Goal: Task Accomplishment & Management: Manage account settings

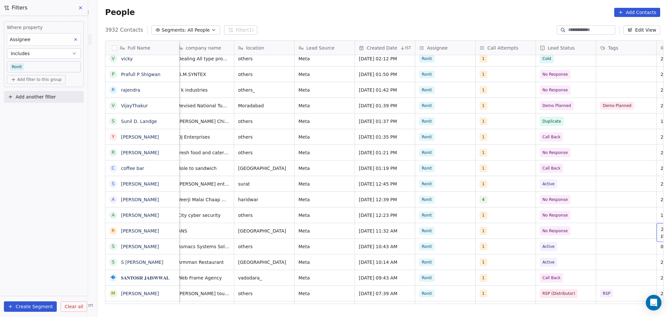
scroll to position [7, 307]
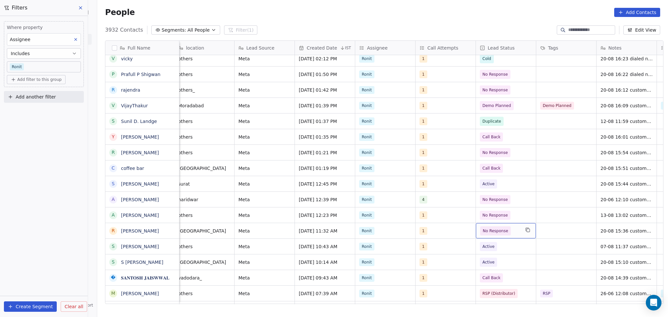
click at [499, 228] on span "No Response" at bounding box center [495, 231] width 25 height 7
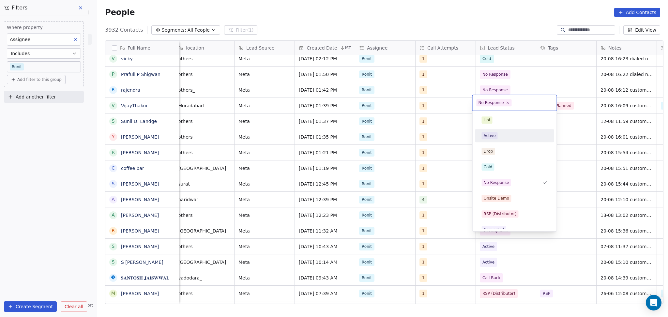
click at [490, 137] on div "Active" at bounding box center [490, 136] width 12 height 6
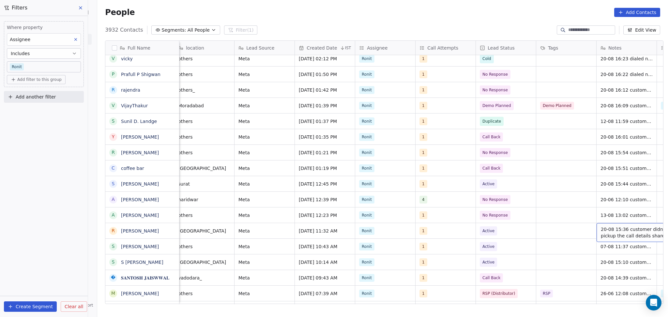
click at [607, 226] on span "20-08 15:36 customer didnt pickup the call details shared" at bounding box center [640, 232] width 78 height 13
drag, startPoint x: 597, startPoint y: 221, endPoint x: 657, endPoint y: 220, distance: 60.1
click at [657, 220] on textarea "**********" at bounding box center [616, 226] width 97 height 20
type textarea "**********"
click at [539, 223] on html "On2Cook India Pvt. Ltd. Contacts People Marketing Workflows Campaigns Sales Pip…" at bounding box center [334, 158] width 668 height 317
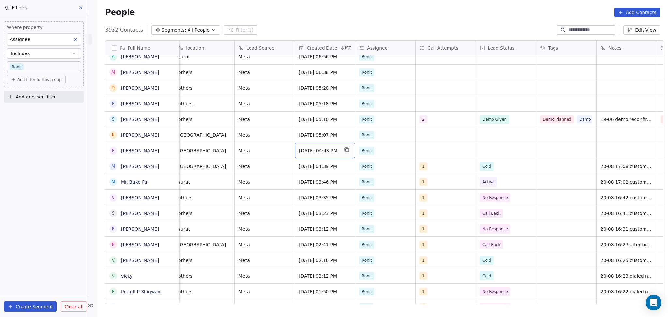
scroll to position [7, 0]
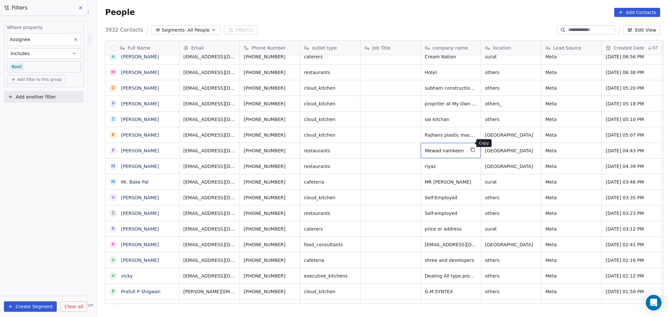
click at [470, 147] on icon "grid" at bounding box center [472, 149] width 5 height 5
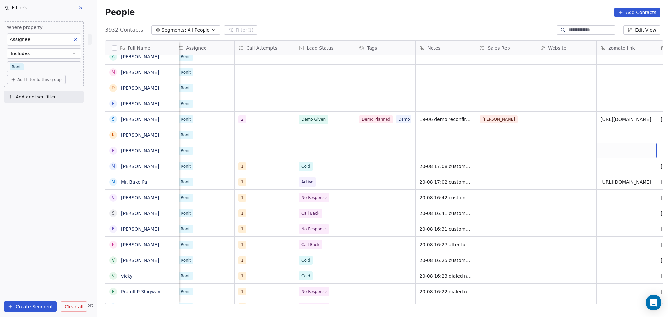
scroll to position [7, 549]
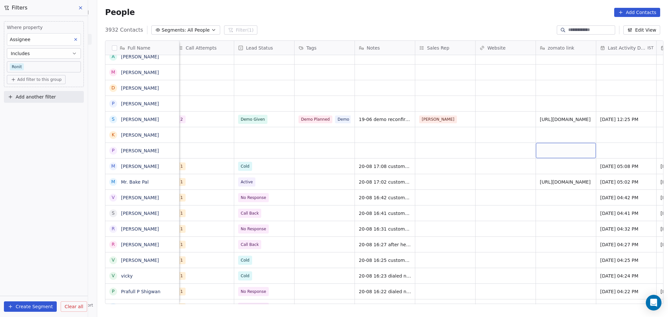
click at [560, 149] on div "grid" at bounding box center [566, 150] width 60 height 15
click at [480, 147] on html "On2Cook India Pvt. Ltd. Contacts People Marketing Workflows Campaigns Sales Pip…" at bounding box center [334, 158] width 668 height 317
click at [487, 146] on div "grid" at bounding box center [506, 150] width 60 height 15
type input "**********"
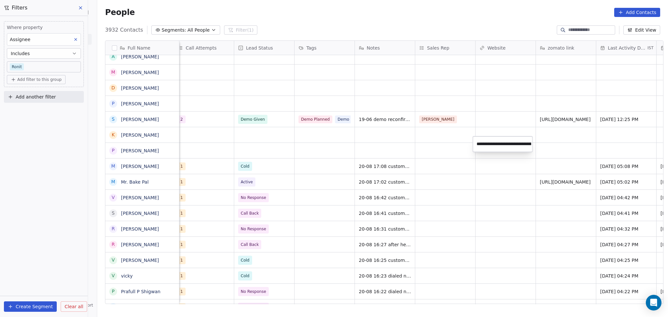
scroll to position [0, 183]
click at [435, 148] on html "On2Cook India Pvt. Ltd. Contacts People Marketing Workflows Campaigns Sales Pip…" at bounding box center [334, 158] width 668 height 317
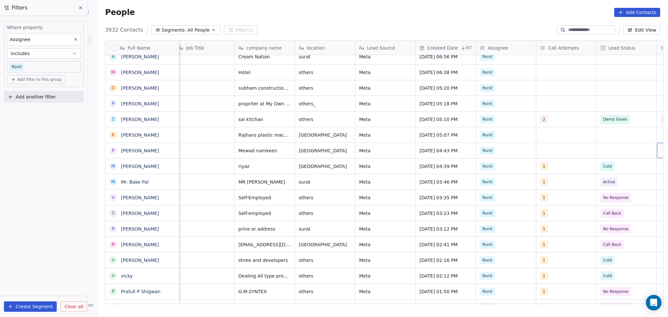
scroll to position [7, 247]
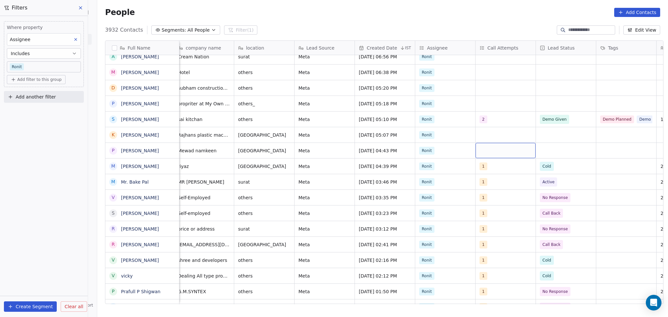
click at [492, 145] on div "grid" at bounding box center [506, 150] width 60 height 15
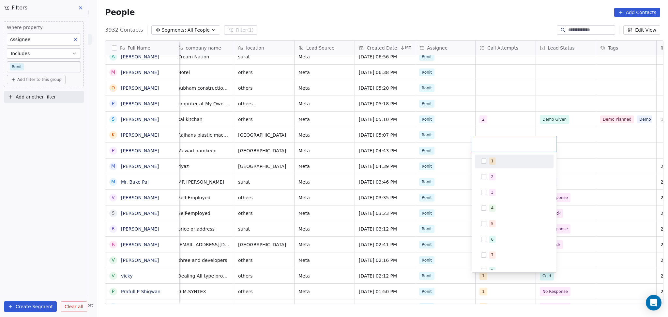
click at [490, 163] on span "1" at bounding box center [492, 161] width 7 height 7
click at [563, 148] on html "On2Cook India Pvt. Ltd. Contacts People Marketing Workflows Campaigns Sales Pip…" at bounding box center [334, 158] width 668 height 317
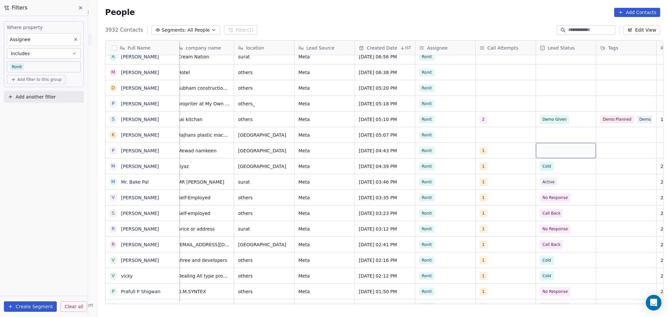
click at [550, 145] on div "grid" at bounding box center [566, 150] width 60 height 15
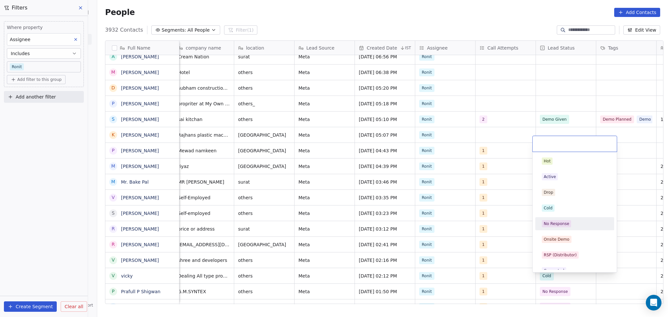
click at [560, 224] on div "No Response" at bounding box center [556, 224] width 25 height 6
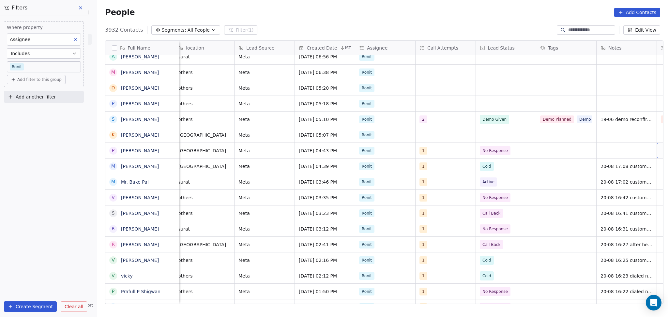
scroll to position [7, 368]
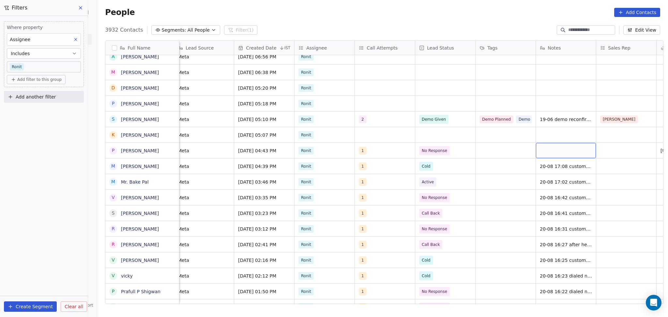
click at [578, 145] on div "grid" at bounding box center [566, 150] width 60 height 15
type textarea "**********"
click at [600, 146] on html "On2Cook India Pvt. Ltd. Contacts People Marketing Workflows Campaigns Sales Pip…" at bounding box center [334, 158] width 668 height 317
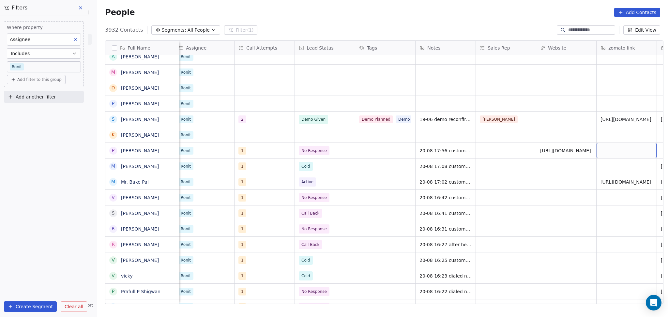
scroll to position [7, 549]
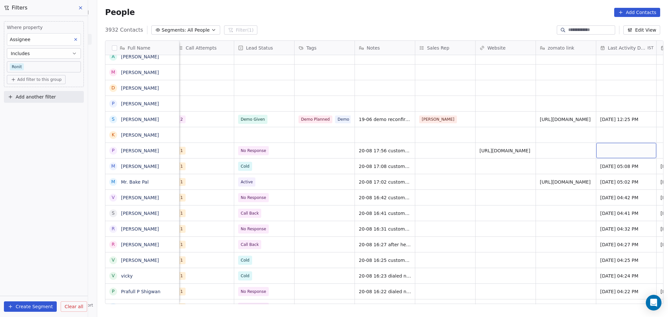
click at [607, 143] on div "grid" at bounding box center [627, 150] width 60 height 15
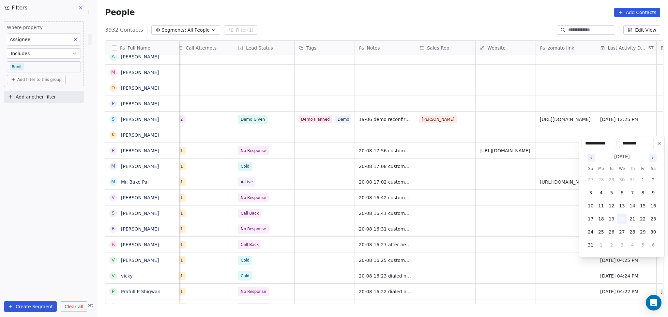
click at [622, 215] on button "20" at bounding box center [622, 219] width 10 height 10
click at [576, 154] on html "On2Cook India Pvt. Ltd. Contacts People Marketing Workflows Campaigns Sales Pip…" at bounding box center [334, 158] width 668 height 317
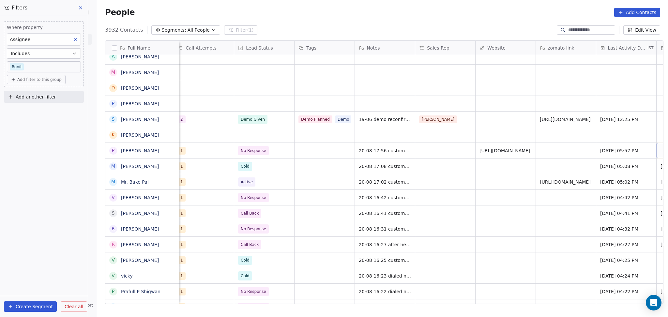
scroll to position [7, 609]
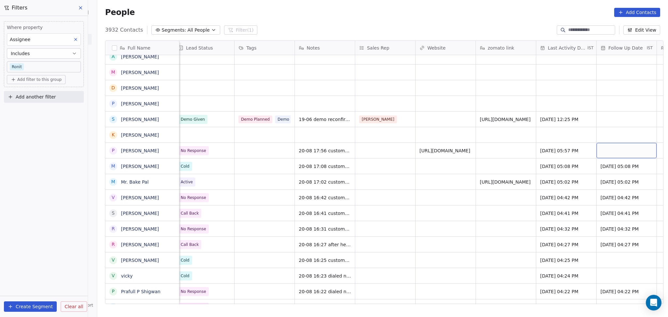
click at [597, 143] on div "grid" at bounding box center [627, 150] width 60 height 15
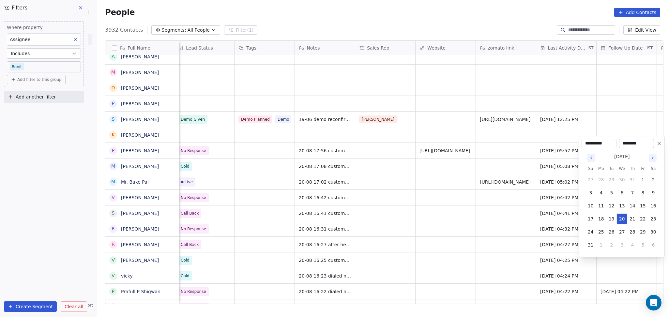
click at [630, 243] on button "4" at bounding box center [633, 245] width 10 height 10
type input "**********"
click at [532, 205] on html "On2Cook India Pvt. Ltd. Contacts People Marketing Workflows Campaigns Sales Pip…" at bounding box center [334, 158] width 668 height 317
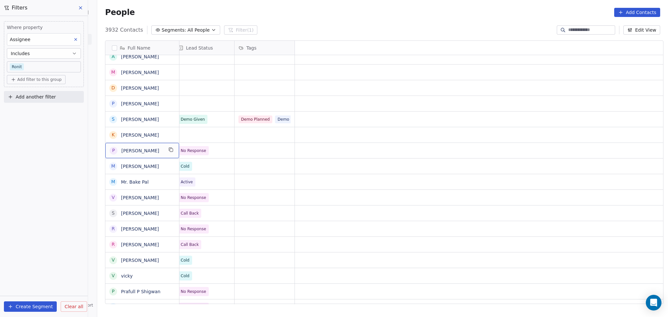
scroll to position [7, 0]
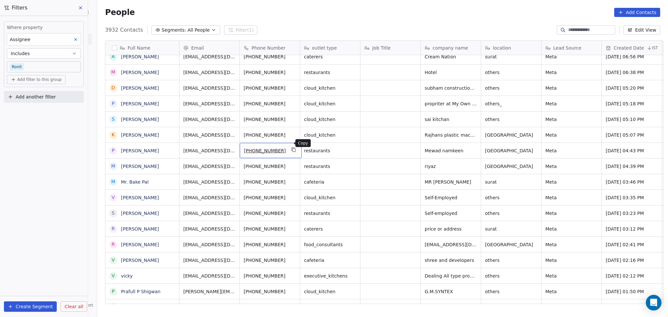
click at [291, 147] on icon "grid" at bounding box center [293, 149] width 5 height 5
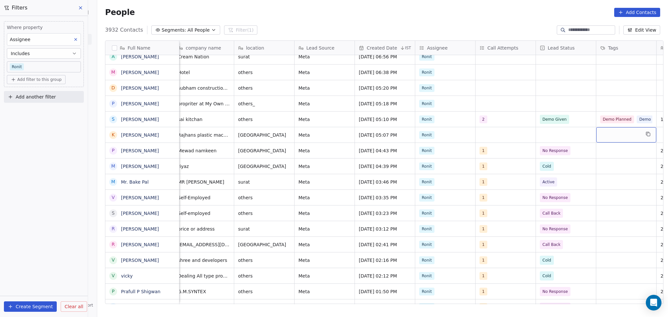
scroll to position [7, 307]
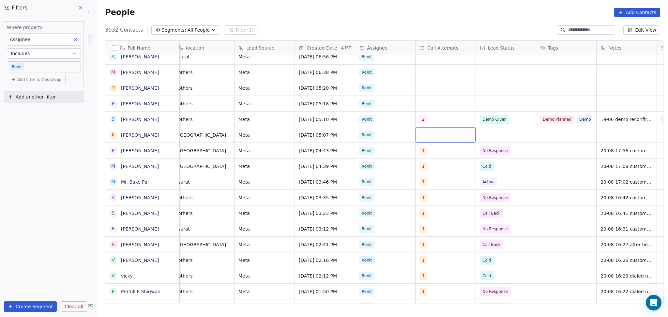
click at [430, 127] on div "grid" at bounding box center [446, 134] width 60 height 15
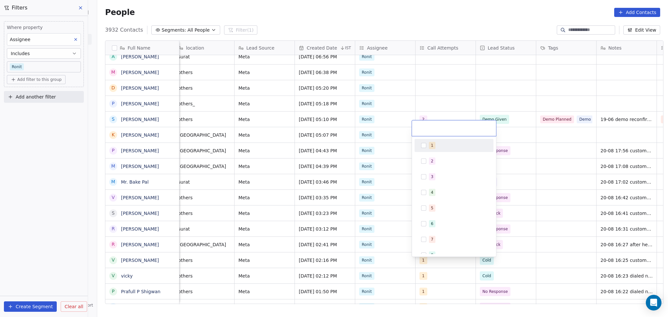
click at [427, 144] on div "1" at bounding box center [454, 145] width 74 height 10
click at [444, 88] on html "On2Cook India Pvt. Ltd. Contacts People Marketing Workflows Campaigns Sales Pip…" at bounding box center [334, 158] width 668 height 317
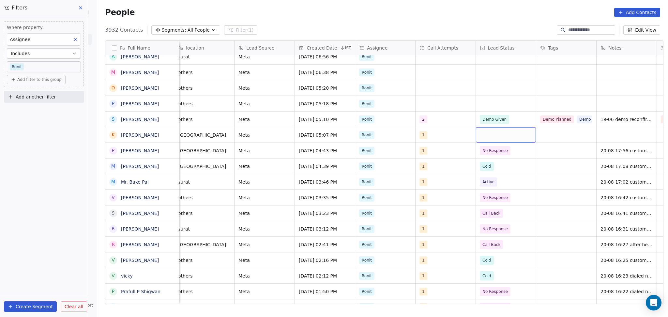
click at [489, 127] on div "grid" at bounding box center [506, 134] width 60 height 15
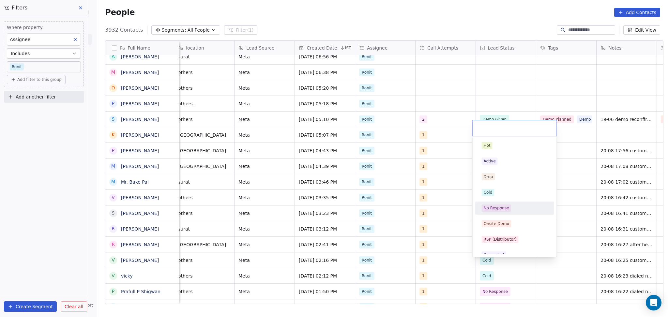
click at [522, 201] on div "Hot Active Drop Cold No Response Onsite Demo RSP (Distributor) Converted Duplic…" at bounding box center [515, 286] width 79 height 295
click at [529, 205] on div "No Response" at bounding box center [515, 208] width 66 height 7
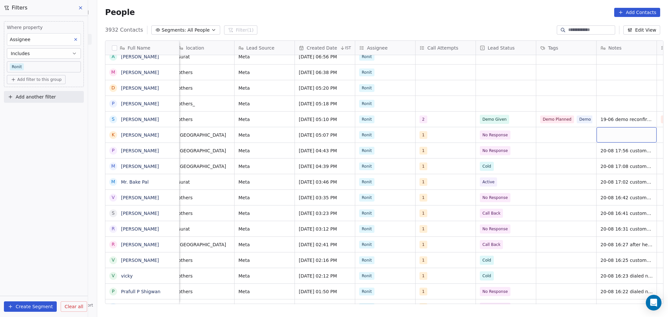
click at [609, 131] on div "grid" at bounding box center [627, 134] width 60 height 15
type textarea "**********"
click at [575, 135] on html "On2Cook India Pvt. Ltd. Contacts People Marketing Workflows Campaigns Sales Pip…" at bounding box center [334, 158] width 668 height 317
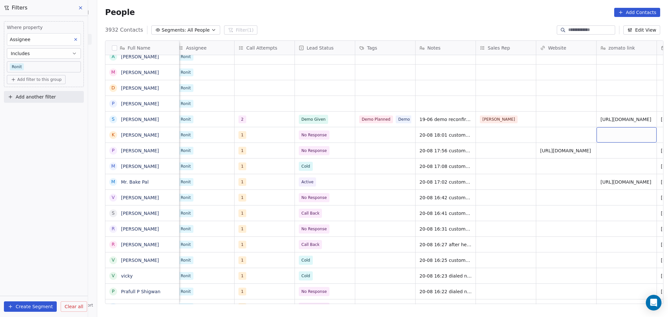
scroll to position [7, 549]
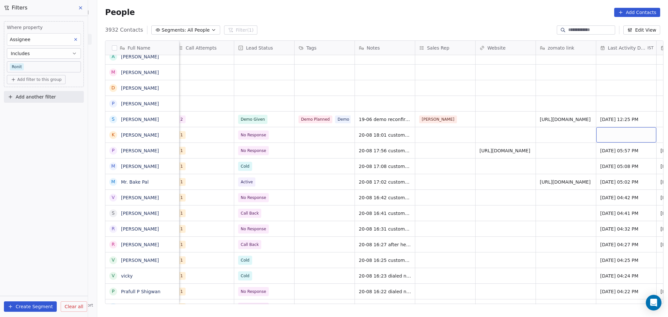
click at [606, 127] on div "grid" at bounding box center [627, 134] width 60 height 15
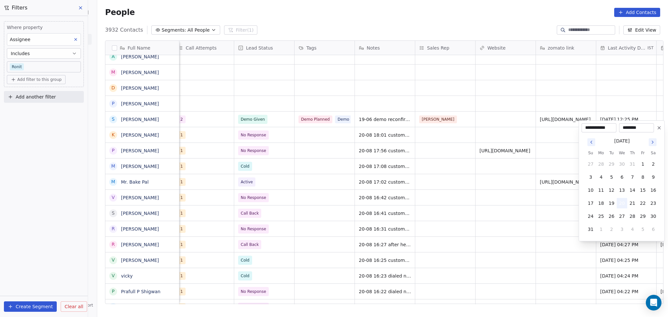
click at [623, 198] on button "20" at bounding box center [622, 203] width 10 height 10
click at [521, 136] on html "On2Cook India Pvt. Ltd. Contacts People Marketing Workflows Campaigns Sales Pip…" at bounding box center [334, 158] width 668 height 317
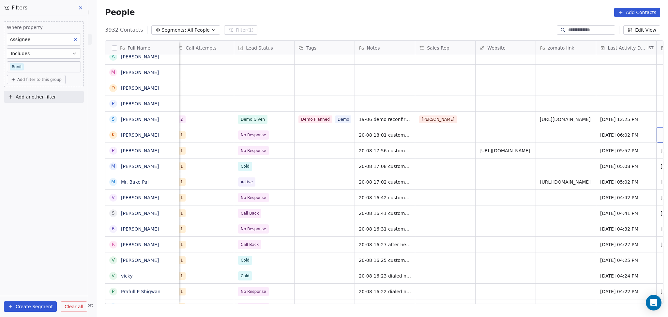
scroll to position [7, 609]
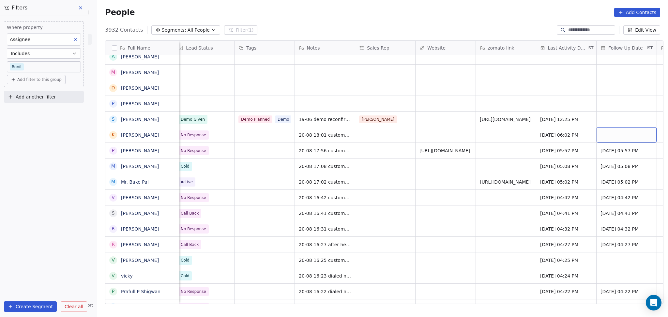
click at [616, 130] on div "grid" at bounding box center [627, 134] width 60 height 15
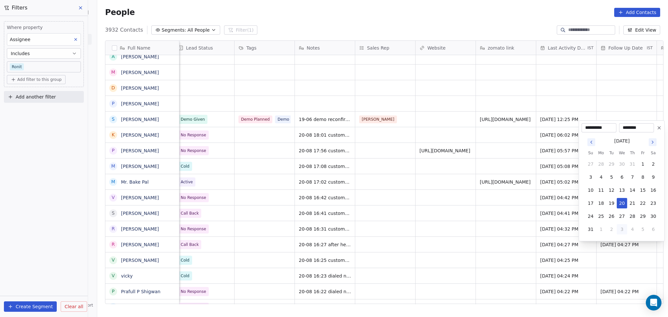
click at [624, 227] on button "3" at bounding box center [622, 229] width 10 height 10
type input "**********"
click at [383, 159] on html "On2Cook India Pvt. Ltd. Contacts People Marketing Workflows Campaigns Sales Pip…" at bounding box center [334, 158] width 668 height 317
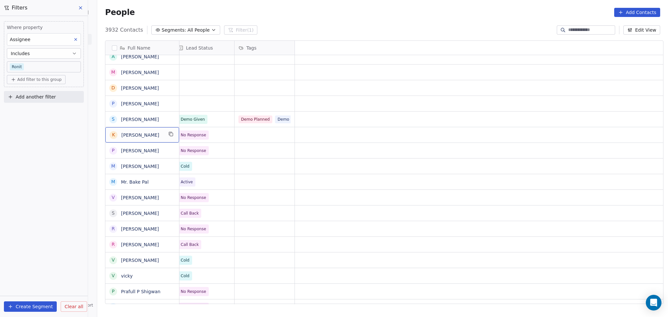
scroll to position [7, 0]
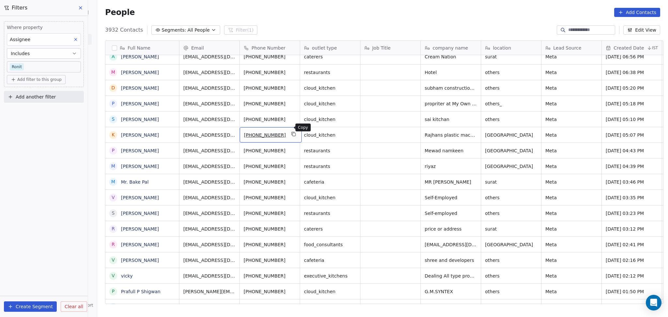
click at [291, 132] on icon "grid" at bounding box center [293, 134] width 5 height 5
click at [493, 101] on span "others_" at bounding box center [506, 104] width 40 height 7
click at [485, 94] on textarea "*******" at bounding box center [508, 99] width 59 height 20
type textarea "********"
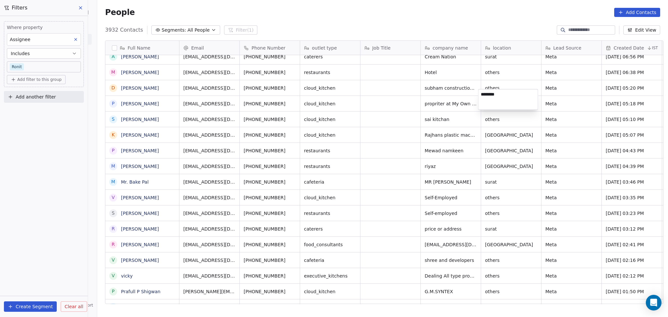
click at [562, 91] on html "On2Cook India Pvt. Ltd. Contacts People Marketing Workflows Campaigns Sales Pip…" at bounding box center [334, 158] width 668 height 317
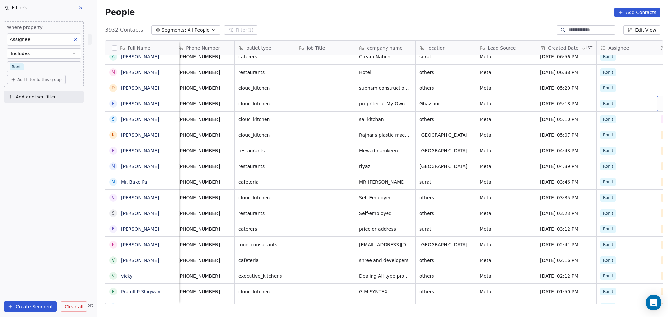
scroll to position [7, 126]
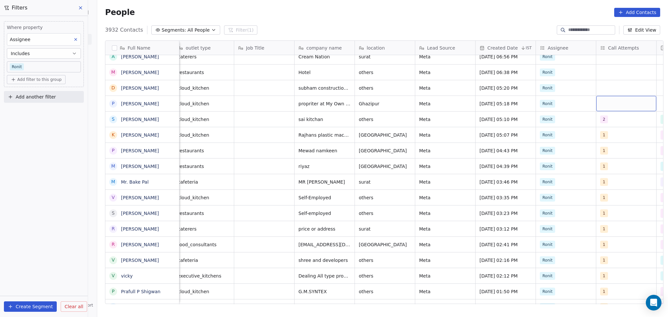
click at [613, 104] on div "grid" at bounding box center [627, 103] width 60 height 15
click at [612, 100] on div "grid" at bounding box center [627, 103] width 60 height 15
click at [605, 114] on div "1" at bounding box center [627, 114] width 58 height 7
click at [602, 55] on html "On2Cook India Pvt. Ltd. Contacts People Marketing Workflows Campaigns Sales Pip…" at bounding box center [334, 158] width 668 height 317
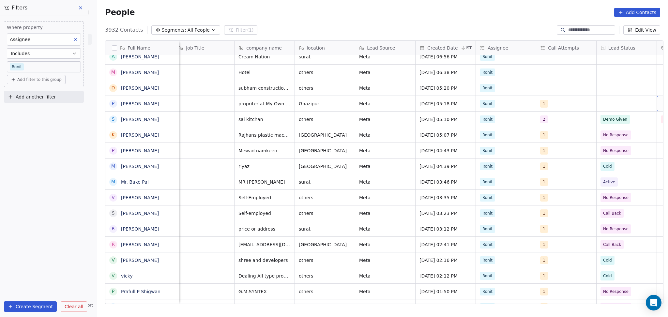
scroll to position [7, 247]
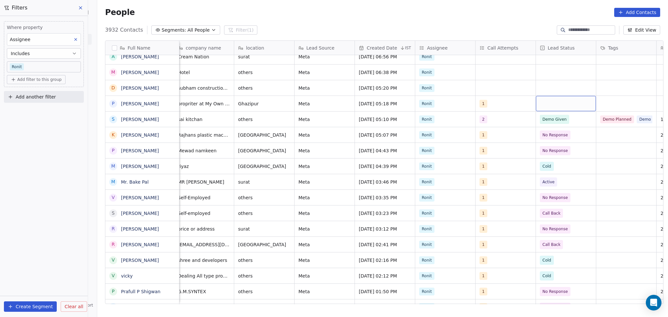
click at [569, 98] on div "grid" at bounding box center [566, 103] width 60 height 15
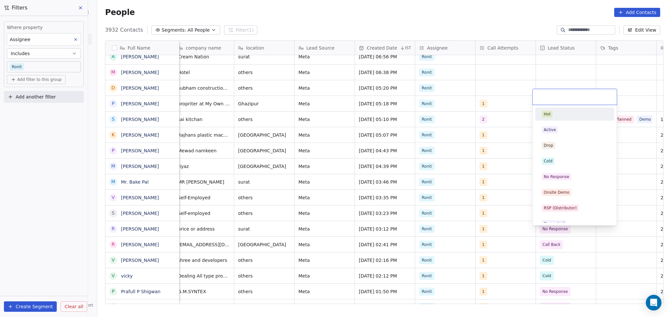
click at [327, 157] on html "On2Cook India Pvt. Ltd. Contacts People Marketing Workflows Campaigns Sales Pip…" at bounding box center [334, 158] width 668 height 317
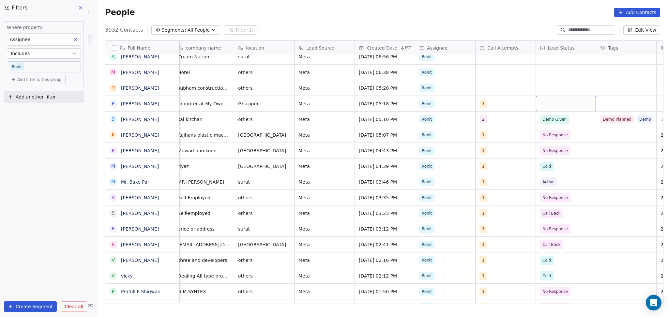
click at [569, 96] on div "grid" at bounding box center [566, 103] width 60 height 15
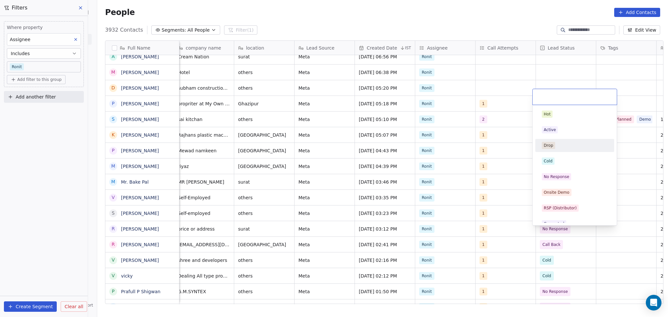
drag, startPoint x: 561, startPoint y: 151, endPoint x: 561, endPoint y: 158, distance: 6.9
click at [561, 151] on div "Drop" at bounding box center [575, 145] width 79 height 13
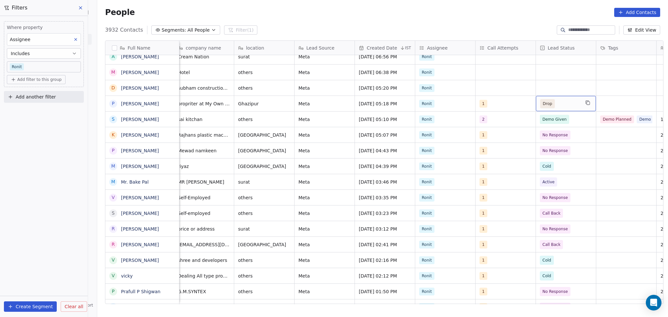
click at [570, 99] on span "Drop" at bounding box center [560, 103] width 40 height 9
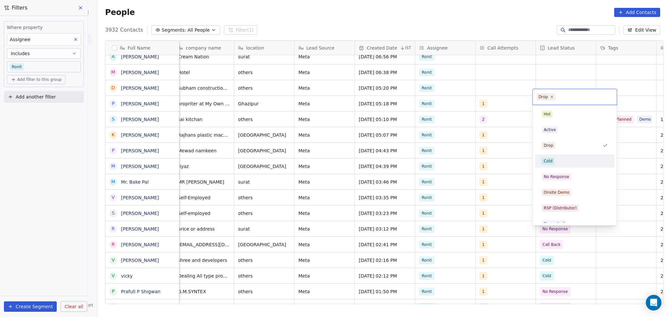
click at [568, 168] on div "Hot Active Drop Cold No Response Onsite Demo RSP (Distributor) Converted Duplic…" at bounding box center [575, 255] width 79 height 295
click at [567, 162] on div "Cold" at bounding box center [575, 161] width 66 height 7
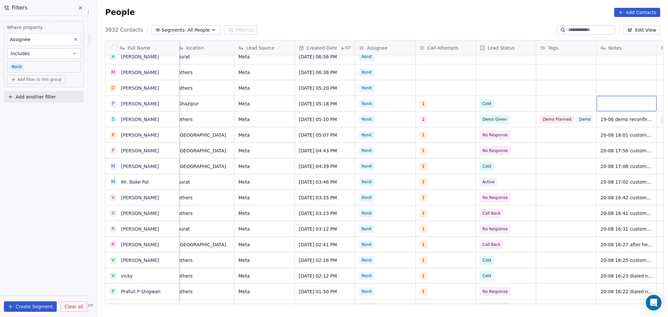
scroll to position [7, 368]
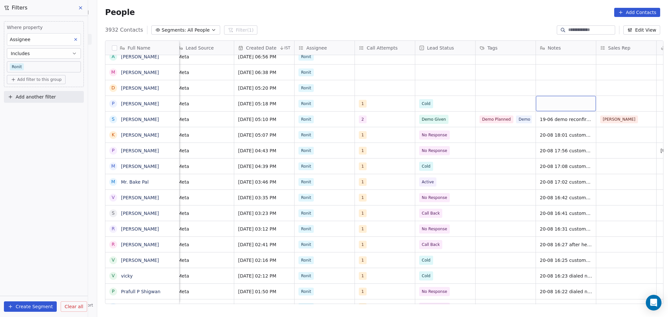
click at [568, 96] on div "grid" at bounding box center [566, 103] width 60 height 15
type textarea "*"
type textarea "**********"
click at [593, 86] on html "On2Cook India Pvt. Ltd. Contacts People Marketing Workflows Campaigns Sales Pip…" at bounding box center [334, 158] width 668 height 317
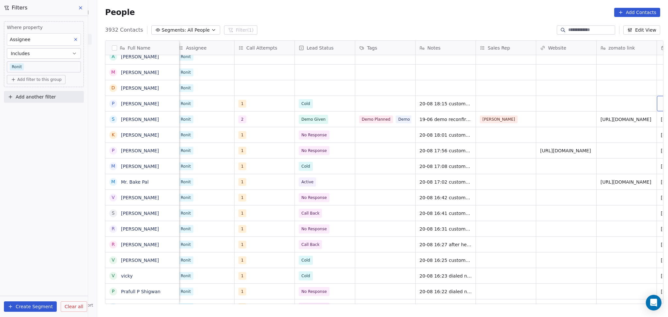
scroll to position [7, 609]
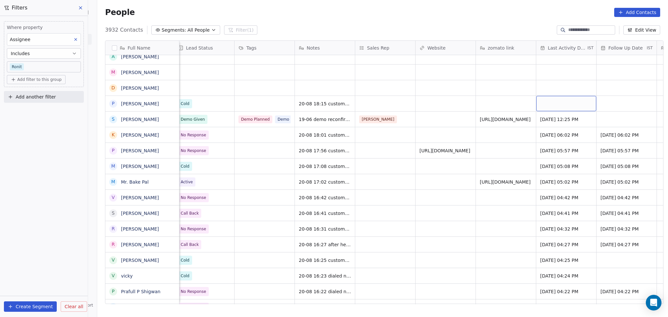
click at [577, 96] on div "grid" at bounding box center [567, 103] width 60 height 15
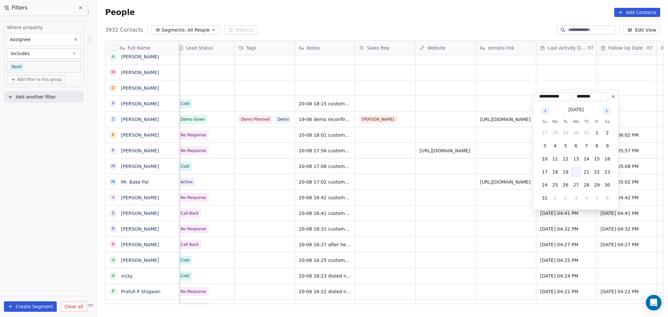
click at [576, 168] on button "20" at bounding box center [576, 172] width 10 height 10
click at [463, 149] on html "On2Cook India Pvt. Ltd. Contacts People Marketing Workflows Campaigns Sales Pip…" at bounding box center [334, 158] width 668 height 317
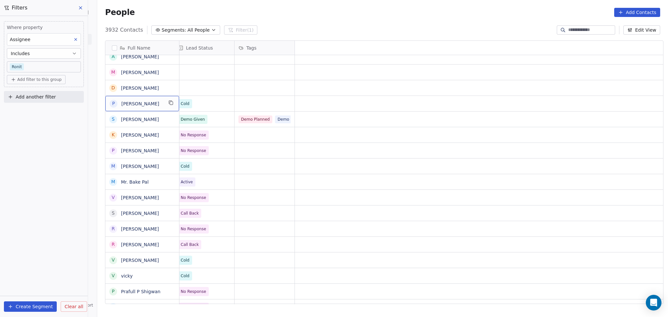
scroll to position [7, 0]
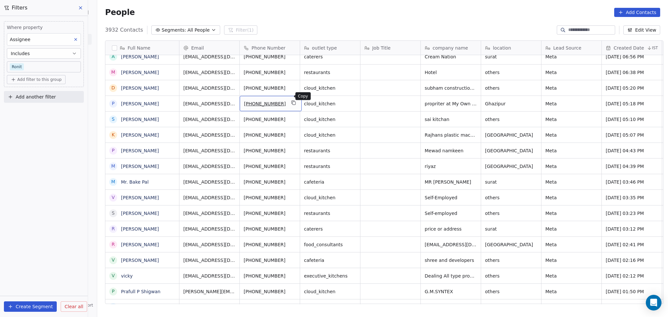
click at [291, 100] on icon "grid" at bounding box center [293, 102] width 5 height 5
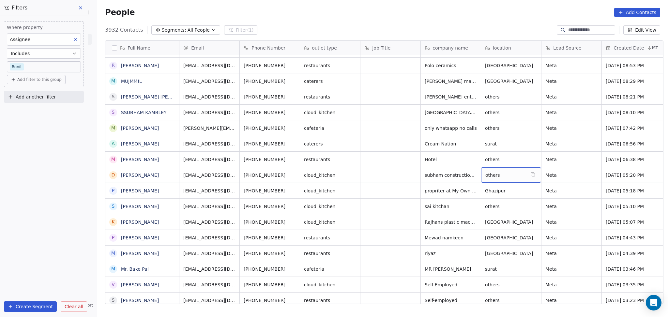
click at [486, 172] on span "others" at bounding box center [506, 175] width 40 height 7
click at [486, 168] on textarea "******" at bounding box center [508, 171] width 59 height 20
type textarea "*******"
click at [450, 164] on html "On2Cook India Pvt. Ltd. Contacts People Marketing Workflows Campaigns Sales Pip…" at bounding box center [334, 158] width 668 height 317
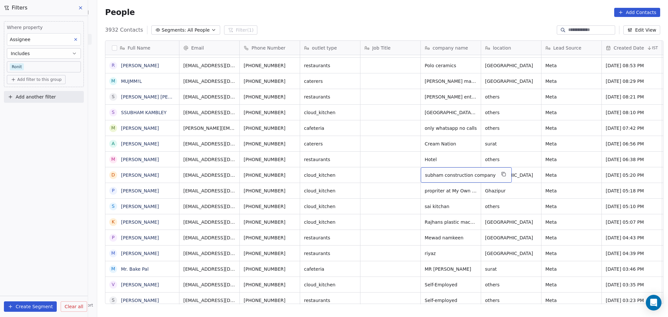
click at [450, 167] on div "subham construction company" at bounding box center [466, 174] width 91 height 15
click at [452, 166] on textarea "**********" at bounding box center [460, 171] width 84 height 20
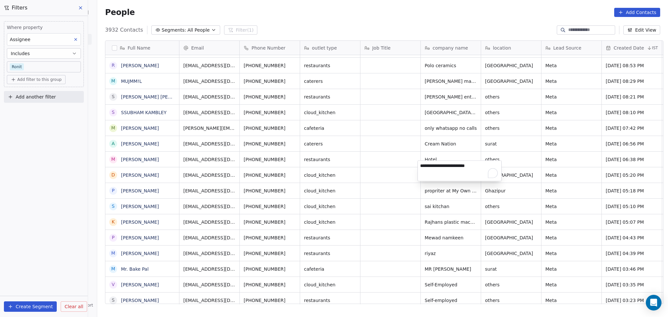
click at [452, 166] on textarea "**********" at bounding box center [460, 171] width 84 height 20
type textarea "**********"
click at [510, 163] on html "On2Cook India Pvt. Ltd. Contacts People Marketing Workflows Campaigns Sales Pip…" at bounding box center [334, 158] width 668 height 317
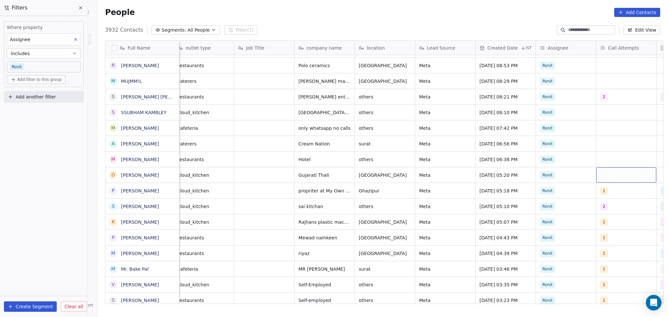
scroll to position [7, 186]
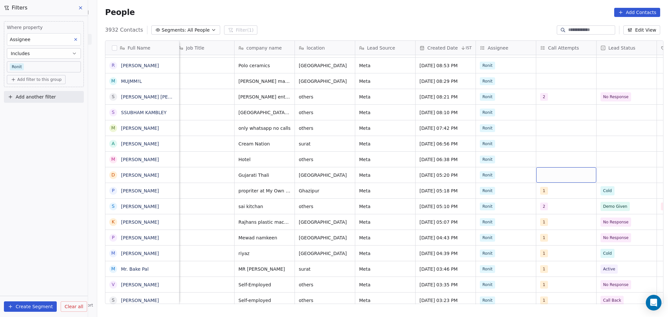
click at [571, 169] on div "grid" at bounding box center [567, 174] width 60 height 15
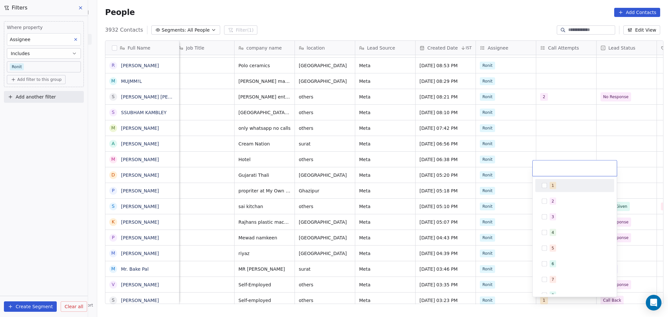
click at [551, 184] on span "1" at bounding box center [553, 185] width 7 height 7
click at [568, 149] on html "On2Cook India Pvt. Ltd. Contacts People Marketing Workflows Campaigns Sales Pip…" at bounding box center [334, 158] width 668 height 317
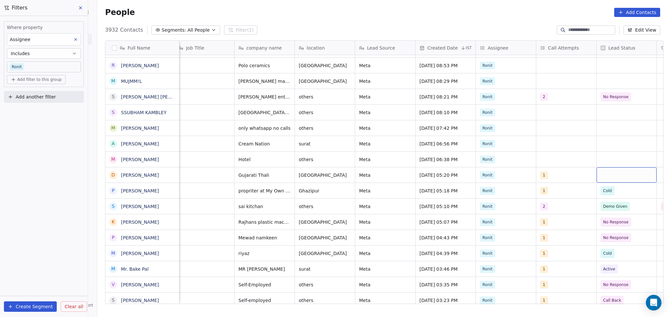
click at [615, 167] on div "grid" at bounding box center [627, 174] width 60 height 15
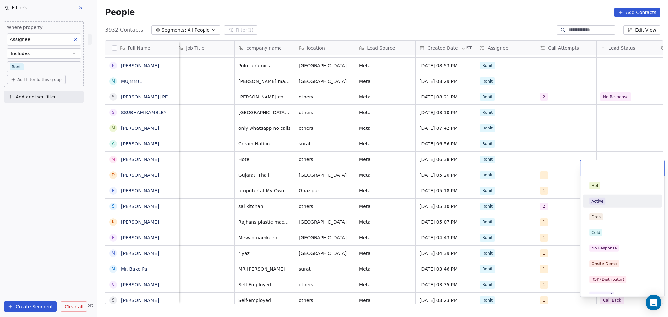
click at [607, 202] on div "Active" at bounding box center [623, 201] width 66 height 7
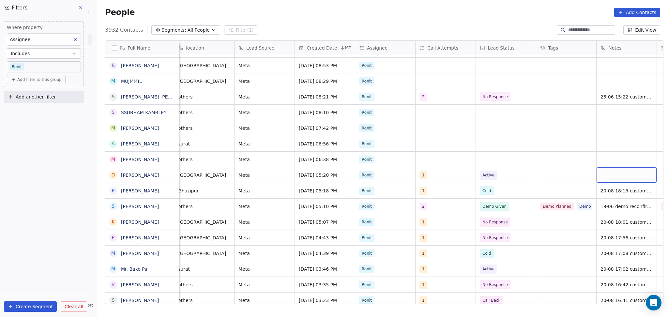
scroll to position [7, 368]
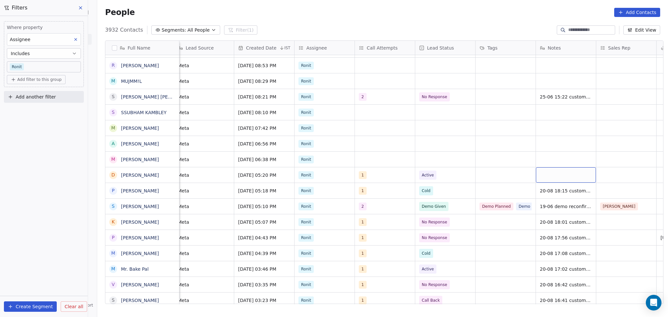
click at [542, 171] on div "grid" at bounding box center [566, 174] width 60 height 15
click at [581, 174] on textarea "**********" at bounding box center [562, 171] width 59 height 20
click at [557, 172] on textarea "**********" at bounding box center [562, 171] width 59 height 20
click at [580, 172] on textarea "**********" at bounding box center [562, 171] width 59 height 20
type textarea "**********"
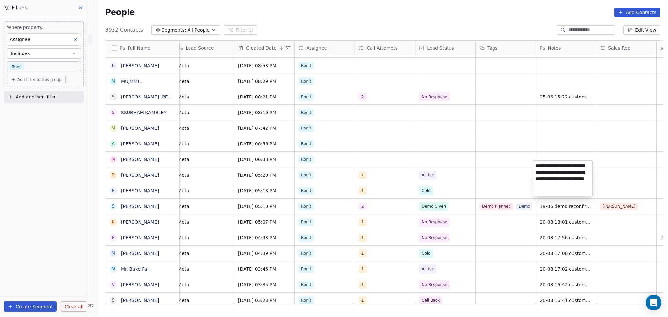
click at [647, 167] on html "On2Cook India Pvt. Ltd. Contacts People Marketing Workflows Campaigns Sales Pip…" at bounding box center [334, 158] width 668 height 317
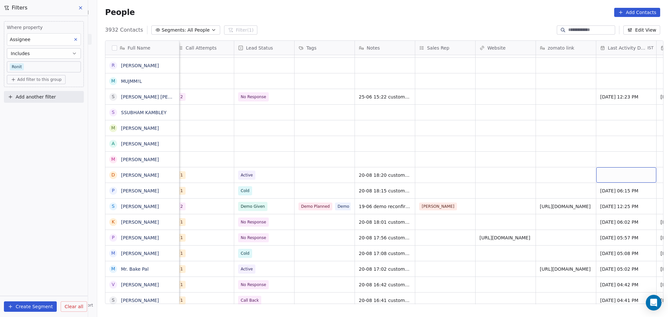
scroll to position [7, 609]
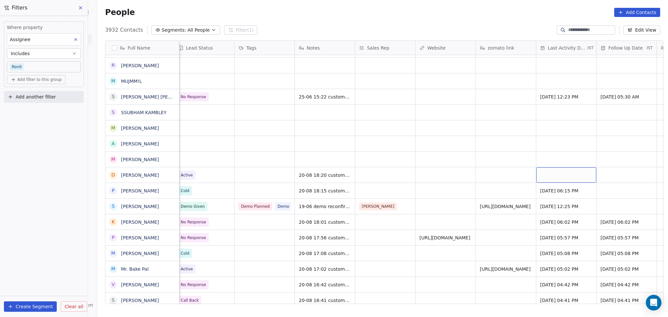
click at [586, 167] on div "grid" at bounding box center [567, 174] width 60 height 15
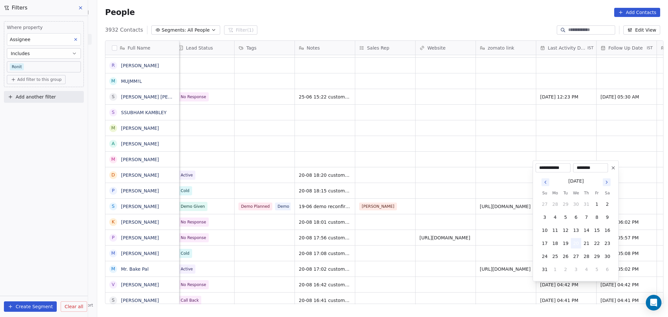
click at [579, 242] on button "20" at bounding box center [576, 243] width 10 height 10
click at [624, 177] on html "On2Cook India Pvt. Ltd. Contacts People Marketing Workflows Campaigns Sales Pip…" at bounding box center [334, 158] width 668 height 317
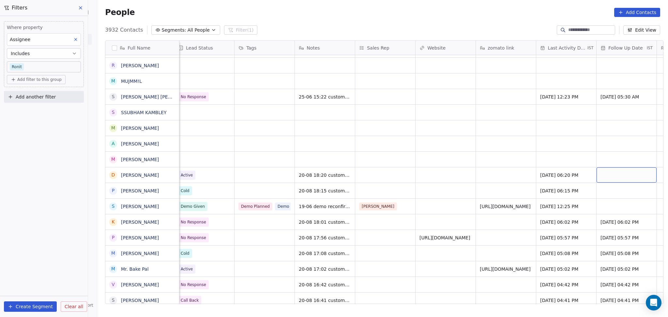
click at [625, 169] on div "grid" at bounding box center [627, 174] width 60 height 15
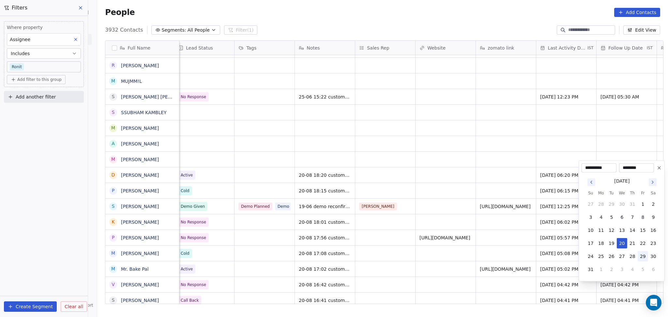
click at [643, 257] on button "29" at bounding box center [643, 256] width 10 height 10
type input "**********"
click at [508, 166] on html "On2Cook India Pvt. Ltd. Contacts People Marketing Workflows Campaigns Sales Pip…" at bounding box center [334, 158] width 668 height 317
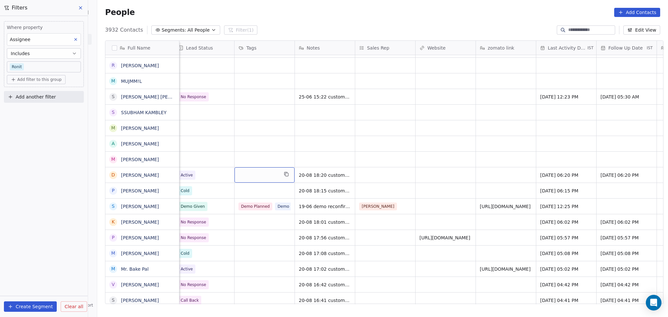
scroll to position [7, 0]
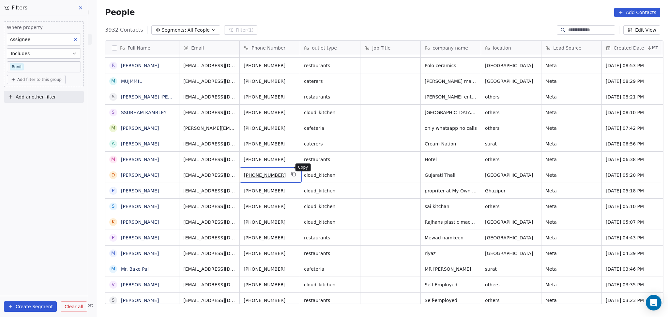
click at [291, 172] on icon "grid" at bounding box center [293, 174] width 5 height 5
click at [486, 156] on span "others" at bounding box center [506, 159] width 40 height 7
click at [485, 153] on textarea "******" at bounding box center [508, 155] width 59 height 20
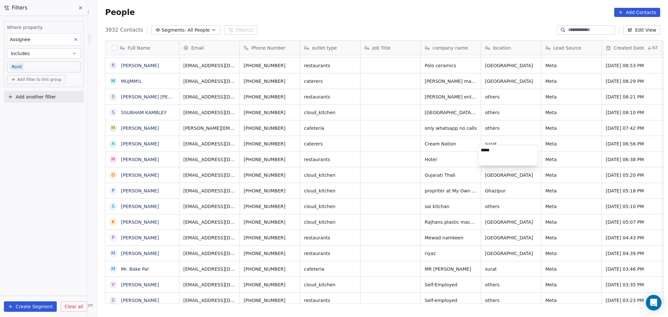
type textarea "******"
click at [583, 139] on html "On2Cook India Pvt. Ltd. Contacts People Marketing Workflows Campaigns Sales Pip…" at bounding box center [334, 158] width 668 height 317
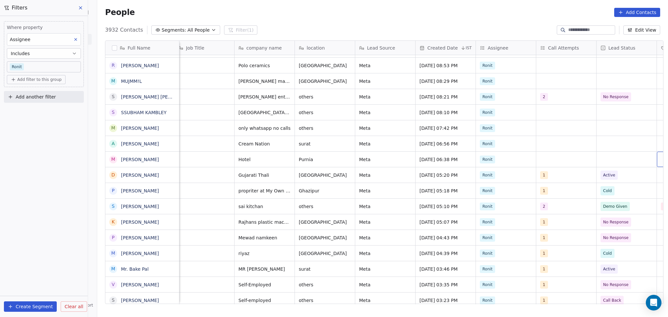
scroll to position [7, 247]
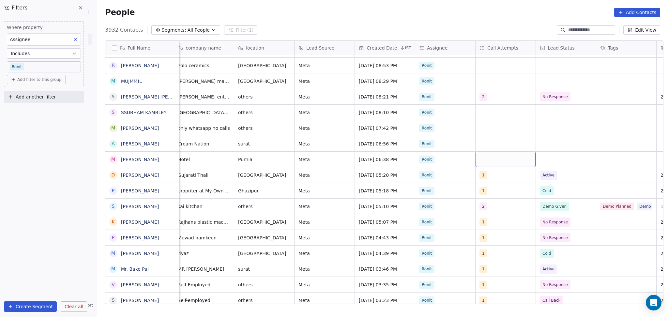
click at [500, 154] on div "grid" at bounding box center [506, 159] width 60 height 15
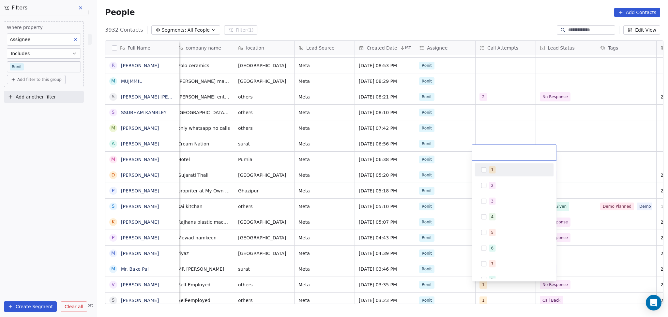
click at [495, 174] on div "1" at bounding box center [514, 170] width 74 height 10
click at [502, 129] on html "On2Cook India Pvt. Ltd. Contacts People Marketing Workflows Campaigns Sales Pip…" at bounding box center [334, 158] width 668 height 317
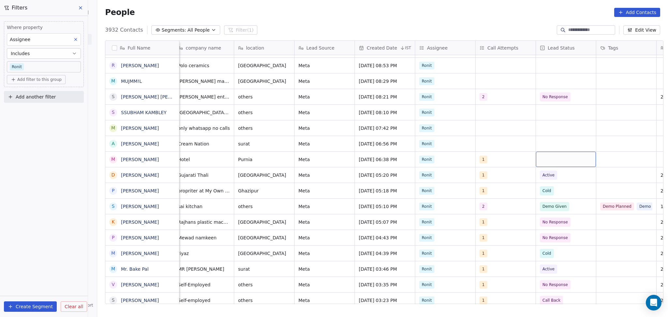
click at [552, 152] on div "grid" at bounding box center [566, 159] width 60 height 15
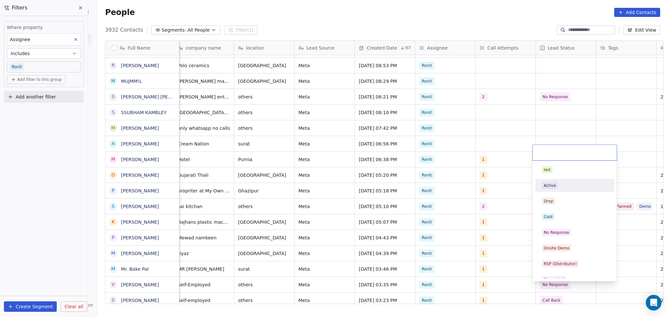
click at [554, 184] on div "Active" at bounding box center [550, 186] width 12 height 6
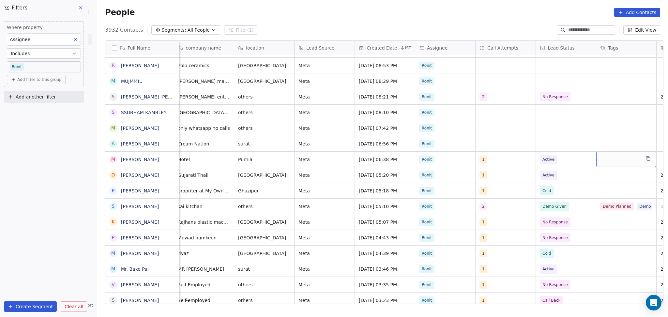
scroll to position [7, 307]
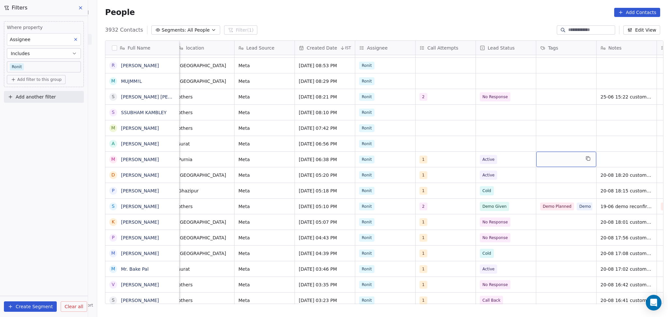
click at [544, 152] on div "grid" at bounding box center [567, 159] width 60 height 15
click at [516, 153] on html "On2Cook India Pvt. Ltd. Contacts People Marketing Workflows Campaigns Sales Pip…" at bounding box center [334, 158] width 668 height 317
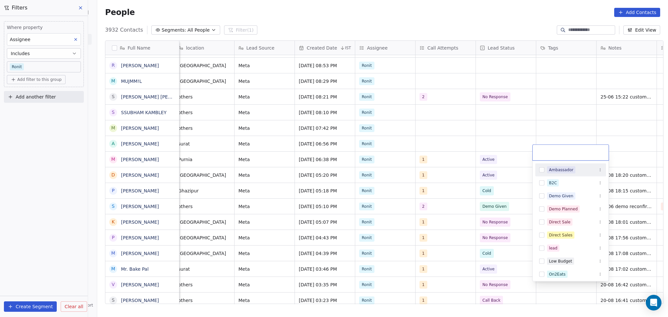
click at [516, 153] on html "On2Cook India Pvt. Ltd. Contacts People Marketing Workflows Campaigns Sales Pip…" at bounding box center [334, 158] width 668 height 317
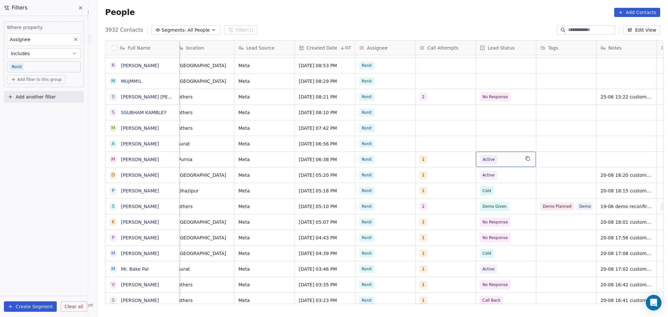
click at [502, 158] on div "Active" at bounding box center [506, 159] width 60 height 15
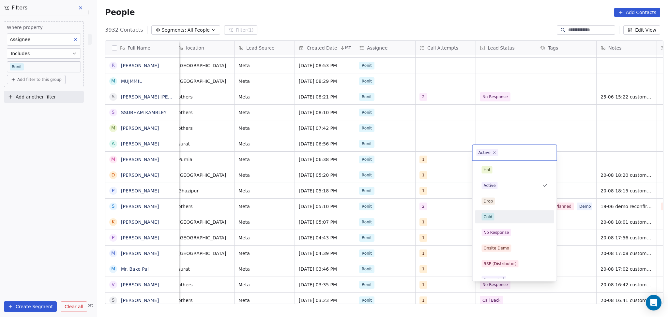
click at [510, 217] on div "Cold" at bounding box center [515, 216] width 66 height 7
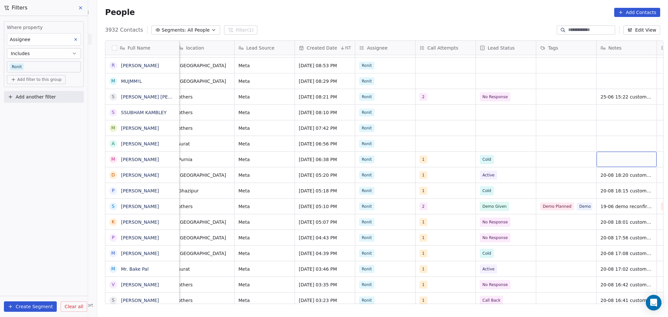
click at [604, 152] on div "grid" at bounding box center [627, 159] width 60 height 15
type textarea "**********"
click at [556, 146] on html "On2Cook India Pvt. Ltd. Contacts People Marketing Workflows Campaigns Sales Pip…" at bounding box center [334, 158] width 668 height 317
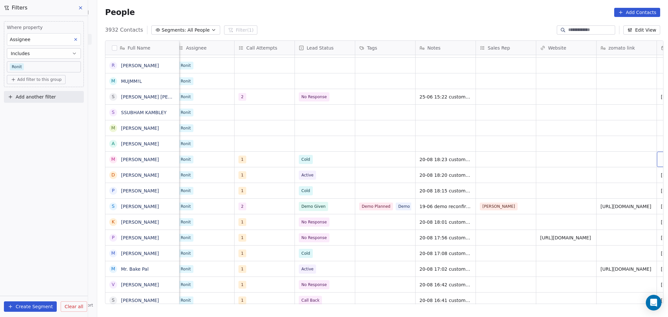
scroll to position [7, 549]
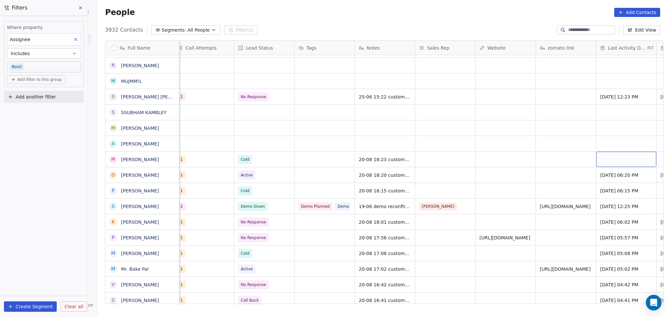
click at [597, 152] on div "grid" at bounding box center [627, 159] width 60 height 15
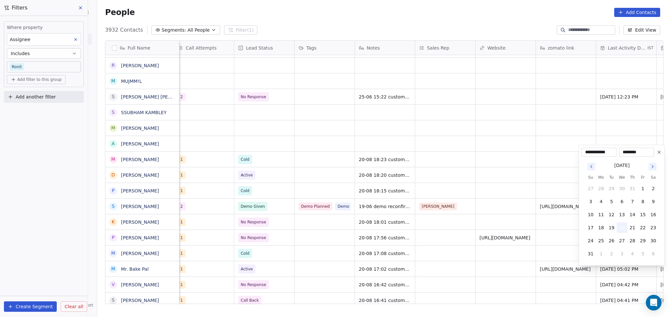
click at [624, 228] on button "20" at bounding box center [622, 228] width 10 height 10
click at [488, 173] on html "On2Cook India Pvt. Ltd. Contacts People Marketing Workflows Campaigns Sales Pip…" at bounding box center [334, 158] width 668 height 317
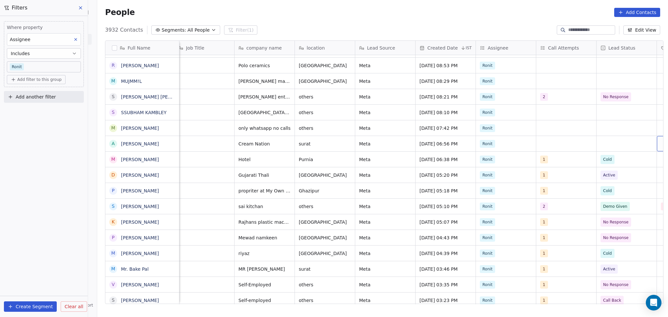
scroll to position [7, 247]
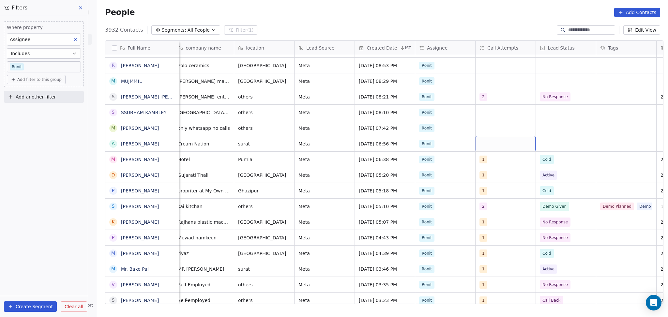
click at [489, 136] on div "grid" at bounding box center [506, 143] width 60 height 15
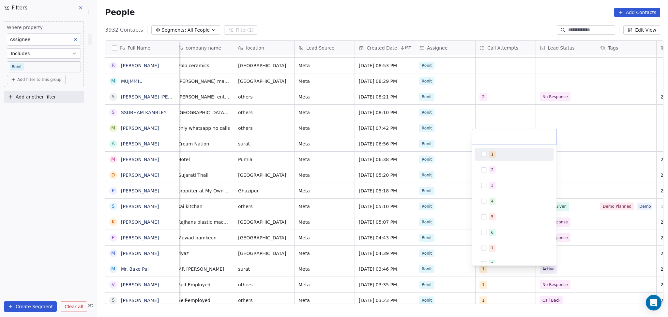
click at [502, 153] on div "1" at bounding box center [518, 154] width 58 height 7
click at [490, 114] on html "On2Cook India Pvt. Ltd. Contacts People Marketing Workflows Campaigns Sales Pip…" at bounding box center [334, 158] width 668 height 317
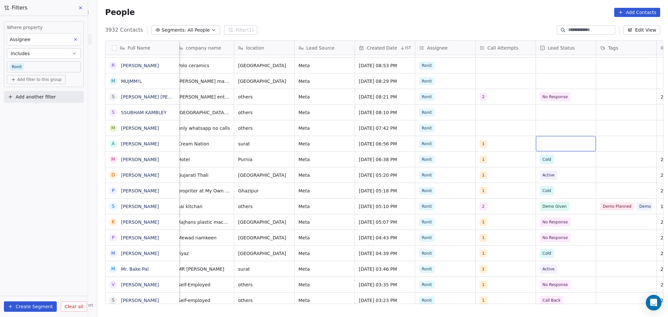
click at [555, 141] on div "grid" at bounding box center [566, 143] width 60 height 15
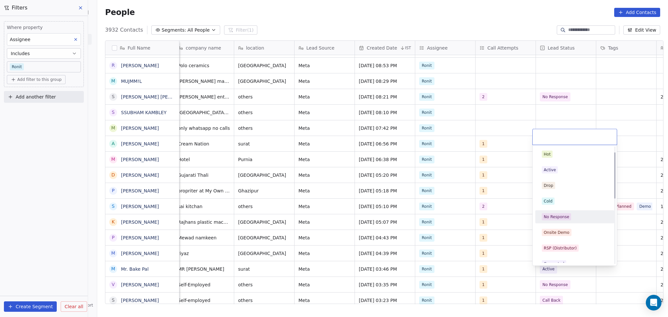
scroll to position [87, 0]
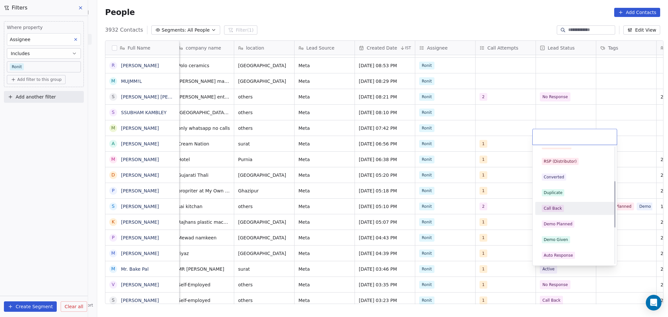
drag, startPoint x: 559, startPoint y: 211, endPoint x: 594, endPoint y: 163, distance: 59.5
click at [560, 211] on span "Call Back" at bounding box center [553, 208] width 22 height 7
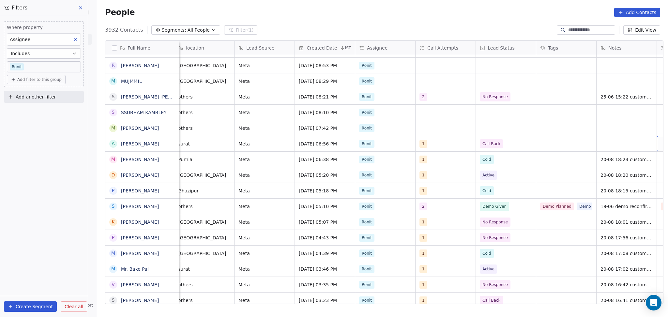
scroll to position [7, 368]
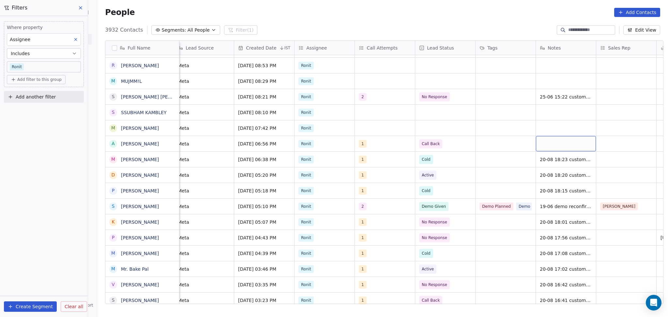
click at [552, 144] on div "grid" at bounding box center [566, 143] width 60 height 15
type textarea "**********"
click at [604, 133] on html "On2Cook India Pvt. Ltd. Contacts People Marketing Workflows Campaigns Sales Pip…" at bounding box center [334, 158] width 668 height 317
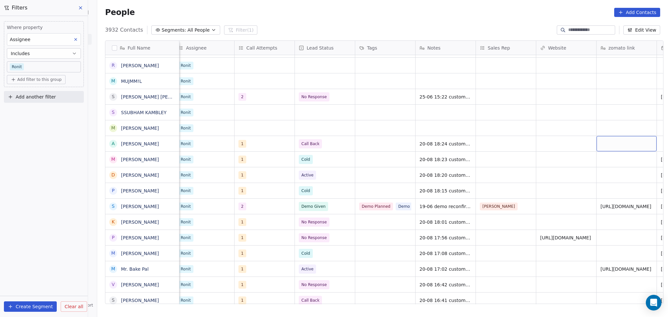
scroll to position [7, 549]
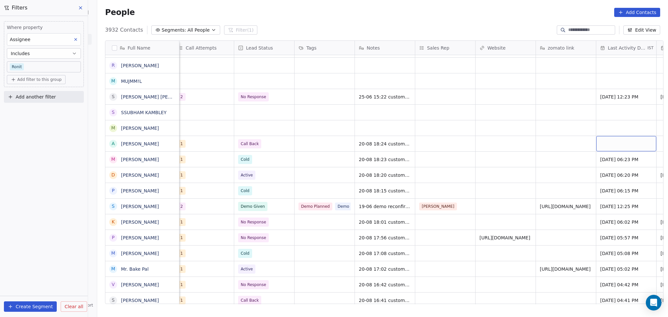
click at [606, 138] on div "grid" at bounding box center [627, 143] width 60 height 15
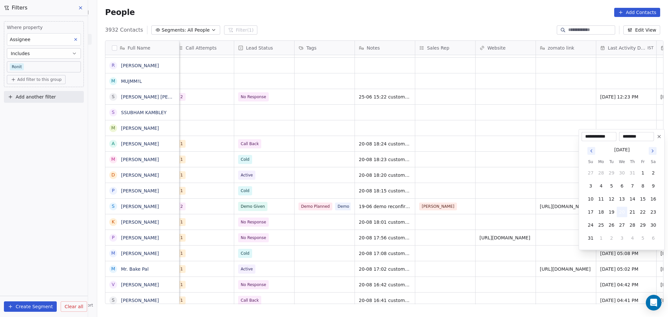
click at [618, 211] on button "20" at bounding box center [622, 212] width 10 height 10
click at [537, 152] on html "On2Cook India Pvt. Ltd. Contacts People Marketing Workflows Campaigns Sales Pip…" at bounding box center [334, 158] width 668 height 317
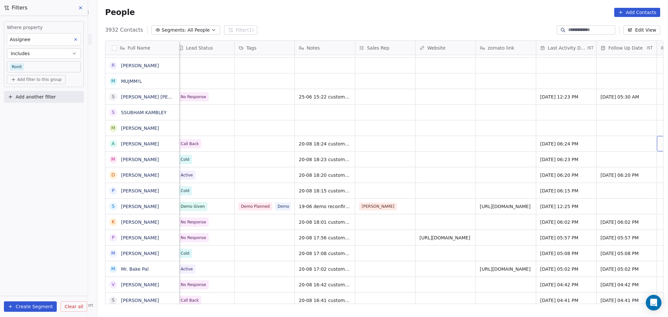
scroll to position [7, 670]
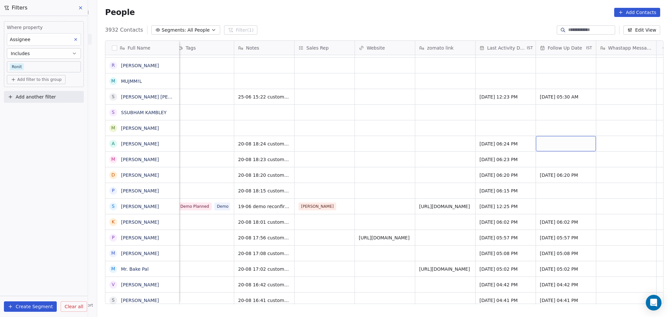
click at [551, 136] on div "grid" at bounding box center [566, 143] width 60 height 15
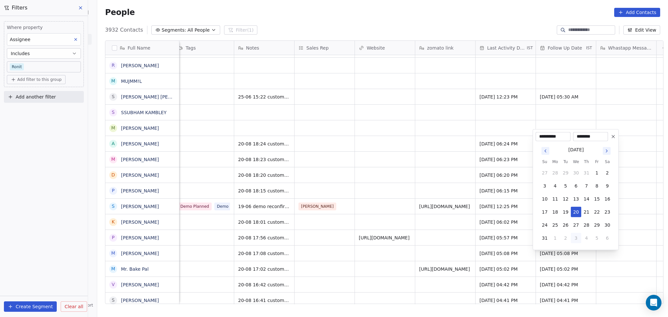
click at [573, 237] on button "3" at bounding box center [576, 238] width 10 height 10
type input "**********"
click at [438, 143] on html "On2Cook India Pvt. Ltd. Contacts People Marketing Workflows Campaigns Sales Pip…" at bounding box center [334, 158] width 668 height 317
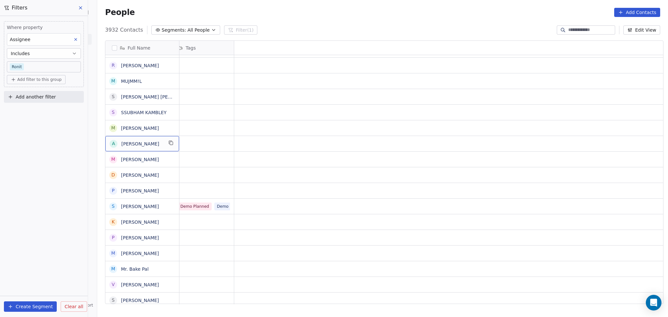
scroll to position [7, 0]
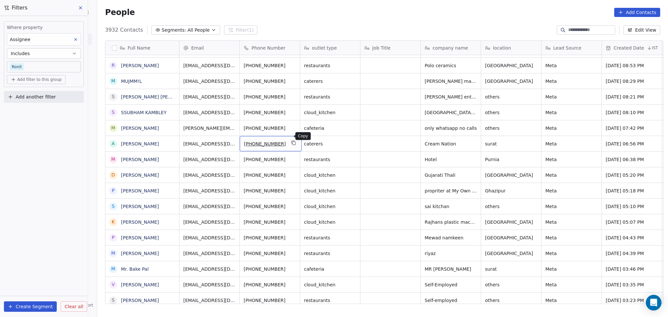
click at [291, 140] on icon "grid" at bounding box center [293, 142] width 5 height 5
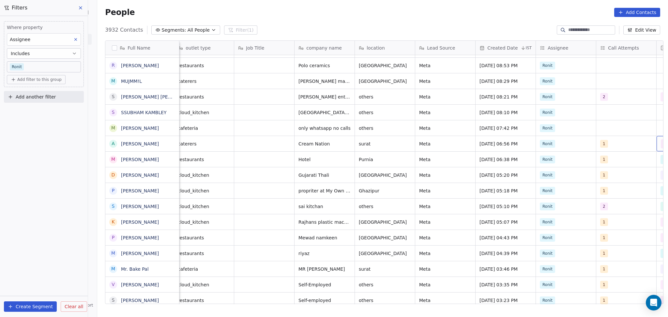
scroll to position [7, 186]
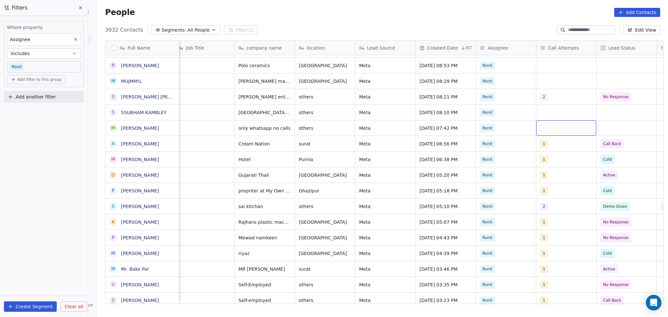
click at [563, 121] on div "grid" at bounding box center [567, 127] width 60 height 15
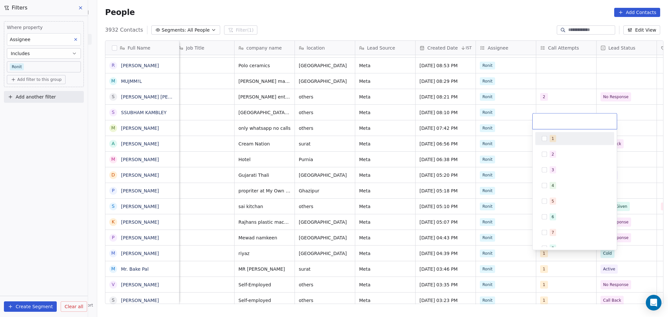
click at [558, 134] on div "1" at bounding box center [575, 138] width 74 height 10
click at [568, 97] on html "On2Cook India Pvt. Ltd. Contacts People Marketing Workflows Campaigns Sales Pip…" at bounding box center [334, 158] width 668 height 317
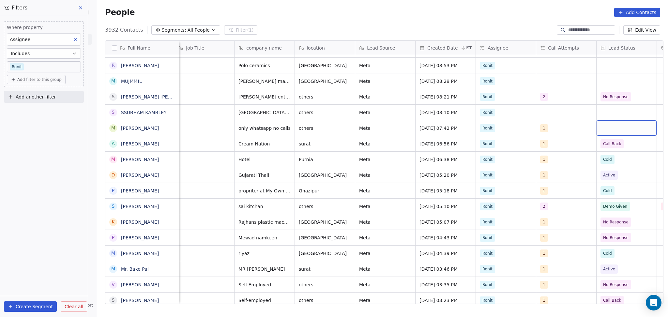
click at [611, 120] on div "grid" at bounding box center [627, 127] width 60 height 15
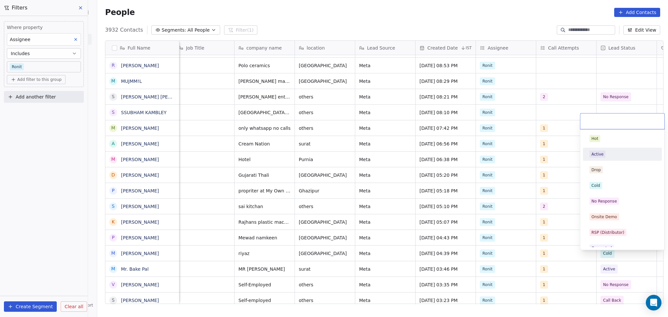
click at [614, 157] on div "Active" at bounding box center [623, 154] width 66 height 7
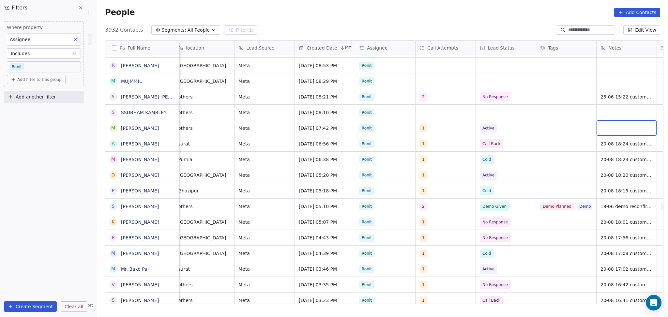
scroll to position [7, 368]
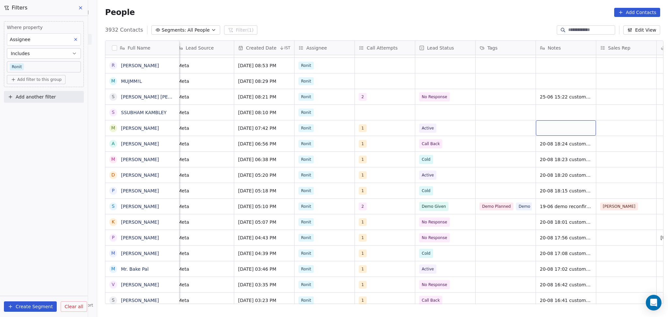
click at [566, 121] on div "grid" at bounding box center [566, 127] width 60 height 15
type textarea "********"
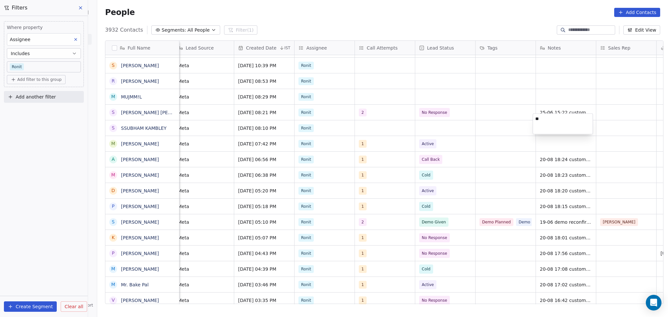
type textarea "*"
click at [567, 143] on html "On2Cook India Pvt. Ltd. Contacts People Marketing Workflows Campaigns Sales Pip…" at bounding box center [334, 158] width 668 height 317
click at [565, 143] on div "grid" at bounding box center [566, 143] width 60 height 15
type textarea "*****"
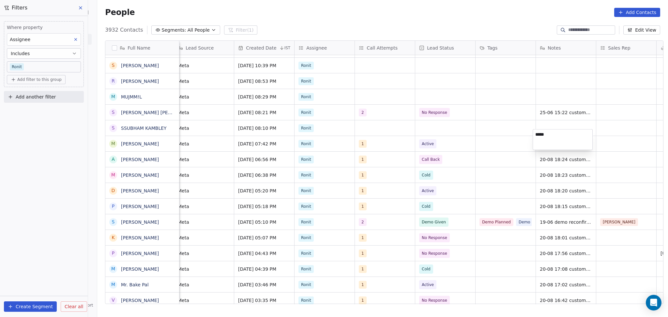
click at [472, 119] on html "On2Cook India Pvt. Ltd. Contacts People Marketing Workflows Campaigns Sales Pip…" at bounding box center [334, 158] width 668 height 317
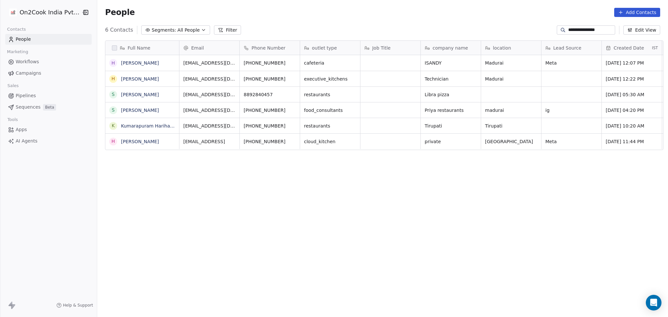
scroll to position [273, 568]
click at [590, 27] on input "**********" at bounding box center [592, 30] width 46 height 7
click at [591, 27] on input "**********" at bounding box center [592, 30] width 46 height 7
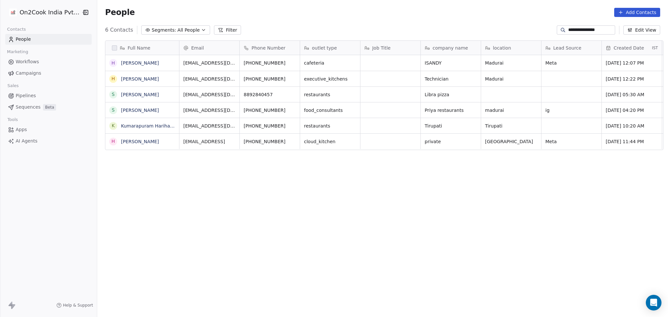
type input "*"
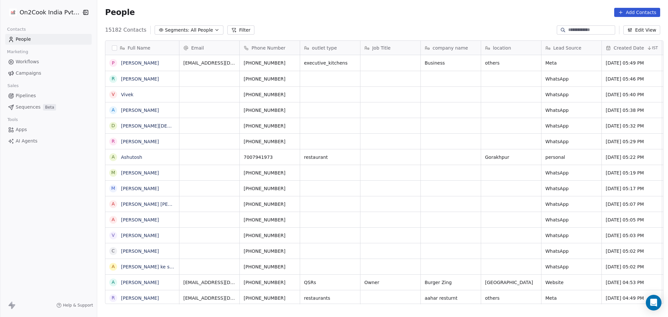
click at [569, 29] on input at bounding box center [592, 30] width 46 height 7
paste input "**********"
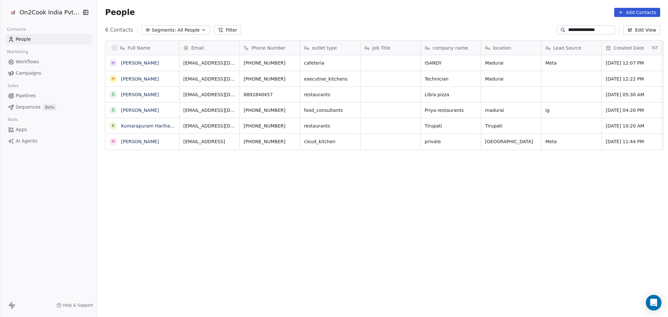
type input "**********"
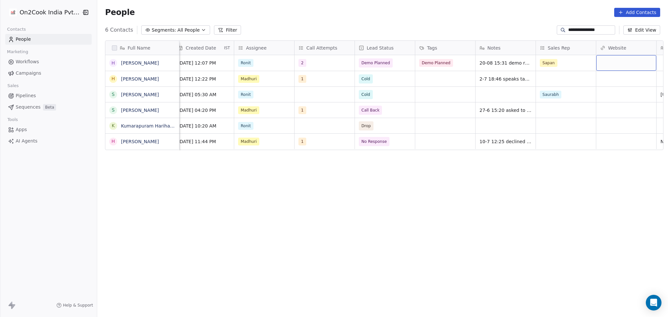
scroll to position [0, 488]
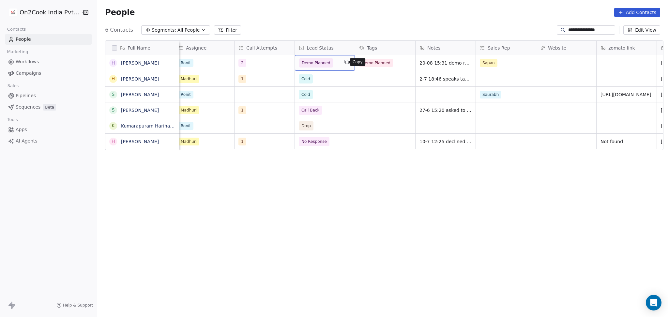
click at [343, 66] on button "grid" at bounding box center [347, 62] width 8 height 8
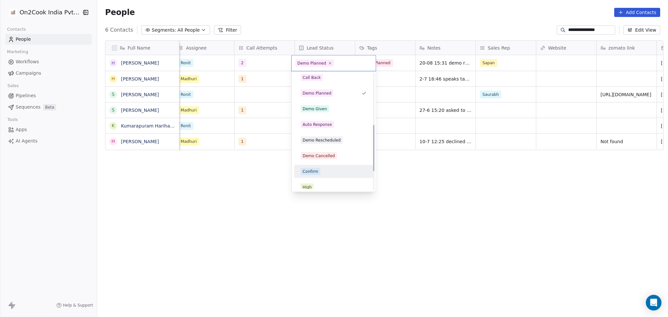
scroll to position [131, 0]
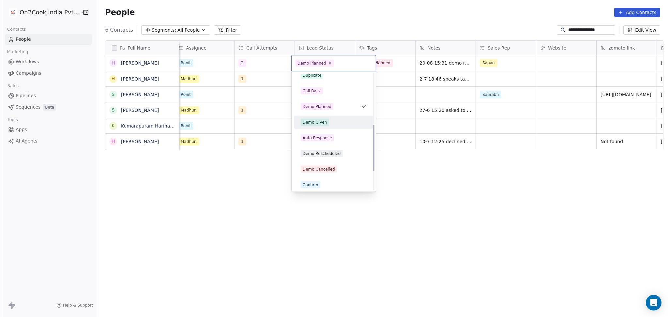
click at [326, 126] on div "Demo Given" at bounding box center [334, 122] width 74 height 10
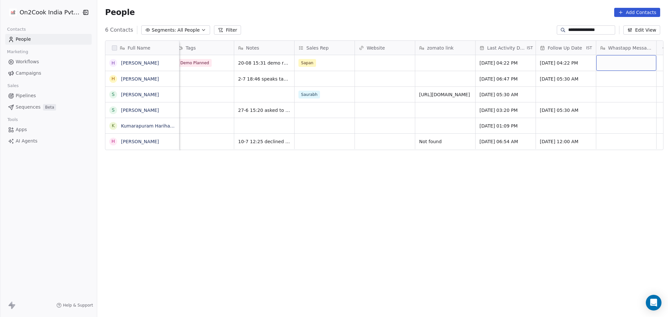
scroll to position [0, 685]
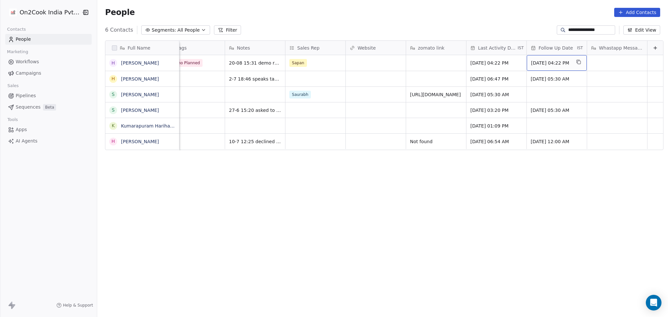
click at [527, 69] on div "[DATE] 04:22 PM" at bounding box center [557, 63] width 60 height 16
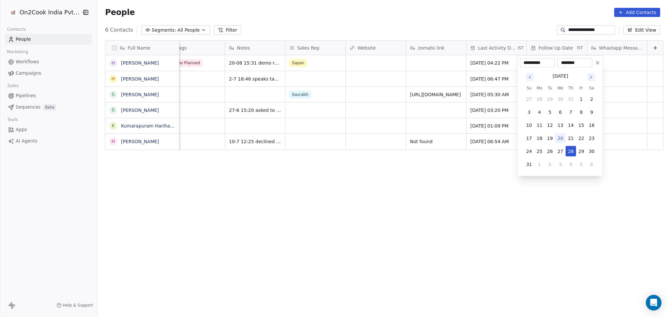
click at [597, 64] on icon at bounding box center [597, 62] width 5 height 5
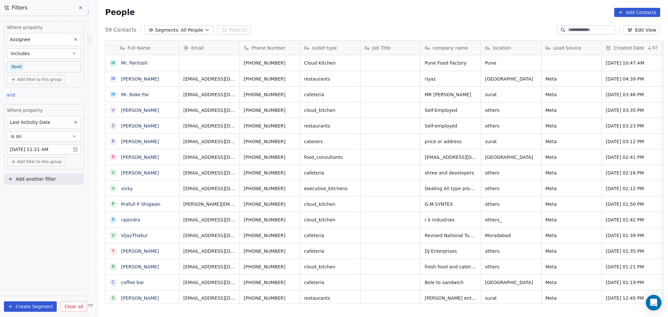
scroll to position [273, 568]
click at [49, 68] on body "On2Cook India Pvt. Ltd. Contacts People Marketing Workflows Campaigns Sales Pip…" at bounding box center [334, 158] width 668 height 317
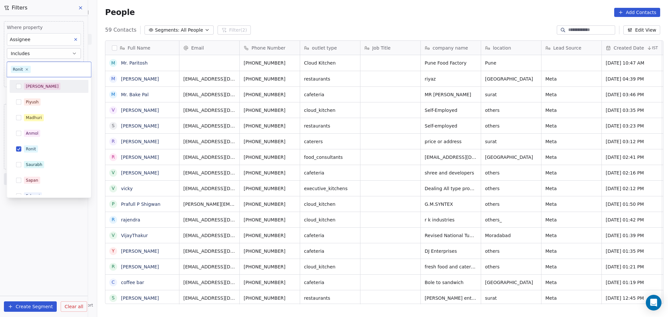
click at [43, 90] on div "[PERSON_NAME]" at bounding box center [49, 86] width 74 height 10
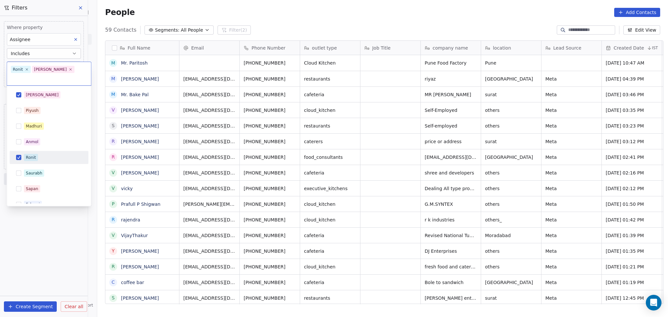
click at [37, 152] on div "Ronit" at bounding box center [49, 157] width 74 height 10
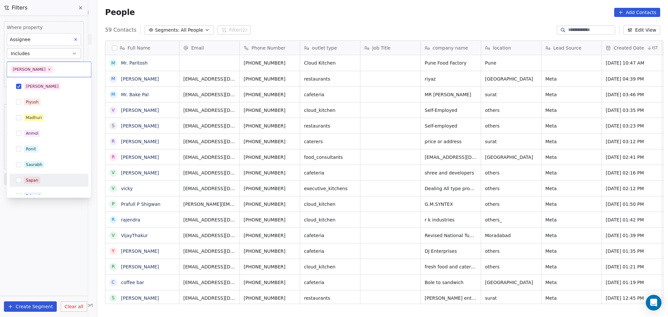
click at [33, 225] on html "On2Cook India Pvt. Ltd. Contacts People Marketing Workflows Campaigns Sales Pip…" at bounding box center [334, 158] width 668 height 317
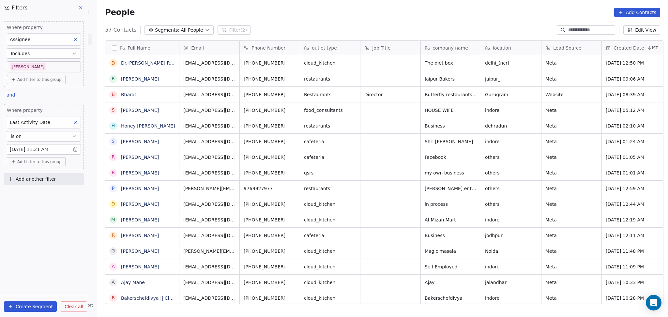
click at [12, 67] on body "On2Cook India Pvt. Ltd. Contacts People Marketing Workflows Campaigns Sales Pip…" at bounding box center [334, 158] width 668 height 317
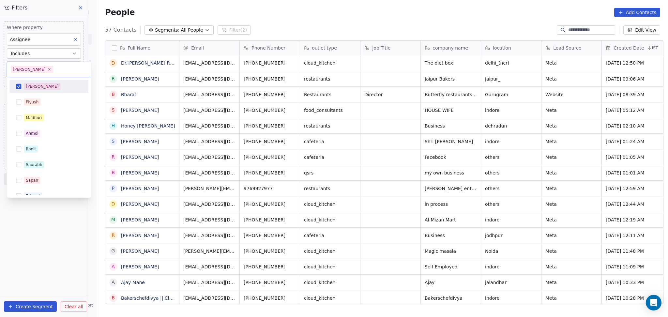
click at [20, 86] on button "Suggestions" at bounding box center [18, 86] width 5 height 5
click at [30, 119] on div "Madhuri" at bounding box center [34, 118] width 16 height 6
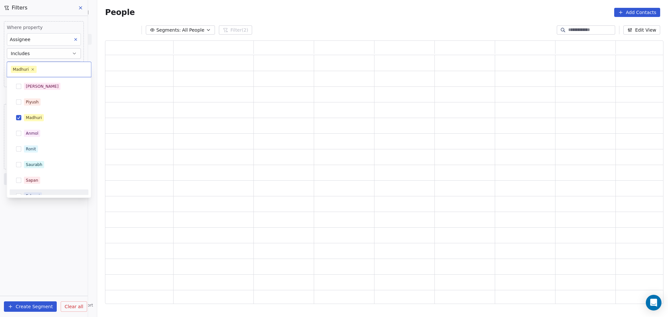
click at [38, 222] on html "On2Cook India Pvt. Ltd. Contacts People Marketing Workflows Campaigns Sales Pip…" at bounding box center [334, 158] width 668 height 317
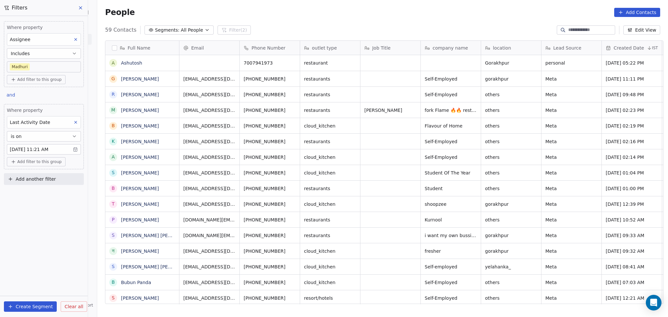
click at [21, 68] on body "On2Cook India Pvt. Ltd. Contacts People Marketing Workflows Campaigns Sales Pip…" at bounding box center [334, 158] width 668 height 317
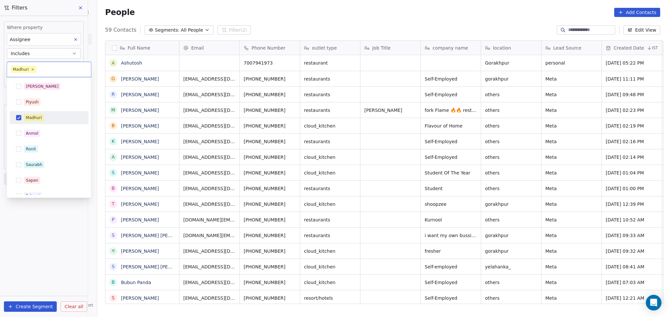
click at [20, 117] on button "Suggestions" at bounding box center [18, 117] width 5 height 5
click at [28, 150] on div "Ronit" at bounding box center [31, 149] width 10 height 6
click at [35, 221] on html "On2Cook India Pvt. Ltd. Contacts People Marketing Workflows Campaigns Sales Pip…" at bounding box center [334, 158] width 668 height 317
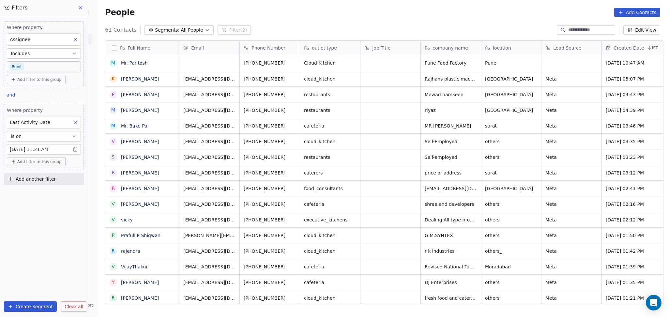
click at [47, 67] on body "On2Cook India Pvt. Ltd. Contacts People Marketing Workflows Campaigns Sales Pip…" at bounding box center [334, 158] width 668 height 317
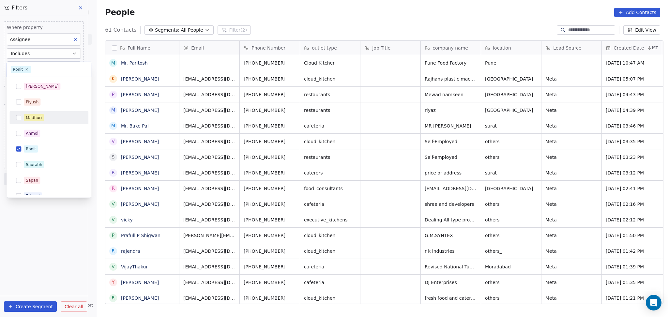
click at [40, 116] on div "Madhuri" at bounding box center [34, 118] width 16 height 6
click at [39, 146] on div "Ronit" at bounding box center [53, 149] width 58 height 7
click at [38, 219] on html "On2Cook India Pvt. Ltd. Contacts People Marketing Workflows Campaigns Sales Pip…" at bounding box center [334, 158] width 668 height 317
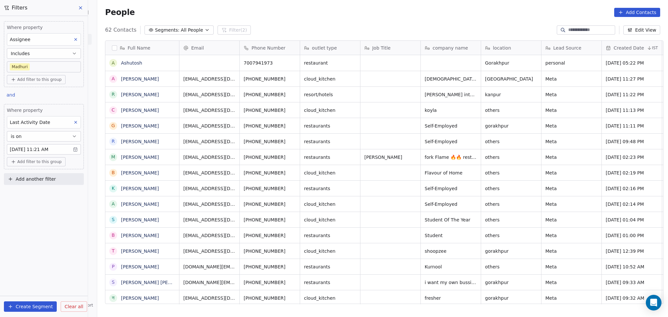
click at [24, 65] on body "On2Cook India Pvt. Ltd. Contacts People Marketing Workflows Campaigns Sales Pip…" at bounding box center [334, 158] width 668 height 317
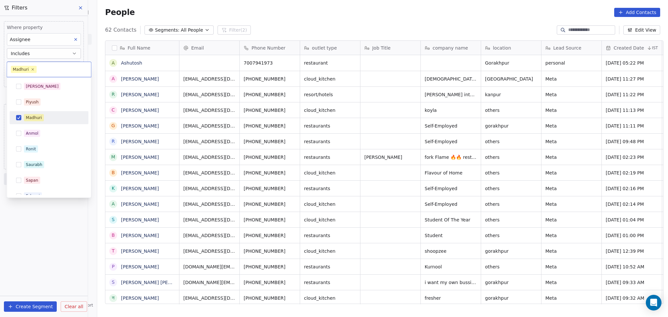
click at [33, 120] on div "Madhuri" at bounding box center [34, 118] width 16 height 6
click at [35, 154] on div "Ronit" at bounding box center [48, 149] width 79 height 13
click at [155, 17] on html "On2Cook India Pvt. Ltd. Contacts People Marketing Workflows Campaigns Sales Pip…" at bounding box center [334, 158] width 668 height 317
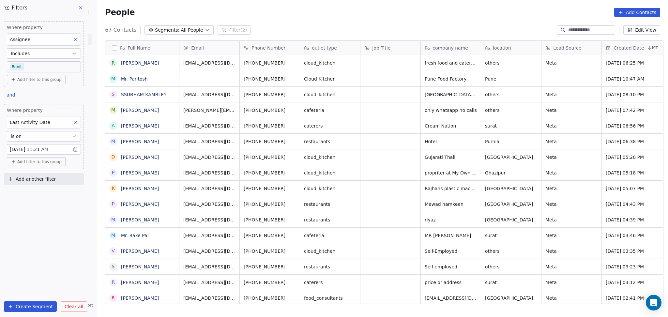
click at [55, 175] on button "Add another filter" at bounding box center [44, 179] width 80 height 12
click at [47, 199] on div "Contact properties" at bounding box center [44, 195] width 74 height 10
type input "****"
click at [20, 240] on span "Lead Status" at bounding box center [24, 239] width 27 height 7
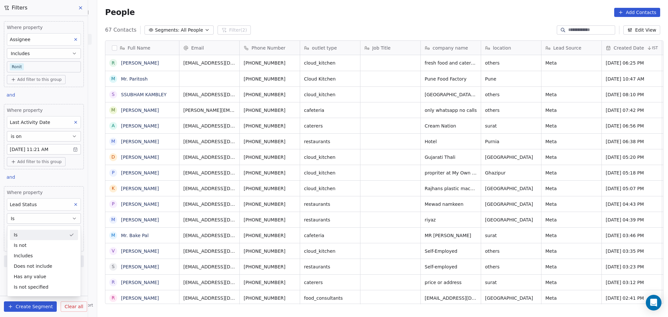
click at [29, 237] on div "Is" at bounding box center [44, 235] width 68 height 10
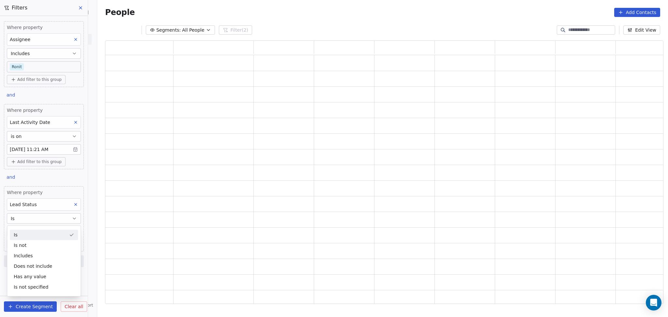
scroll to position [257, 552]
click at [29, 233] on body "On2Cook India Pvt. Ltd. Contacts People Marketing Workflows Campaigns Sales Pip…" at bounding box center [334, 158] width 668 height 317
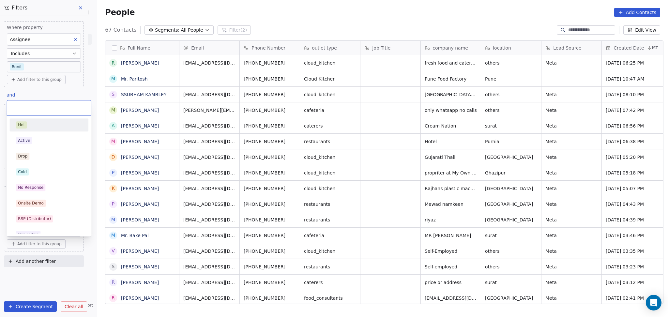
scroll to position [273, 568]
click at [37, 188] on div "No Response" at bounding box center [30, 188] width 25 height 6
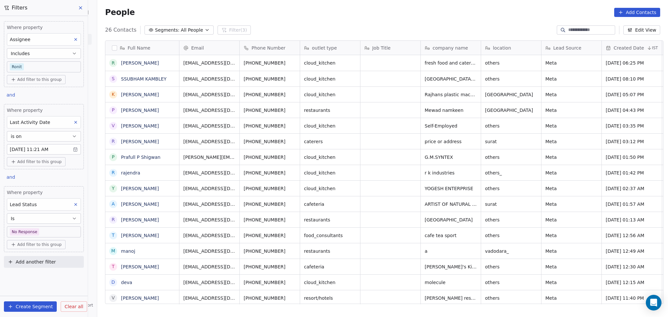
click at [78, 205] on button at bounding box center [75, 204] width 8 height 8
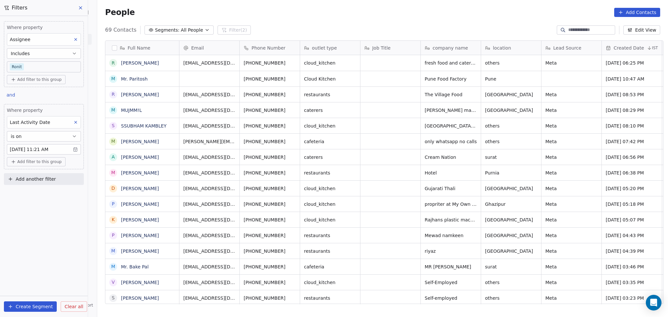
click at [33, 64] on body "On2Cook India Pvt. Ltd. Contacts People Marketing Workflows Campaigns Sales Pip…" at bounding box center [334, 158] width 668 height 317
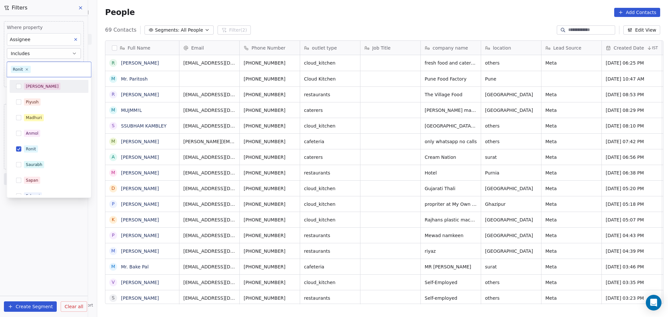
click at [36, 88] on span "[PERSON_NAME]" at bounding box center [42, 86] width 37 height 7
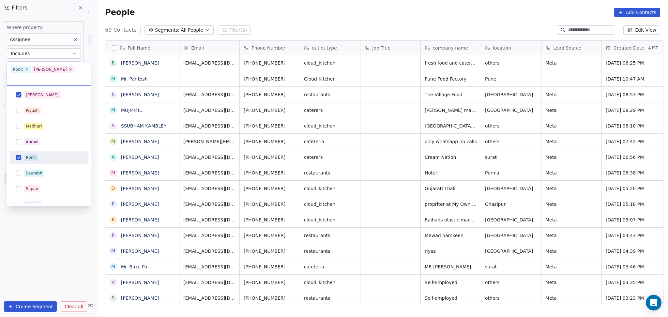
click at [42, 154] on div "Ronit" at bounding box center [53, 157] width 58 height 7
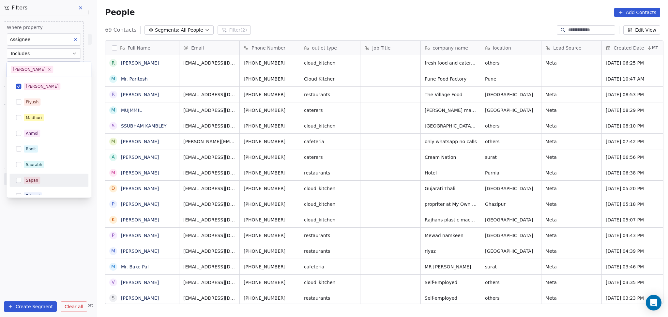
click at [42, 219] on html "On2Cook India Pvt. Ltd. Contacts People Marketing Workflows Campaigns Sales Pip…" at bounding box center [334, 158] width 668 height 317
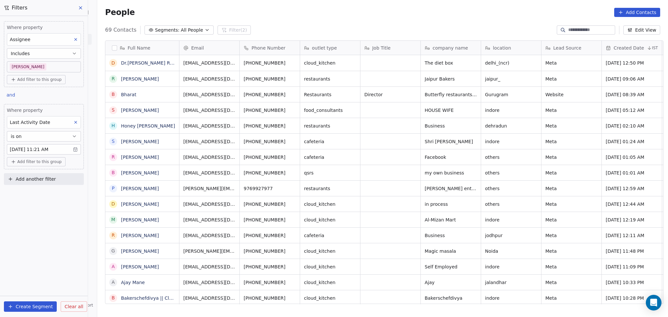
click at [34, 65] on body "On2Cook India Pvt. Ltd. Contacts People Marketing Workflows Campaigns Sales Pip…" at bounding box center [334, 158] width 668 height 317
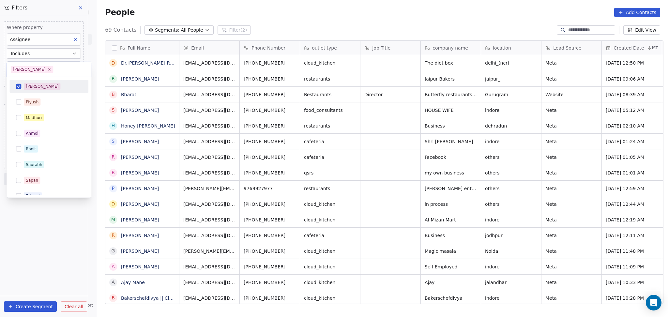
click at [38, 89] on div "[PERSON_NAME]" at bounding box center [53, 86] width 58 height 7
click at [39, 149] on div "Ronit" at bounding box center [53, 149] width 58 height 7
click at [46, 213] on html "On2Cook India Pvt. Ltd. Contacts People Marketing Workflows Campaigns Sales Pip…" at bounding box center [334, 158] width 668 height 317
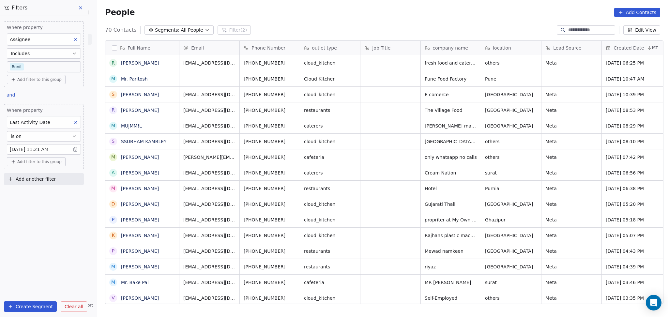
drag, startPoint x: 35, startPoint y: 180, endPoint x: 34, endPoint y: 177, distance: 3.4
click at [35, 179] on span "Add another filter" at bounding box center [36, 179] width 40 height 7
click at [30, 198] on div "Contact properties" at bounding box center [44, 195] width 74 height 10
type input "****"
click at [24, 241] on span "Lead Status" at bounding box center [24, 239] width 27 height 7
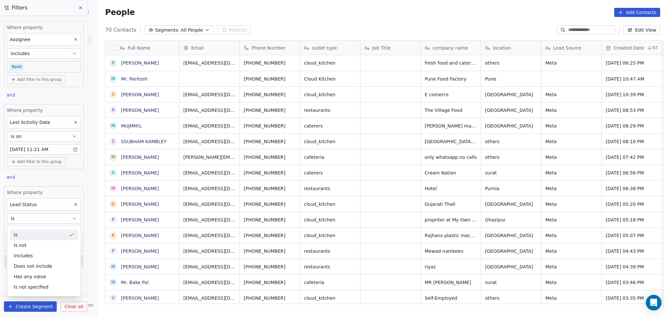
click at [32, 235] on div "Is" at bounding box center [44, 235] width 68 height 10
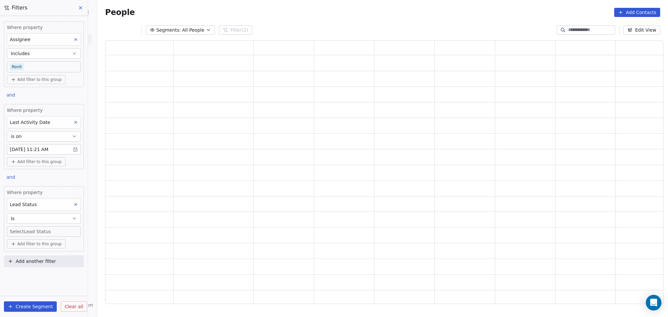
scroll to position [257, 552]
click at [29, 229] on body "On2Cook India Pvt. Ltd. Contacts People Marketing Workflows Campaigns Sales Pip…" at bounding box center [334, 158] width 668 height 317
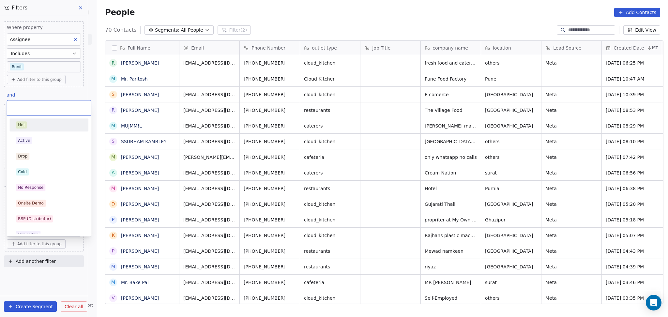
scroll to position [273, 568]
click at [363, 100] on html "On2Cook India Pvt. Ltd. Contacts People Marketing Workflows Campaigns Sales Pip…" at bounding box center [334, 158] width 668 height 317
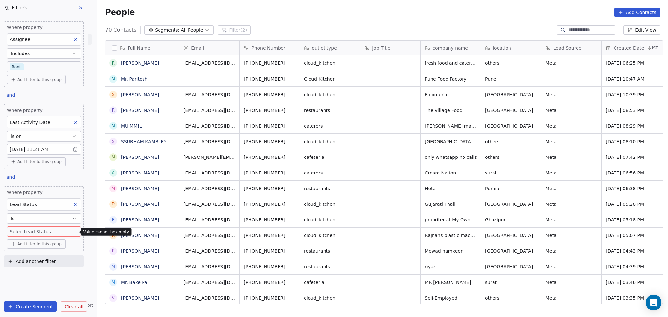
click at [30, 234] on body "On2Cook India Pvt. Ltd. Contacts People Marketing Workflows Campaigns Sales Pip…" at bounding box center [334, 158] width 668 height 317
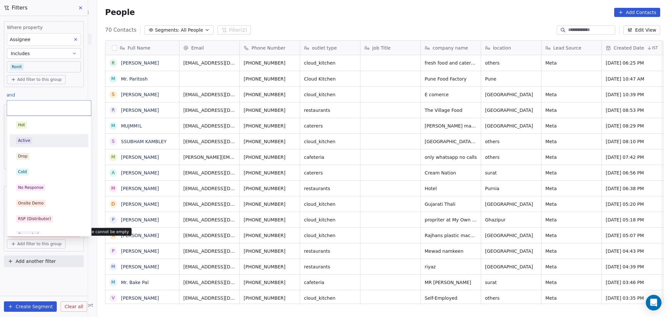
click at [25, 141] on div "Active" at bounding box center [24, 141] width 12 height 6
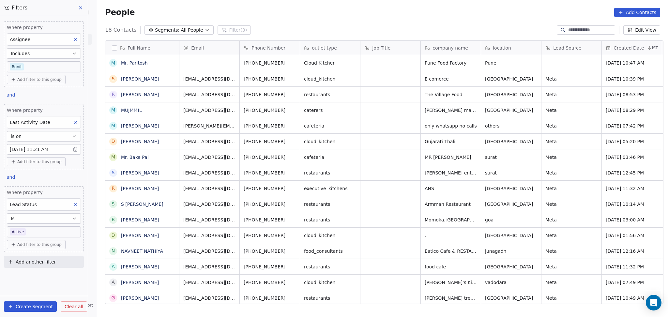
click at [34, 233] on body "On2Cook India Pvt. Ltd. Contacts People Marketing Workflows Campaigns Sales Pip…" at bounding box center [334, 158] width 668 height 317
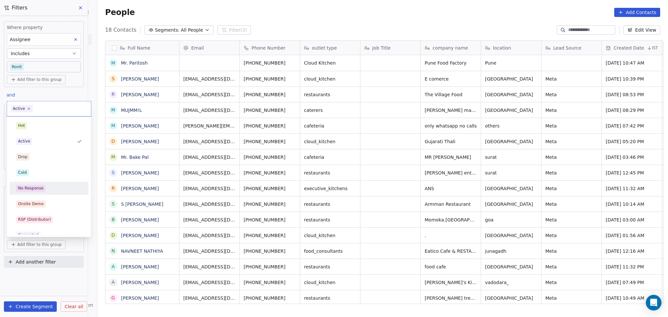
click at [39, 188] on div "No Response" at bounding box center [30, 188] width 25 height 6
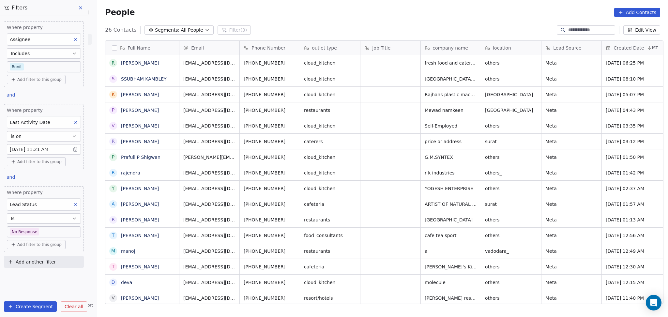
scroll to position [7, 7]
click at [65, 234] on body "On2Cook India Pvt. Ltd. Contacts People Marketing Workflows Campaigns Sales Pip…" at bounding box center [334, 158] width 668 height 317
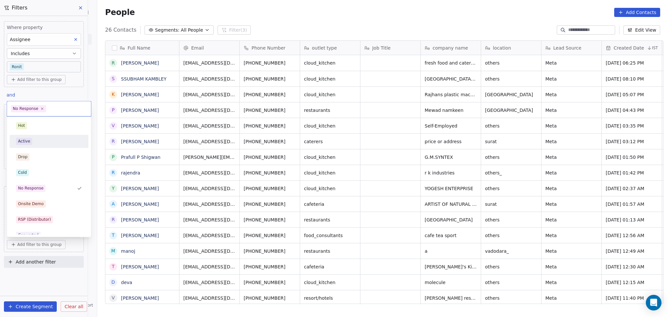
click at [45, 146] on div "Active" at bounding box center [49, 141] width 74 height 10
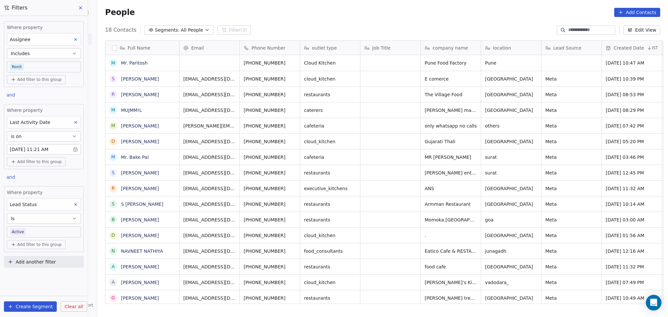
click at [40, 232] on body "On2Cook India Pvt. Ltd. Contacts People Marketing Workflows Campaigns Sales Pip…" at bounding box center [334, 158] width 668 height 317
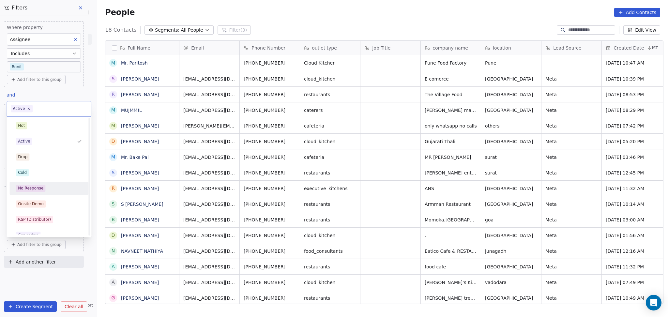
scroll to position [131, 0]
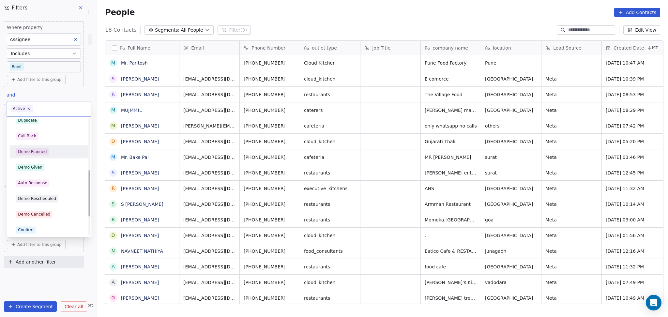
click at [43, 141] on div "Call Back" at bounding box center [49, 136] width 74 height 10
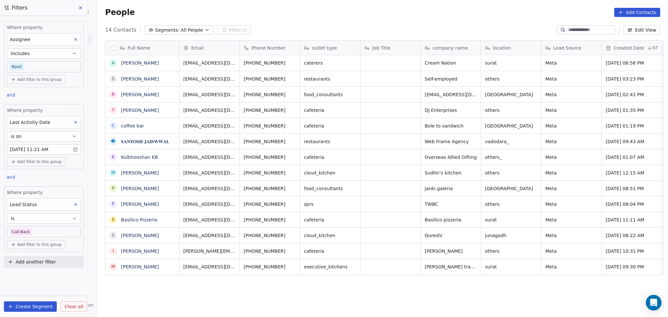
scroll to position [273, 568]
click at [60, 232] on body "On2Cook India Pvt. Ltd. Contacts People Marketing Workflows Campaigns Sales Pip…" at bounding box center [334, 158] width 668 height 317
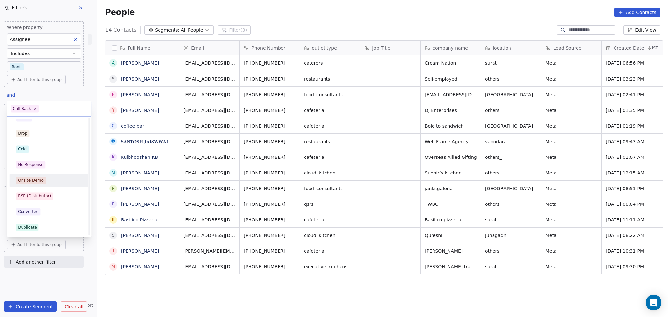
scroll to position [6, 0]
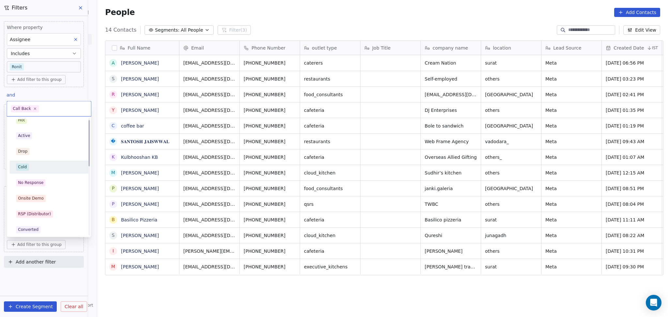
click at [44, 165] on div "Cold" at bounding box center [49, 167] width 66 height 7
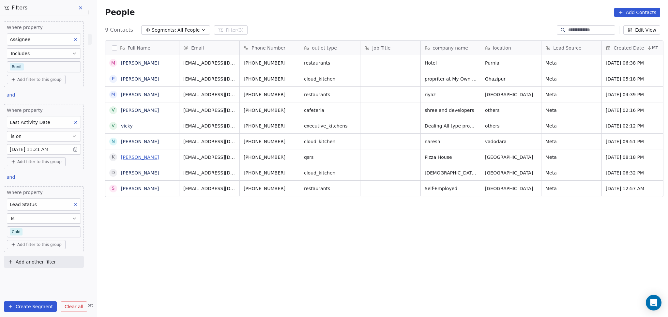
scroll to position [273, 568]
click at [78, 209] on button at bounding box center [75, 204] width 8 height 8
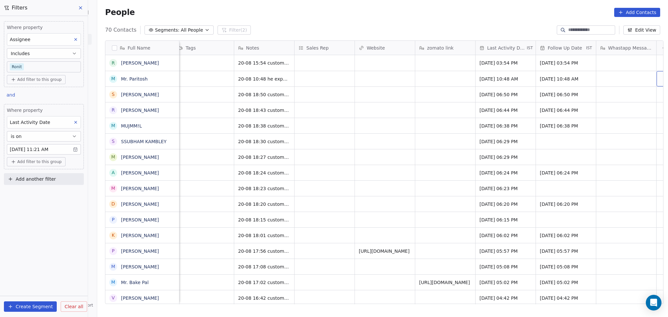
scroll to position [0, 685]
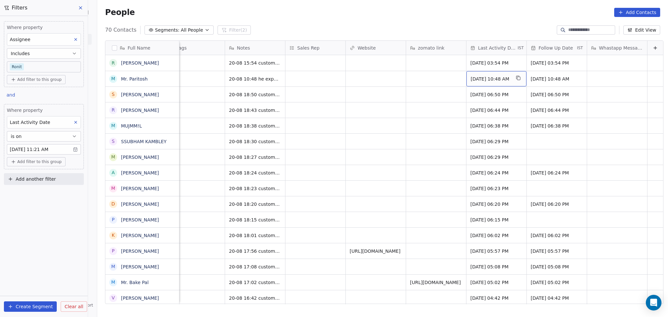
click at [480, 81] on span "[DATE] 10:48 AM" at bounding box center [491, 79] width 40 height 7
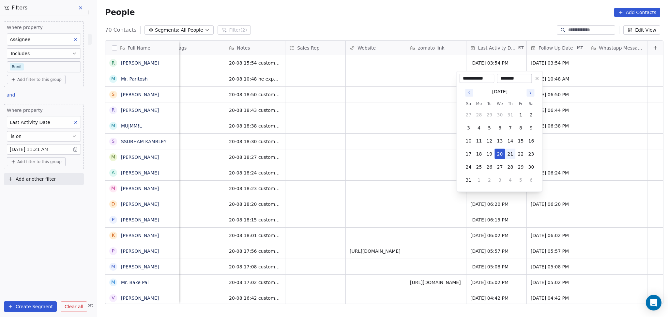
click at [507, 152] on button "21" at bounding box center [510, 154] width 10 height 10
type input "**********"
click at [442, 146] on html "On2Cook India Pvt. Ltd. Contacts People Marketing Workflows Campaigns Sales Pip…" at bounding box center [334, 158] width 668 height 317
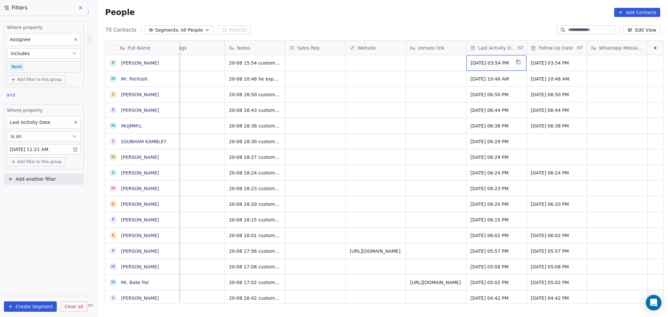
click at [482, 62] on span "[DATE] 03:54 PM" at bounding box center [491, 63] width 40 height 7
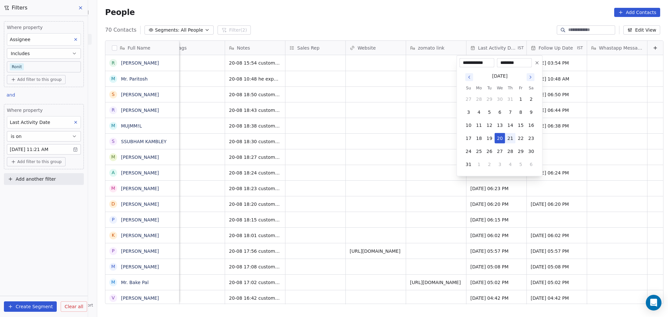
click at [507, 138] on button "21" at bounding box center [510, 138] width 10 height 10
type input "**********"
click at [427, 131] on html "On2Cook India Pvt. Ltd. Contacts People Marketing Workflows Campaigns Sales Pip…" at bounding box center [334, 158] width 668 height 317
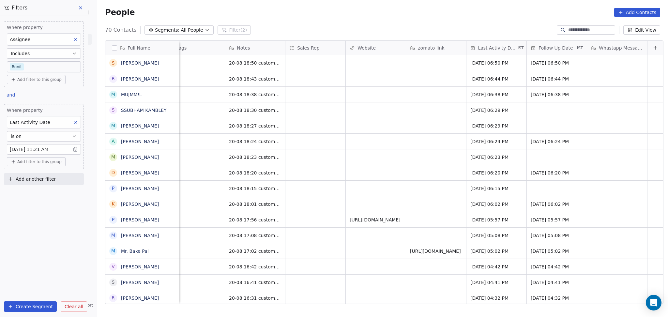
click at [51, 152] on body "On2Cook India Pvt. Ltd. Contacts People Marketing Workflows Campaigns Sales Pip…" at bounding box center [334, 158] width 668 height 317
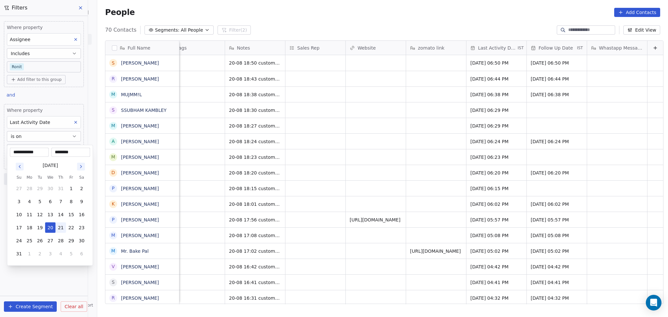
click at [58, 228] on button "21" at bounding box center [60, 228] width 10 height 10
type input "**********"
click at [287, 161] on html "On2Cook India Pvt. Ltd. Contacts People Marketing Workflows Campaigns Sales Pip…" at bounding box center [334, 158] width 668 height 317
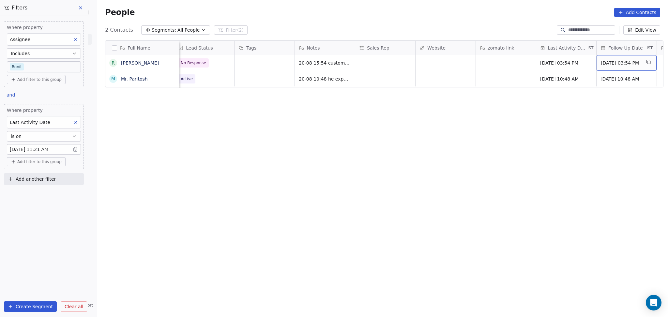
scroll to position [0, 670]
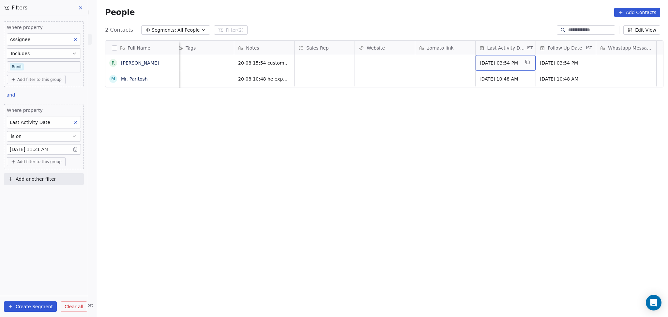
click at [500, 65] on span "Aug 21, 2025 03:54 PM" at bounding box center [500, 63] width 40 height 7
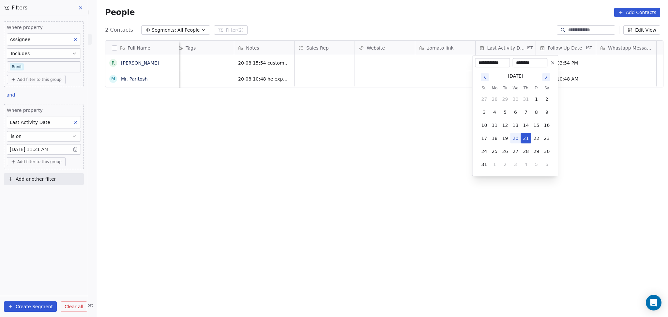
click at [512, 140] on button "20" at bounding box center [515, 138] width 10 height 10
type input "**********"
drag, startPoint x: 391, startPoint y: 144, endPoint x: 456, endPoint y: 107, distance: 74.7
click at [393, 143] on html "On2Cook India Pvt. Ltd. Contacts People Marketing Workflows Campaigns Sales Pip…" at bounding box center [334, 158] width 668 height 317
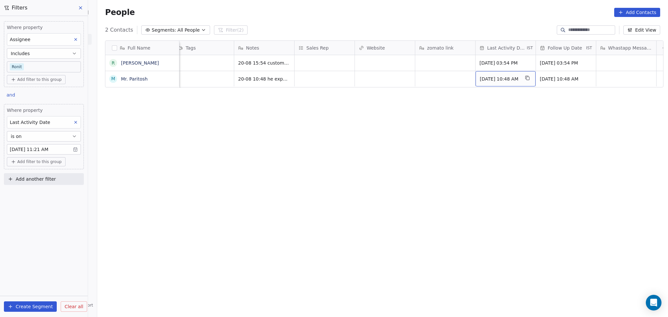
click at [494, 72] on div "Aug 21, 2025 10:48 AM" at bounding box center [506, 78] width 60 height 15
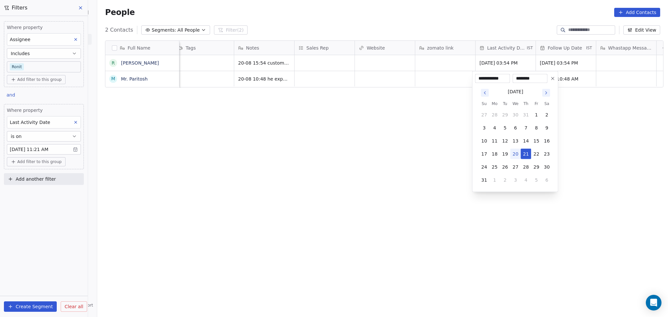
click at [513, 154] on button "20" at bounding box center [515, 154] width 10 height 10
type input "**********"
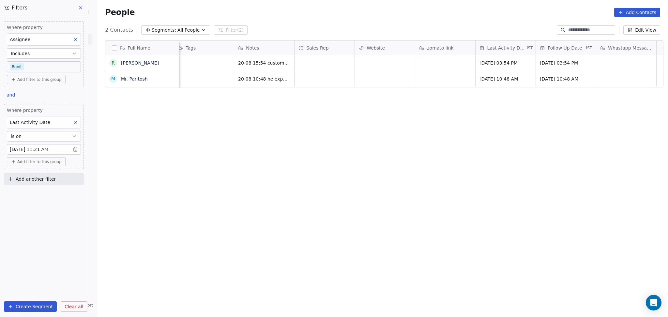
click at [433, 158] on html "On2Cook India Pvt. Ltd. Contacts People Marketing Workflows Campaigns Sales Pip…" at bounding box center [334, 158] width 668 height 317
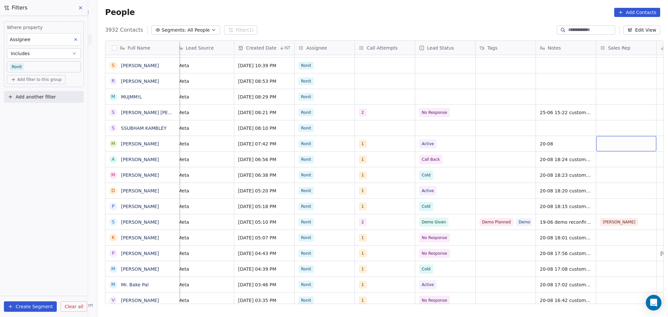
scroll to position [7, 428]
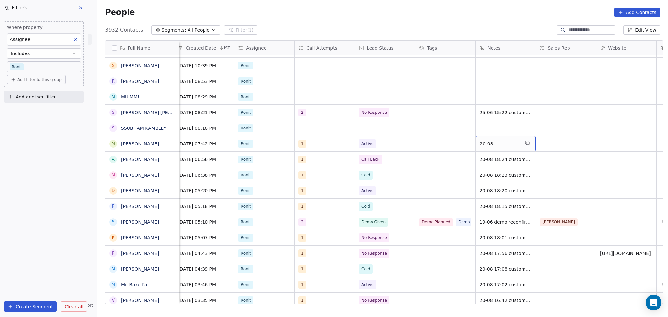
click at [508, 141] on span "20-08" at bounding box center [500, 144] width 40 height 7
type textarea "**********"
click at [312, 125] on html "On2Cook India Pvt. Ltd. Contacts People Marketing Workflows Campaigns Sales Pip…" at bounding box center [334, 158] width 668 height 317
click at [312, 125] on div "grid" at bounding box center [325, 127] width 60 height 15
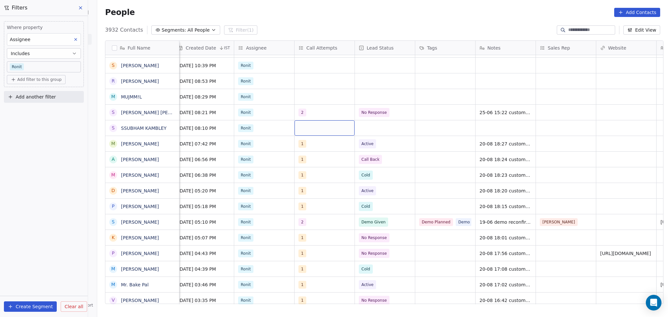
click at [307, 120] on div "grid" at bounding box center [325, 127] width 60 height 15
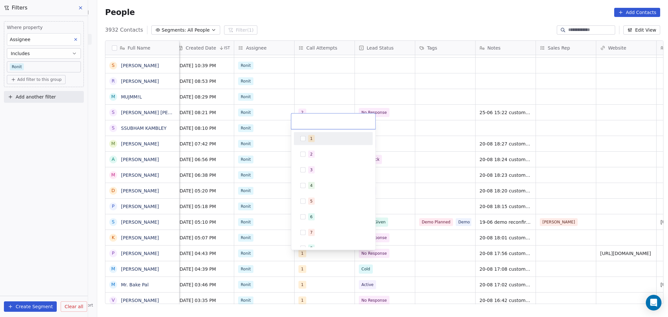
click at [311, 143] on div "1" at bounding box center [334, 138] width 74 height 10
click at [390, 121] on html "On2Cook India Pvt. Ltd. Contacts People Marketing Workflows Campaigns Sales Pip…" at bounding box center [334, 158] width 668 height 317
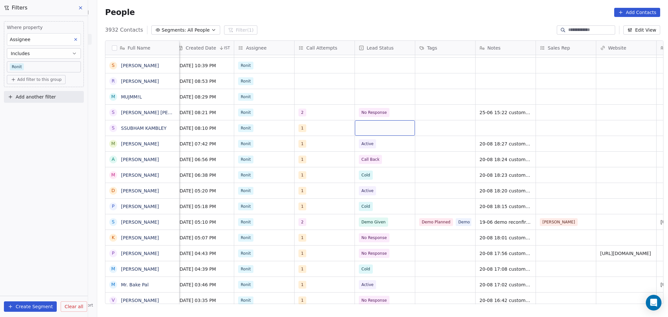
click at [390, 121] on div "grid" at bounding box center [385, 127] width 60 height 15
click at [390, 122] on div "grid" at bounding box center [385, 127] width 60 height 15
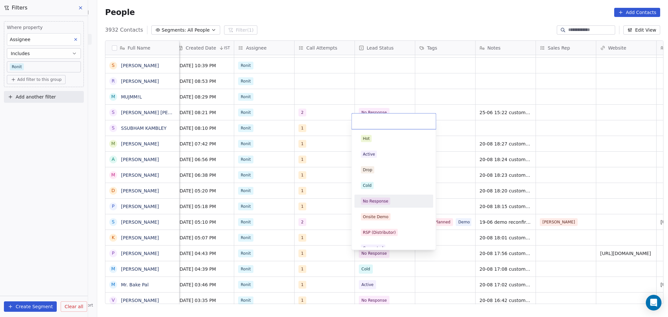
click at [391, 195] on div "No Response" at bounding box center [393, 201] width 79 height 13
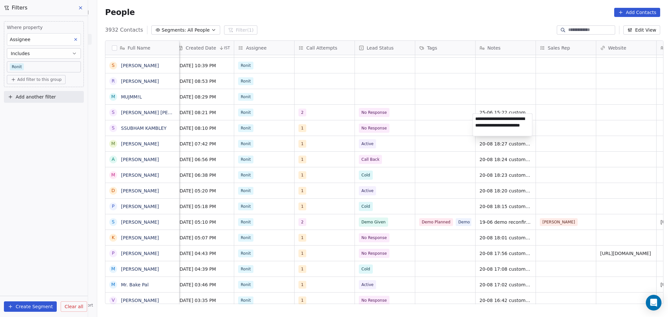
type textarea "**********"
click at [551, 120] on html "On2Cook India Pvt. Ltd. Contacts People Marketing Workflows Campaigns Sales Pip…" at bounding box center [334, 158] width 668 height 317
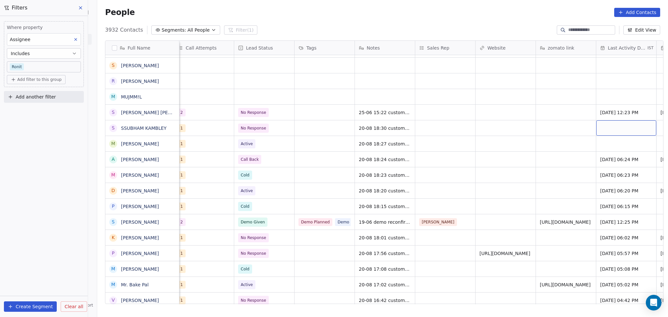
scroll to position [7, 609]
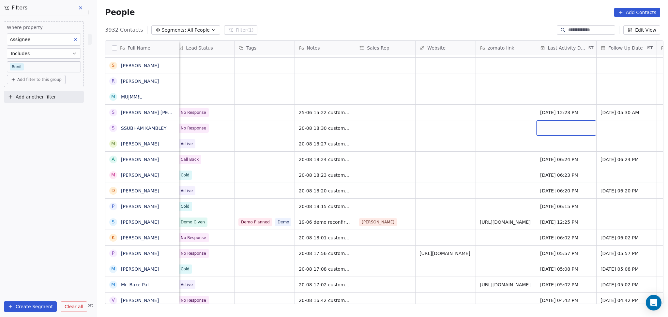
click at [571, 120] on div "grid" at bounding box center [567, 127] width 60 height 15
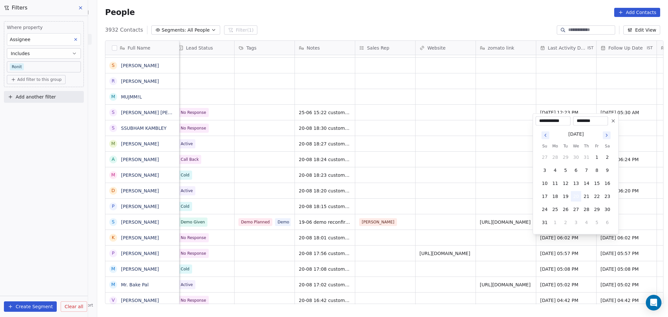
click at [576, 196] on button "20" at bounding box center [576, 196] width 10 height 10
drag, startPoint x: 460, startPoint y: 179, endPoint x: 514, endPoint y: 150, distance: 61.3
click at [460, 178] on html "On2Cook India Pvt. Ltd. Contacts People Marketing Workflows Campaigns Sales Pip…" at bounding box center [334, 158] width 668 height 317
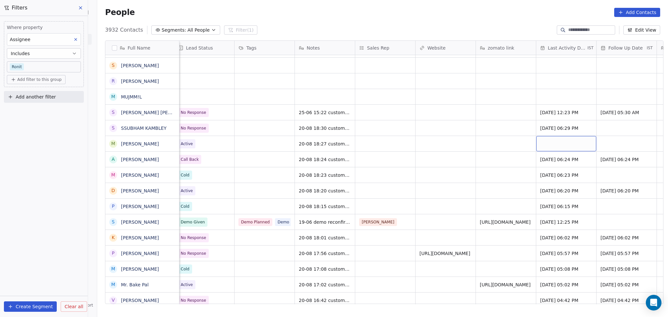
click at [542, 140] on div "grid" at bounding box center [567, 143] width 60 height 15
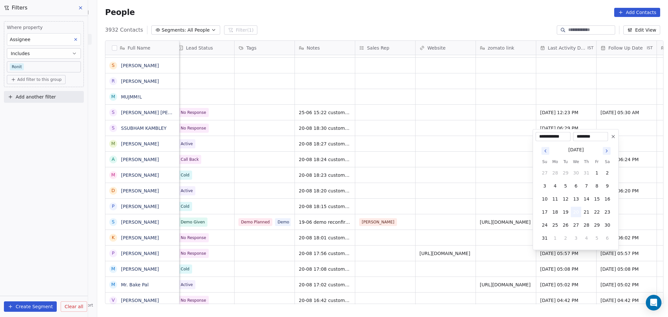
click at [580, 214] on button "20" at bounding box center [576, 212] width 10 height 10
click at [441, 172] on html "On2Cook India Pvt. Ltd. Contacts People Marketing Workflows Campaigns Sales Pip…" at bounding box center [334, 158] width 668 height 317
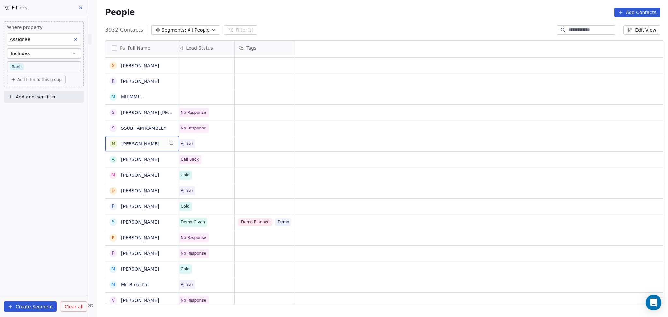
scroll to position [7, 0]
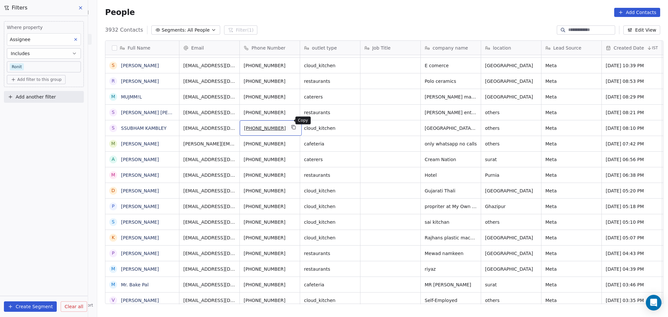
click at [292, 123] on button "grid" at bounding box center [294, 127] width 8 height 8
click at [291, 140] on icon "grid" at bounding box center [293, 142] width 5 height 5
click at [292, 125] on icon "grid" at bounding box center [293, 126] width 3 height 3
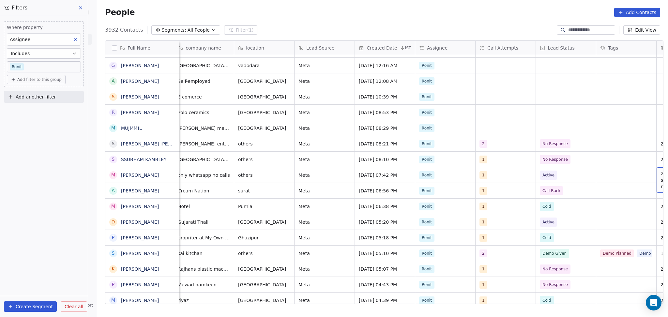
scroll to position [7, 368]
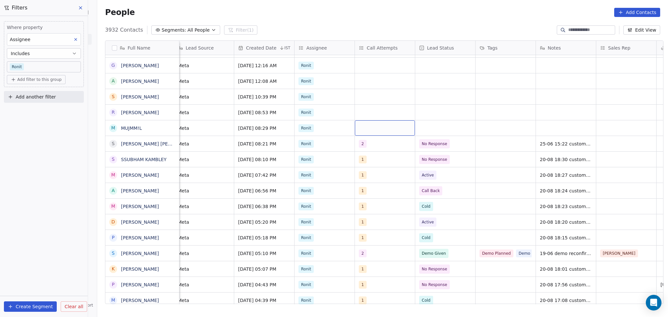
click at [374, 120] on div "grid" at bounding box center [385, 127] width 60 height 15
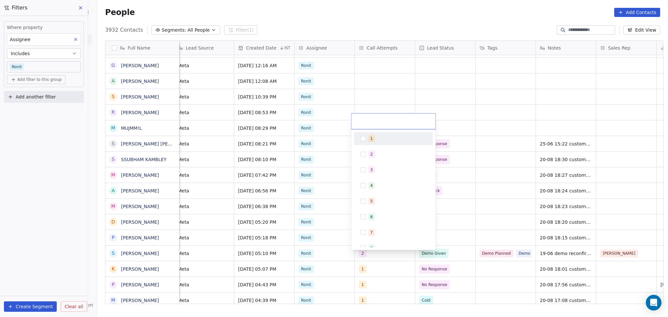
click at [382, 142] on div "1" at bounding box center [394, 138] width 74 height 10
click at [442, 107] on html "On2Cook India Pvt. Ltd. Contacts People Marketing Workflows Campaigns Sales Pip…" at bounding box center [334, 158] width 668 height 317
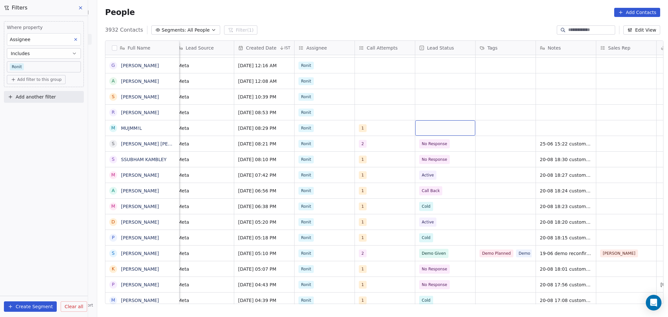
click at [442, 120] on div "grid" at bounding box center [445, 127] width 60 height 15
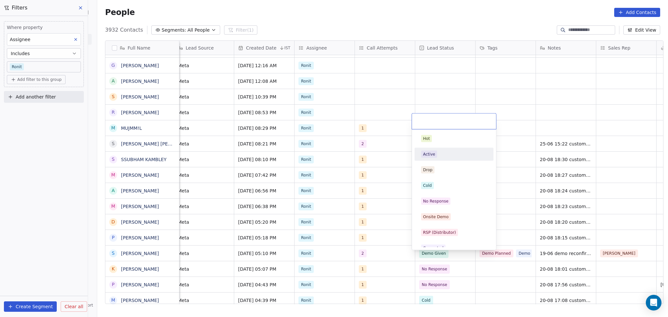
click at [438, 154] on div "Active" at bounding box center [454, 154] width 66 height 7
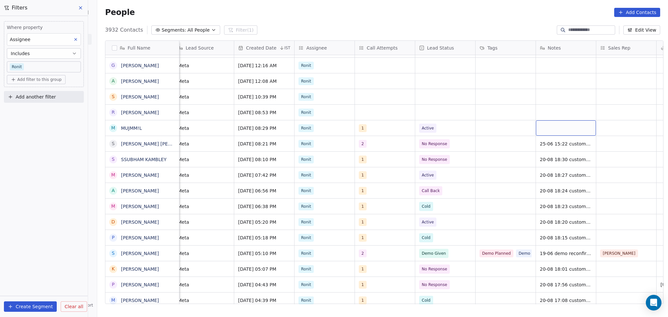
click at [541, 120] on div "grid" at bounding box center [566, 127] width 60 height 15
type textarea "*****"
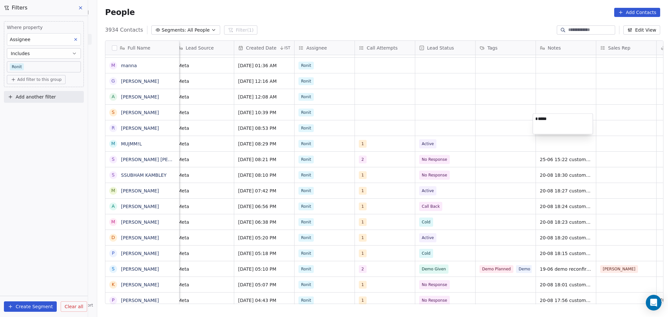
type textarea "*****"
click at [518, 139] on html "On2Cook India Pvt. Ltd. Contacts People Marketing Workflows Campaigns Sales Pip…" at bounding box center [334, 158] width 668 height 317
click at [549, 125] on span "18:38" at bounding box center [560, 128] width 40 height 7
click at [469, 156] on html "On2Cook India Pvt. Ltd. Contacts People Marketing Workflows Campaigns Sales Pip…" at bounding box center [334, 158] width 668 height 317
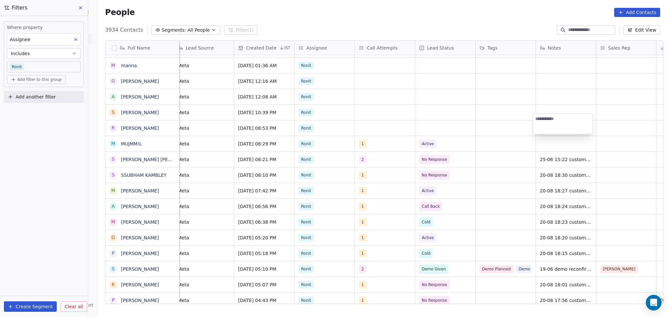
click at [554, 135] on html "On2Cook India Pvt. Ltd. Contacts People Marketing Workflows Campaigns Sales Pip…" at bounding box center [334, 158] width 668 height 317
click at [552, 140] on div "grid" at bounding box center [566, 143] width 60 height 15
type textarea "**********"
click at [511, 126] on html "On2Cook India Pvt. Ltd. Contacts People Marketing Workflows Campaigns Sales Pip…" at bounding box center [334, 158] width 668 height 317
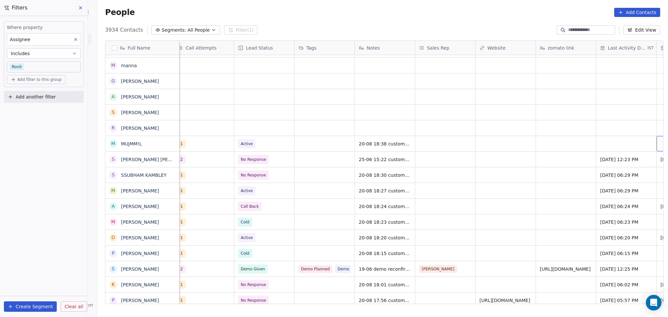
scroll to position [7, 609]
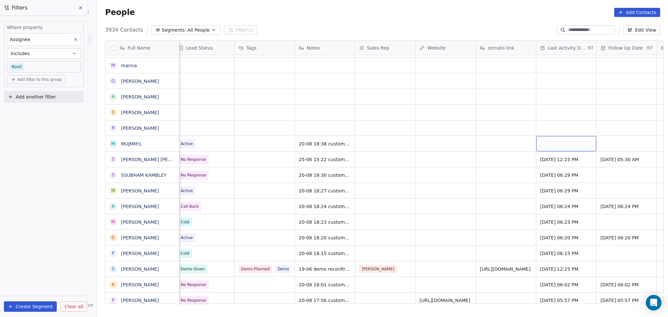
click at [568, 139] on div "grid" at bounding box center [567, 143] width 60 height 15
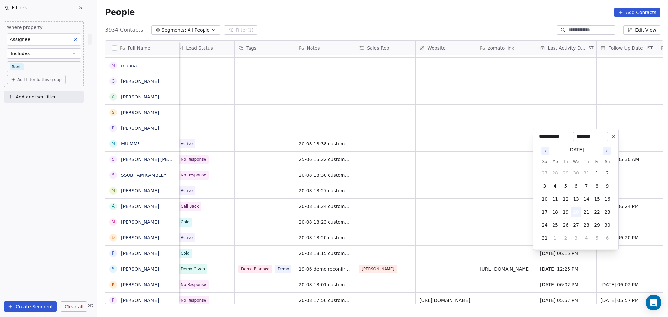
click at [578, 207] on button "20" at bounding box center [576, 212] width 10 height 10
click at [490, 211] on html "On2Cook India Pvt. Ltd. Contacts People Marketing Workflows Campaigns Sales Pip…" at bounding box center [334, 158] width 668 height 317
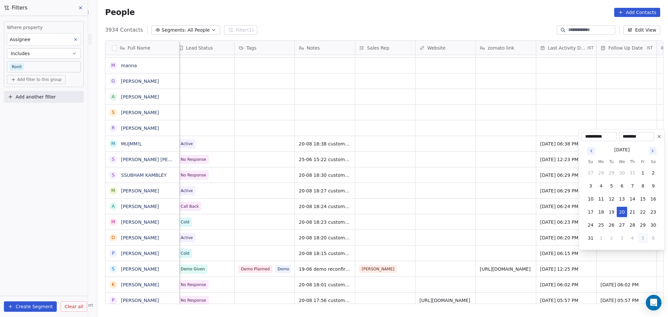
click at [638, 240] on button "5" at bounding box center [643, 238] width 10 height 10
type input "**********"
drag, startPoint x: 492, startPoint y: 209, endPoint x: 434, endPoint y: 159, distance: 76.8
click at [488, 206] on html "On2Cook India Pvt. Ltd. Contacts People Marketing Workflows Campaigns Sales Pip…" at bounding box center [334, 158] width 668 height 317
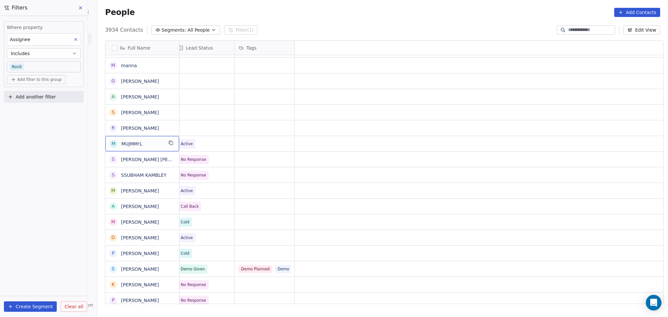
scroll to position [7, 0]
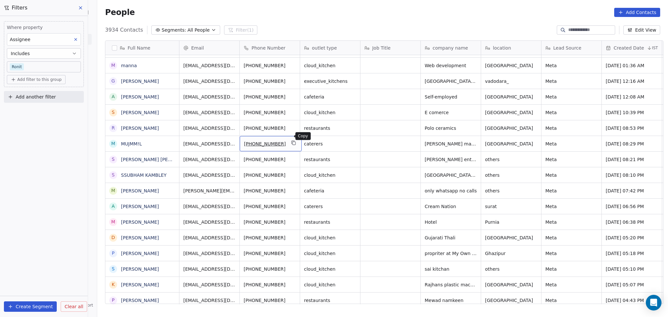
drag, startPoint x: 289, startPoint y: 139, endPoint x: 288, endPoint y: 149, distance: 10.2
click at [291, 139] on button "grid" at bounding box center [294, 143] width 8 height 8
click at [434, 125] on span "Polo ceramics" at bounding box center [445, 128] width 40 height 7
click at [434, 119] on textarea "**********" at bounding box center [447, 124] width 59 height 20
type textarea "**********"
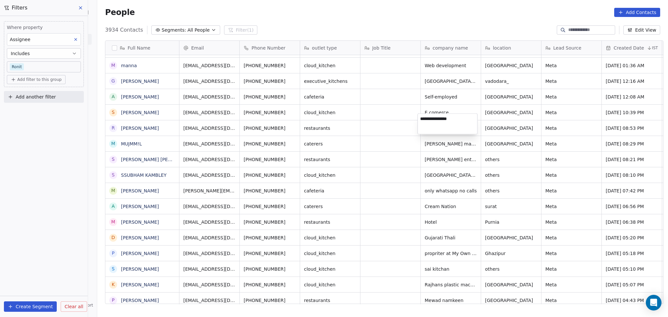
click at [567, 115] on html "On2Cook India Pvt. Ltd. Contacts People Marketing Workflows Campaigns Sales Pip…" at bounding box center [334, 158] width 668 height 317
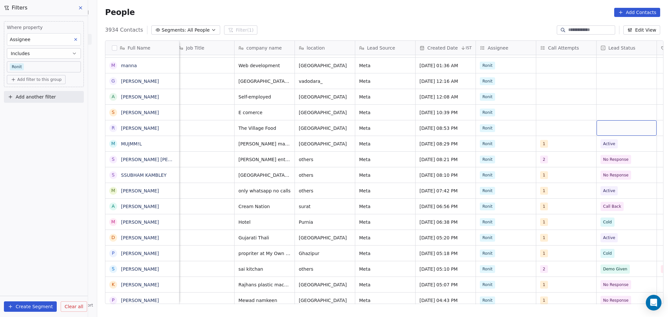
scroll to position [7, 247]
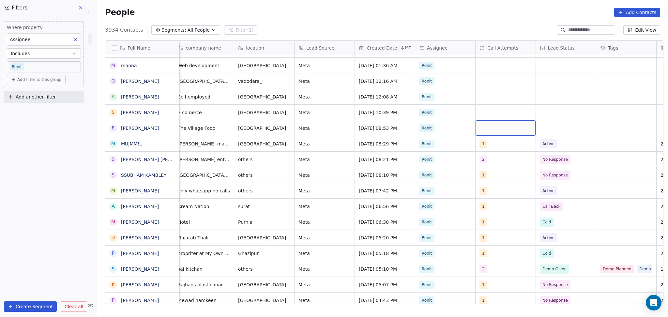
click at [499, 127] on div "grid" at bounding box center [506, 127] width 60 height 15
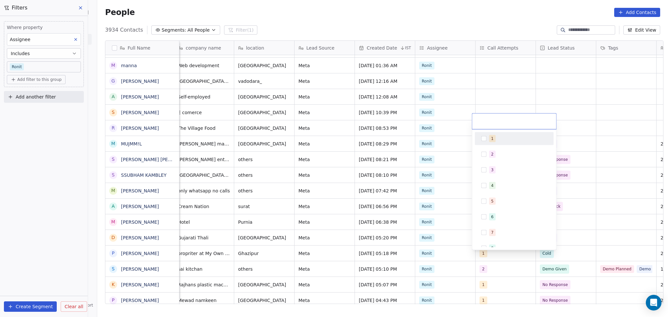
click at [498, 136] on div "1" at bounding box center [518, 138] width 58 height 7
click at [507, 98] on html "On2Cook India Pvt. Ltd. Contacts People Marketing Workflows Campaigns Sales Pip…" at bounding box center [334, 158] width 668 height 317
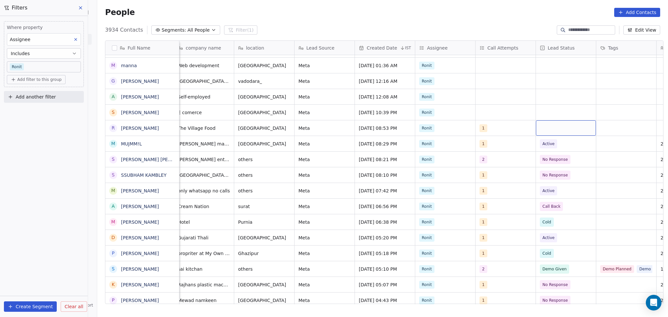
click at [550, 122] on div "grid" at bounding box center [566, 127] width 60 height 15
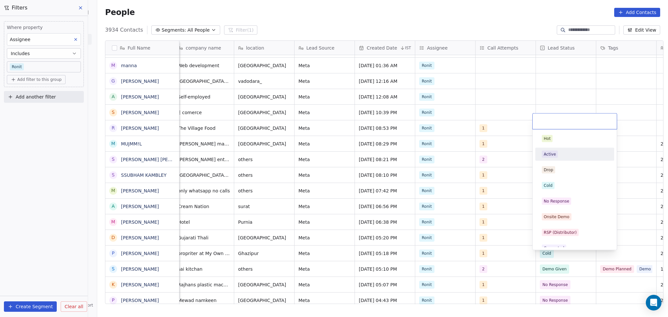
click at [553, 159] on div "Active" at bounding box center [575, 154] width 74 height 10
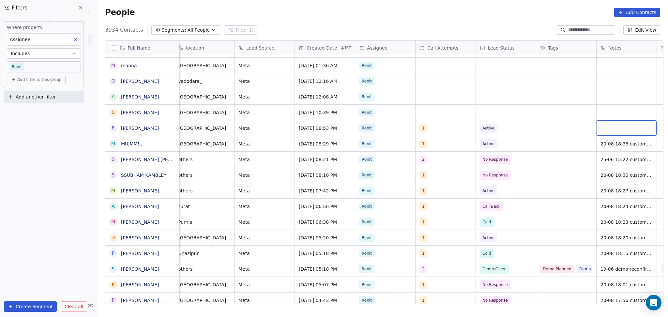
scroll to position [7, 368]
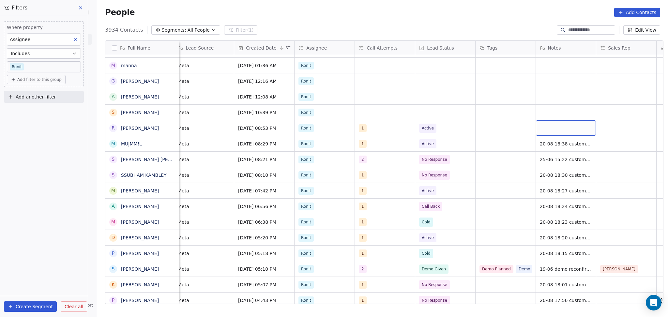
click at [565, 121] on div "grid" at bounding box center [566, 127] width 60 height 15
type textarea "**********"
click at [632, 117] on html "On2Cook India Pvt. Ltd. Contacts People Marketing Workflows Campaigns Sales Pip…" at bounding box center [334, 158] width 668 height 317
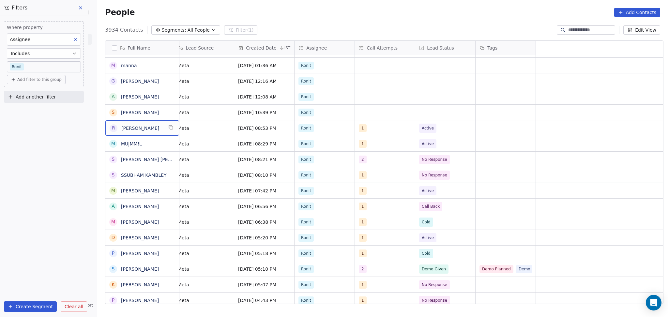
scroll to position [7, 0]
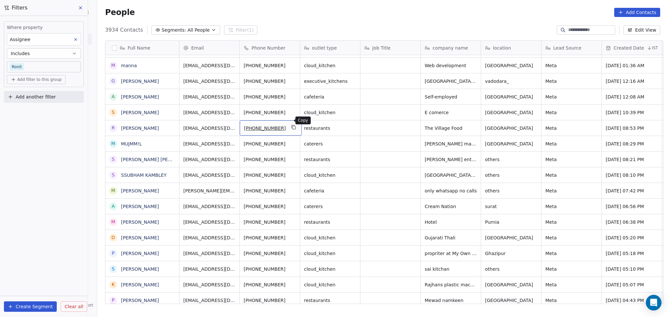
click at [290, 123] on button "grid" at bounding box center [294, 127] width 8 height 8
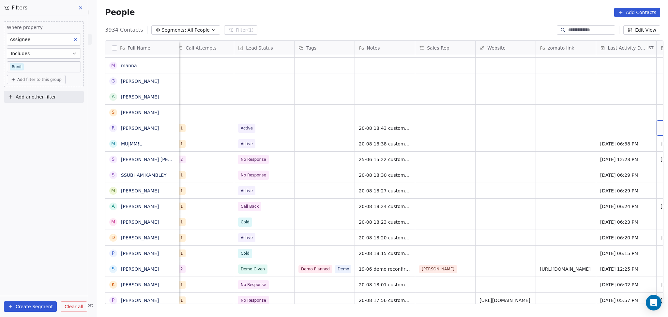
scroll to position [7, 609]
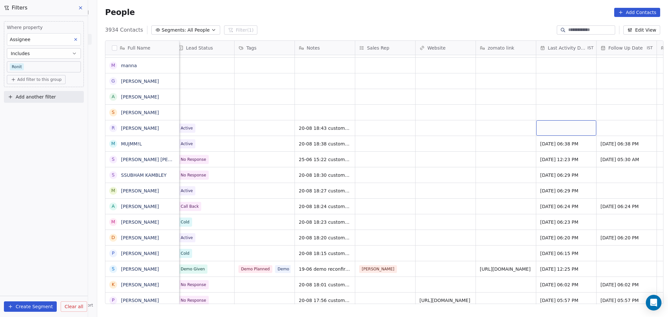
click at [579, 122] on div "grid" at bounding box center [567, 127] width 60 height 15
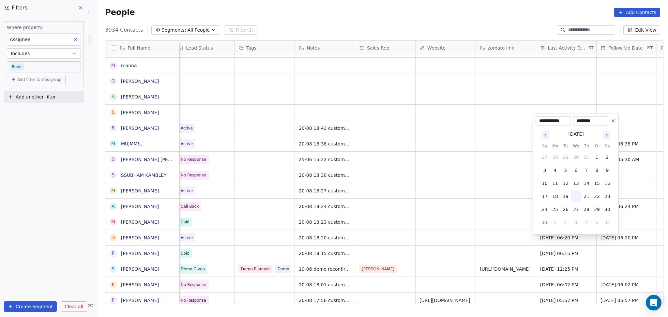
click at [577, 197] on button "20" at bounding box center [576, 196] width 10 height 10
click at [448, 175] on html "On2Cook India Pvt. Ltd. Contacts People Marketing Workflows Campaigns Sales Pip…" at bounding box center [334, 158] width 668 height 317
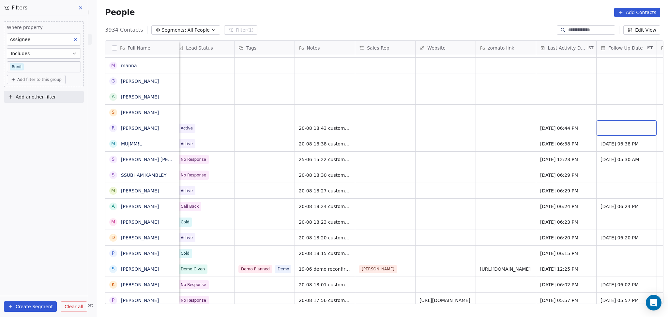
click at [620, 120] on div "grid" at bounding box center [627, 127] width 60 height 15
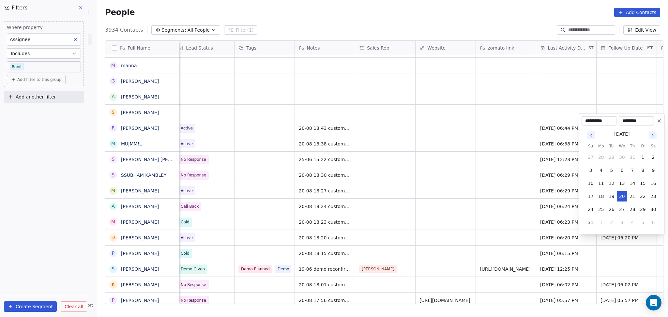
drag, startPoint x: 655, startPoint y: 136, endPoint x: 647, endPoint y: 141, distance: 10.1
click at [655, 136] on icon "Go to next month" at bounding box center [652, 135] width 5 height 5
click at [607, 168] on button "9" at bounding box center [612, 170] width 10 height 10
type input "**********"
drag, startPoint x: 469, startPoint y: 152, endPoint x: 460, endPoint y: 138, distance: 17.2
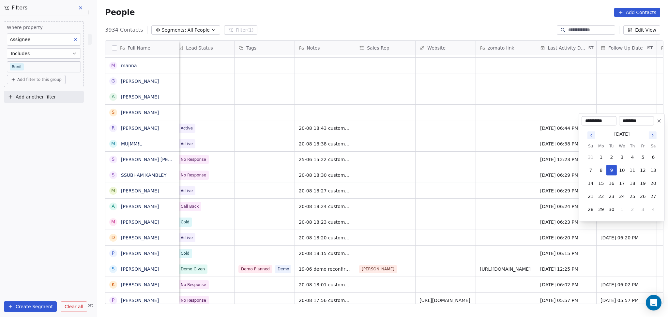
click at [469, 151] on html "On2Cook India Pvt. Ltd. Contacts People Marketing Workflows Campaigns Sales Pip…" at bounding box center [334, 158] width 668 height 317
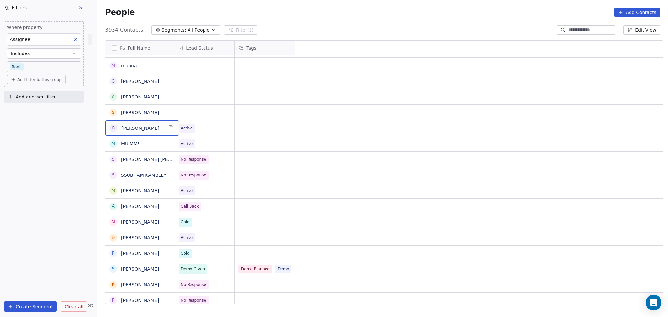
scroll to position [7, 0]
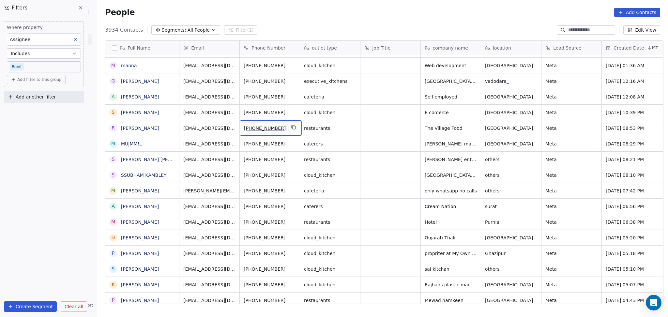
click at [291, 125] on icon "grid" at bounding box center [293, 127] width 5 height 5
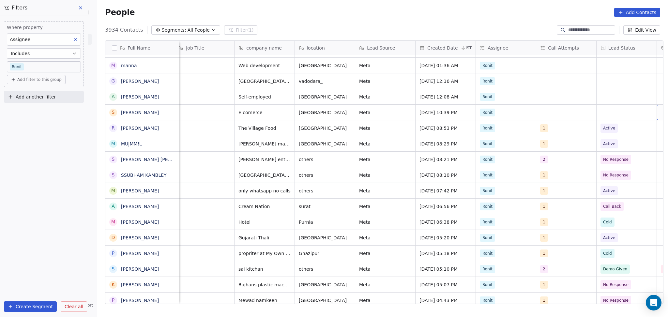
scroll to position [7, 247]
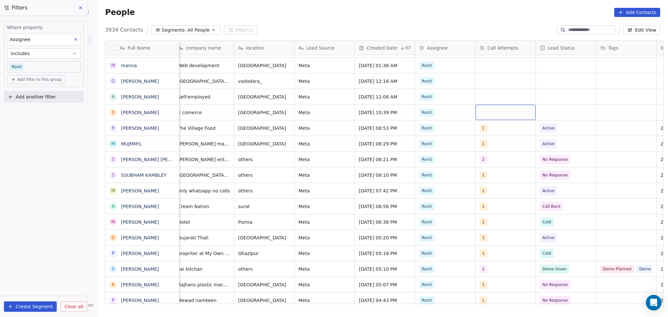
click at [476, 112] on div "grid" at bounding box center [506, 112] width 60 height 15
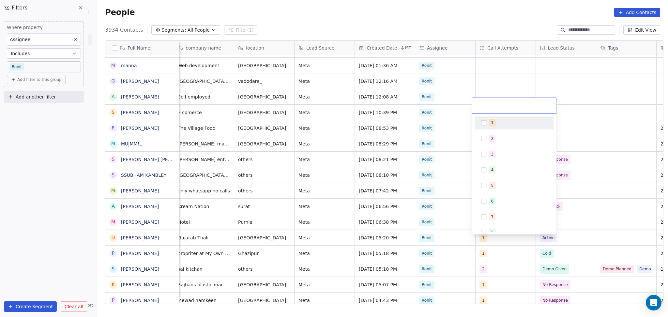
drag, startPoint x: 481, startPoint y: 120, endPoint x: 492, endPoint y: 109, distance: 15.9
click at [481, 121] on div "1" at bounding box center [514, 123] width 74 height 10
click at [503, 88] on html "On2Cook India Pvt. Ltd. Contacts People Marketing Workflows Campaigns Sales Pip…" at bounding box center [334, 158] width 668 height 317
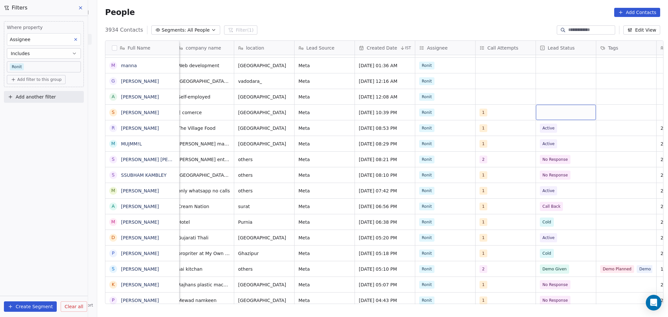
click at [554, 105] on div "grid" at bounding box center [566, 112] width 60 height 15
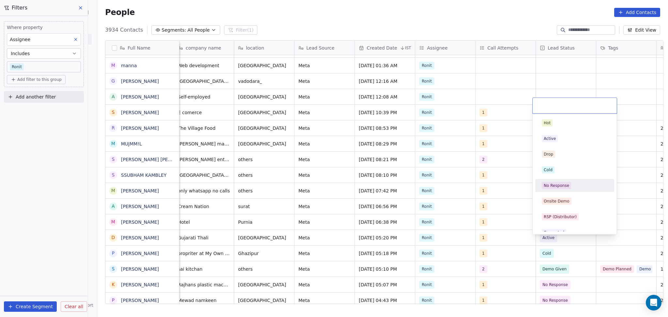
click at [559, 181] on div "No Response" at bounding box center [575, 185] width 74 height 10
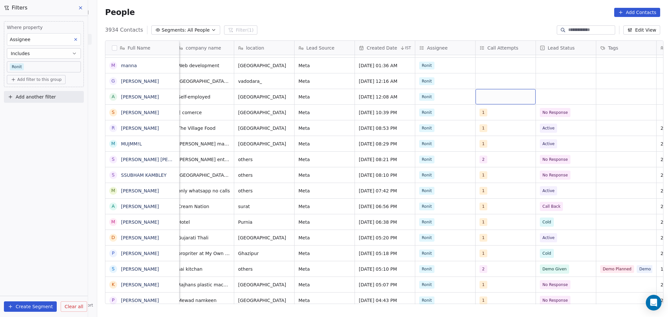
click at [490, 92] on div "grid" at bounding box center [506, 96] width 60 height 15
click at [508, 91] on div "grid" at bounding box center [506, 96] width 60 height 15
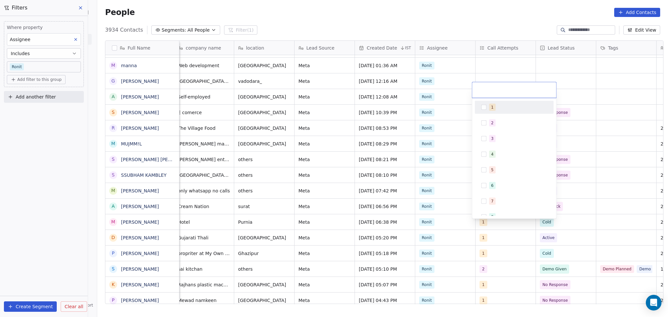
click at [487, 110] on div "1" at bounding box center [514, 107] width 74 height 10
click at [512, 78] on html "On2Cook India Pvt. Ltd. Contacts People Marketing Workflows Campaigns Sales Pip…" at bounding box center [334, 158] width 668 height 317
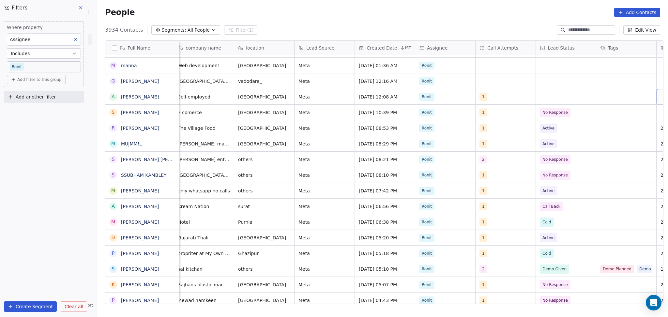
scroll to position [7, 307]
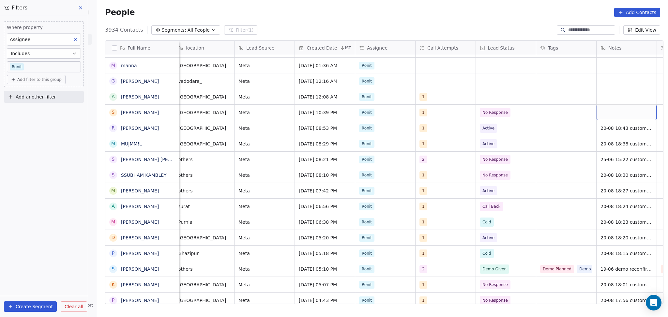
click at [597, 106] on div "grid" at bounding box center [627, 112] width 60 height 15
type textarea "**********"
click at [492, 107] on html "On2Cook India Pvt. Ltd. Contacts People Marketing Workflows Campaigns Sales Pip…" at bounding box center [334, 158] width 668 height 317
click at [489, 109] on span "No Response" at bounding box center [495, 112] width 25 height 7
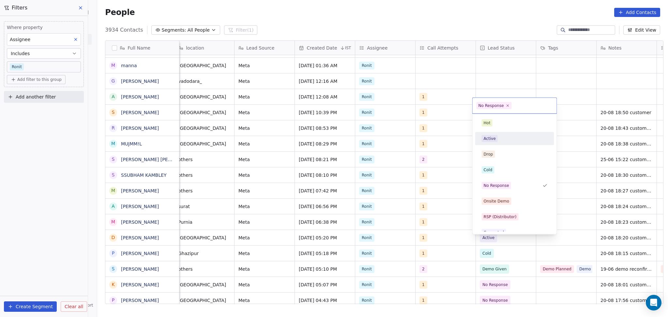
click at [492, 141] on div "Active" at bounding box center [490, 139] width 12 height 6
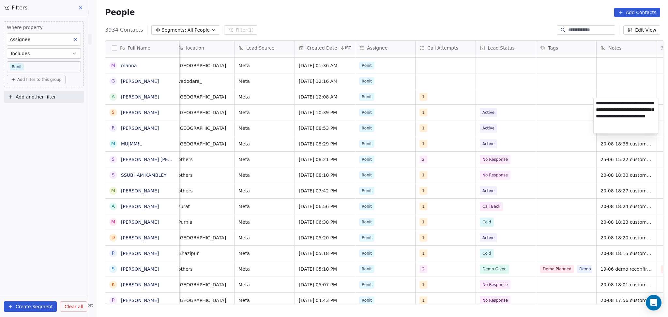
type textarea "**********"
click at [553, 117] on html "On2Cook India Pvt. Ltd. Contacts People Marketing Workflows Campaigns Sales Pip…" at bounding box center [334, 158] width 668 height 317
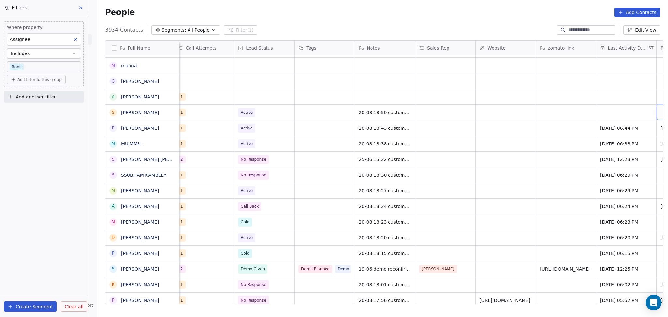
scroll to position [7, 609]
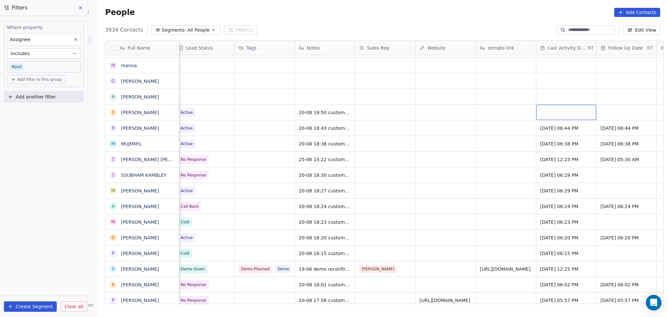
click at [571, 109] on div "grid" at bounding box center [567, 112] width 60 height 15
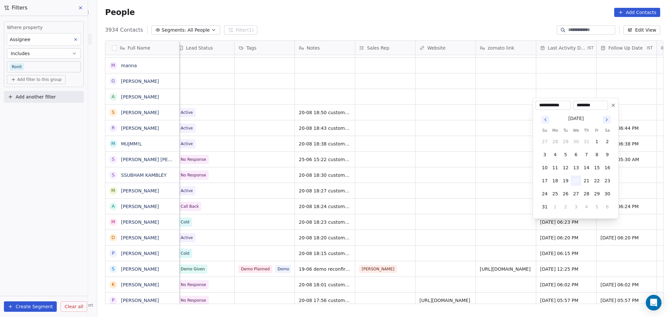
click at [576, 179] on button "20" at bounding box center [576, 181] width 10 height 10
click at [477, 170] on html "On2Cook India Pvt. Ltd. Contacts People Marketing Workflows Campaigns Sales Pip…" at bounding box center [334, 158] width 668 height 317
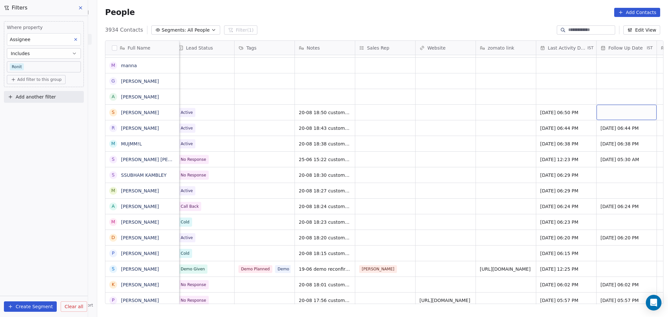
click at [626, 107] on div "grid" at bounding box center [627, 112] width 60 height 15
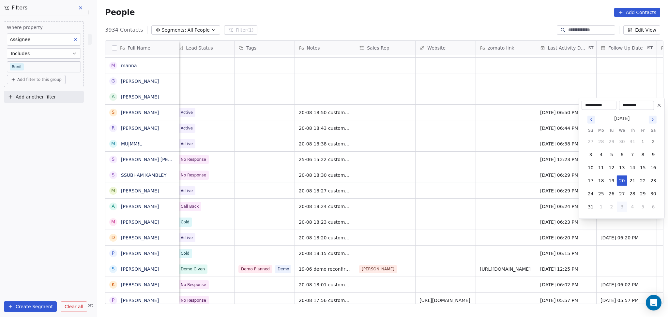
click at [620, 203] on button "3" at bounding box center [622, 207] width 10 height 10
type input "**********"
click at [396, 133] on html "On2Cook India Pvt. Ltd. Contacts People Marketing Workflows Campaigns Sales Pip…" at bounding box center [334, 158] width 668 height 317
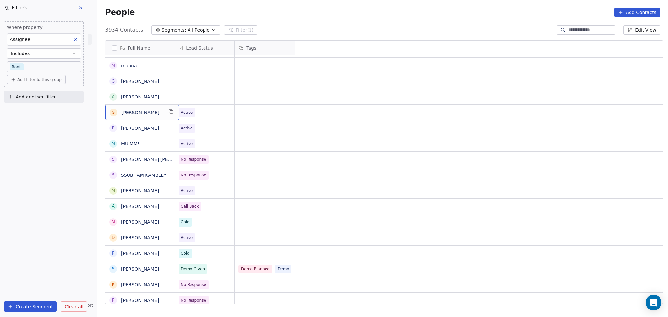
scroll to position [7, 0]
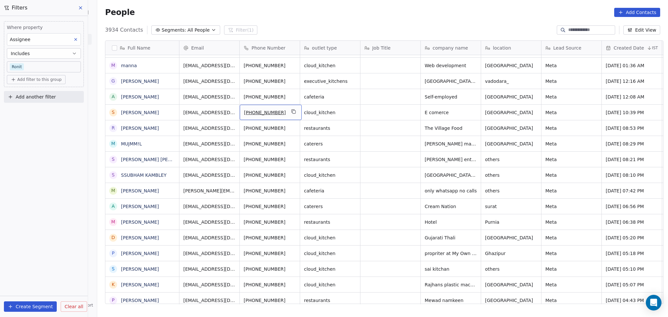
click at [294, 108] on div "+919879547444" at bounding box center [271, 112] width 62 height 15
click at [291, 109] on icon "grid" at bounding box center [293, 111] width 5 height 5
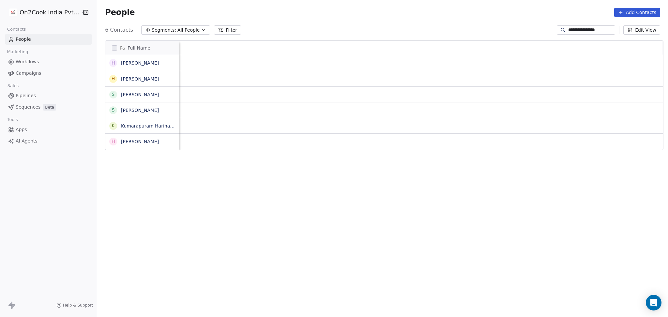
click at [604, 31] on input "**********" at bounding box center [592, 30] width 46 height 7
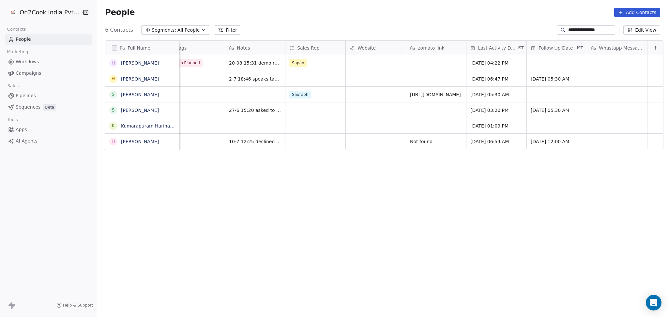
drag, startPoint x: 0, startPoint y: 0, endPoint x: 550, endPoint y: 30, distance: 551.1
click at [550, 30] on div "**********" at bounding box center [382, 30] width 571 height 10
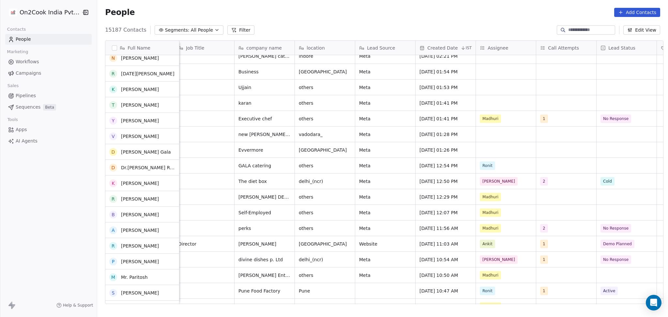
scroll to position [435, 0]
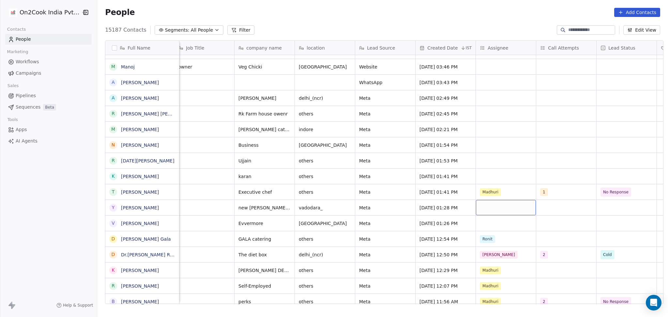
click at [495, 205] on div "grid" at bounding box center [506, 207] width 60 height 15
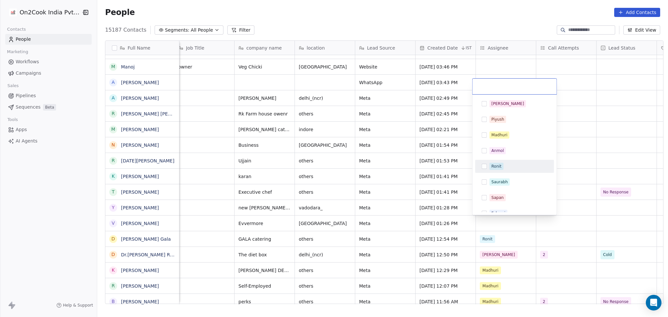
click at [497, 167] on div "Ronit" at bounding box center [497, 167] width 10 height 6
click at [580, 154] on html "On2Cook India Pvt. Ltd. Contacts People Marketing Workflows Campaigns Sales Pip…" at bounding box center [334, 158] width 668 height 317
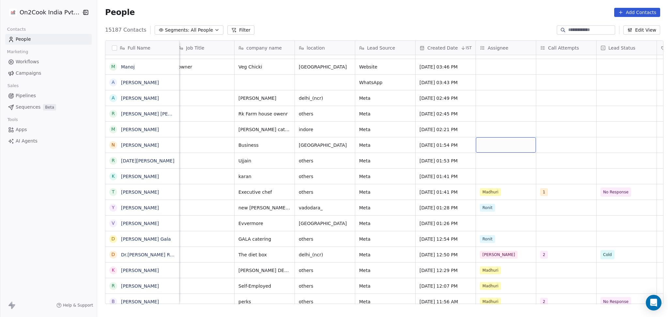
click at [489, 145] on div "grid" at bounding box center [506, 144] width 60 height 15
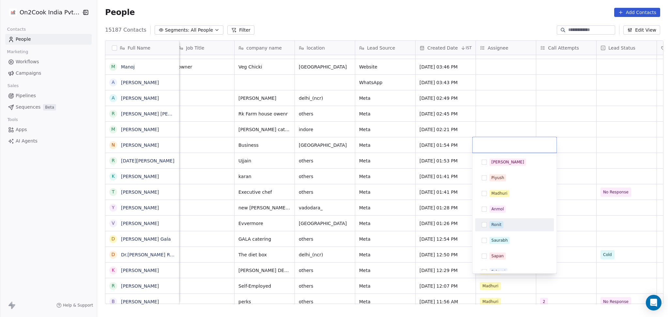
click at [502, 225] on span "Ronit" at bounding box center [497, 224] width 14 height 7
click at [578, 138] on html "On2Cook India Pvt. Ltd. Contacts People Marketing Workflows Campaigns Sales Pip…" at bounding box center [334, 158] width 668 height 317
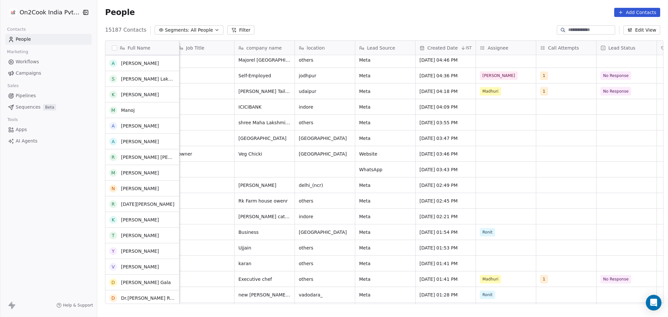
scroll to position [348, 0]
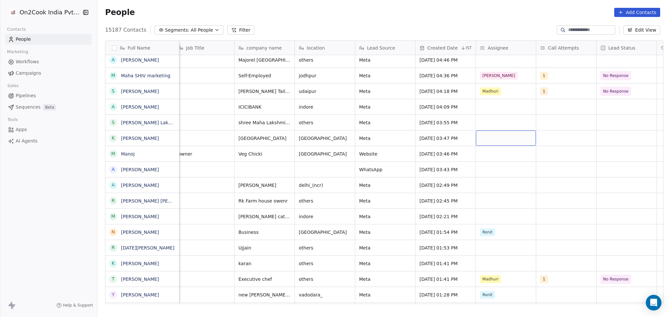
click at [499, 138] on div "grid" at bounding box center [506, 138] width 60 height 15
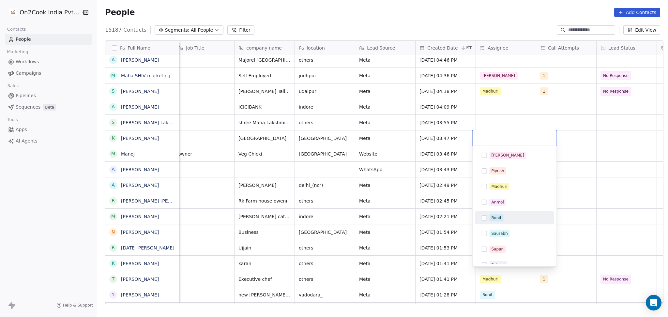
click at [497, 217] on div "Ronit" at bounding box center [497, 218] width 10 height 6
click at [575, 175] on html "On2Cook India Pvt. Ltd. Contacts People Marketing Workflows Campaigns Sales Pip…" at bounding box center [334, 158] width 668 height 317
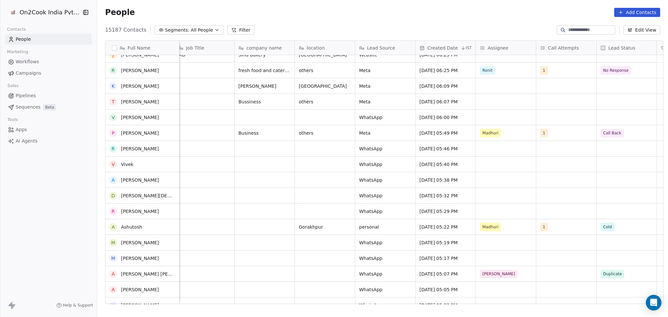
scroll to position [0, 0]
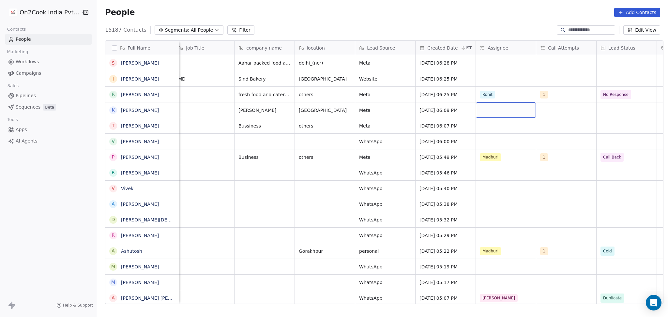
click at [486, 114] on div "grid" at bounding box center [506, 109] width 60 height 15
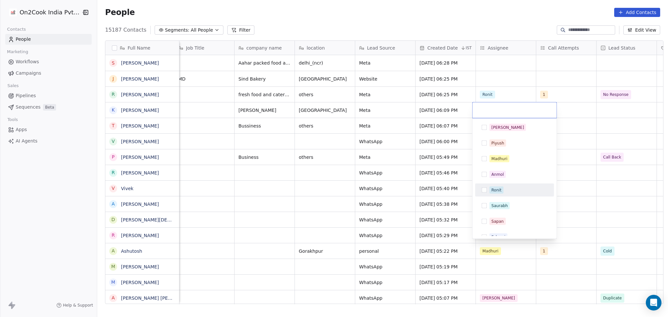
click at [496, 187] on div "Ronit" at bounding box center [497, 190] width 10 height 6
click at [594, 168] on html "On2Cook India Pvt. Ltd. Contacts People Marketing Workflows Campaigns Sales Pip…" at bounding box center [334, 158] width 668 height 317
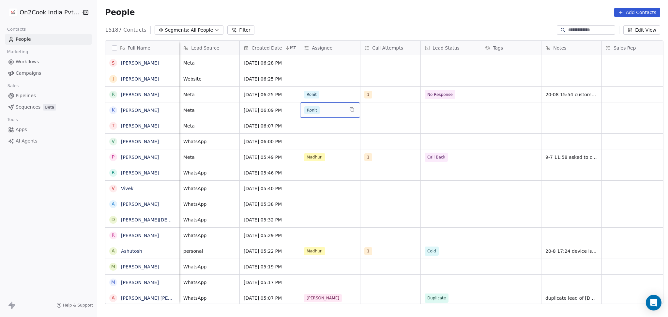
click at [319, 111] on div "Ronit" at bounding box center [324, 110] width 40 height 8
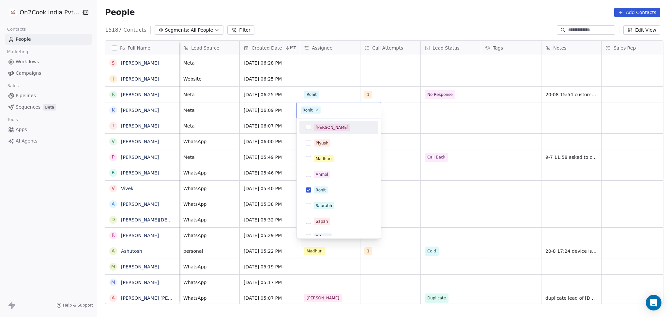
click at [376, 130] on div "[PERSON_NAME]" at bounding box center [339, 127] width 79 height 13
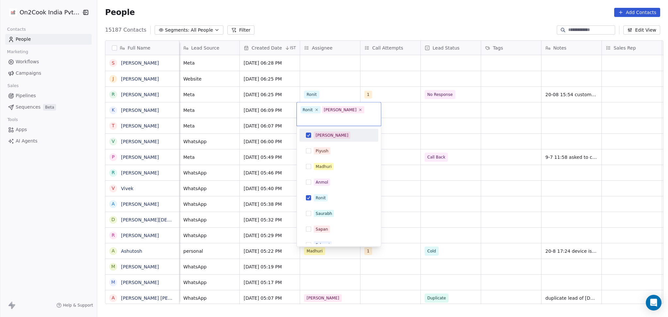
click at [350, 132] on div "[PERSON_NAME]" at bounding box center [343, 135] width 58 height 7
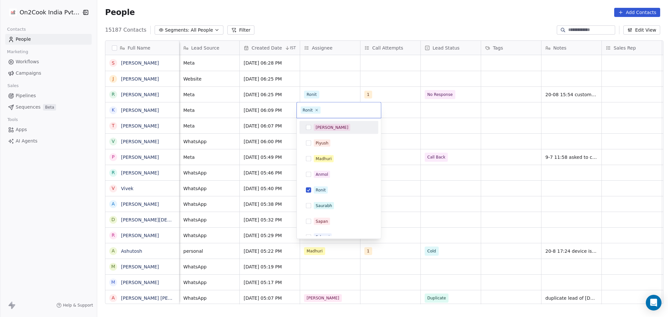
click at [410, 127] on html "On2Cook India Pvt. Ltd. Contacts People Marketing Workflows Campaigns Sales Pip…" at bounding box center [334, 158] width 668 height 317
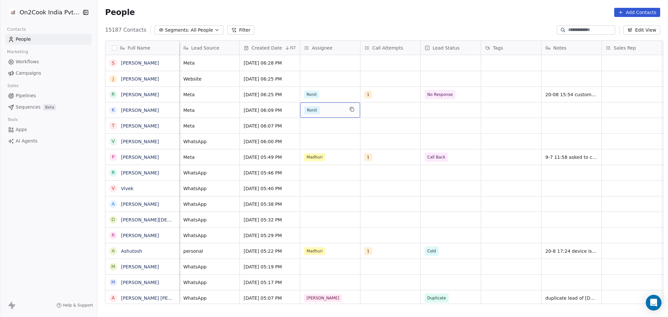
click at [318, 115] on div "Ronit" at bounding box center [330, 109] width 60 height 15
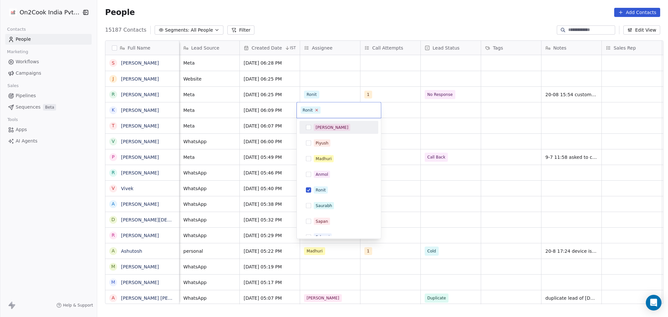
click at [317, 111] on icon at bounding box center [317, 110] width 4 height 4
click at [424, 179] on html "On2Cook India Pvt. Ltd. Contacts People Marketing Workflows Campaigns Sales Pip…" at bounding box center [334, 158] width 668 height 317
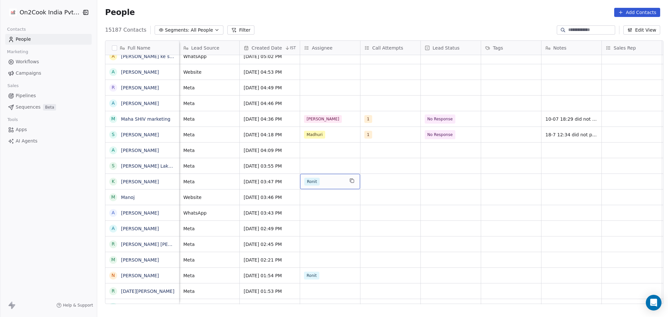
click at [316, 186] on div "Ronit" at bounding box center [330, 181] width 60 height 15
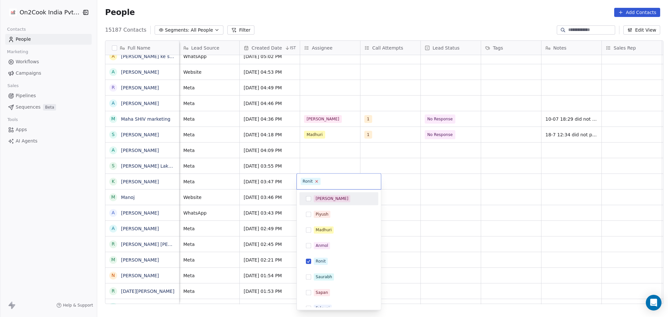
click at [316, 182] on icon at bounding box center [317, 181] width 2 height 2
click at [385, 185] on html "On2Cook India Pvt. Ltd. Contacts People Marketing Workflows Campaigns Sales Pip…" at bounding box center [334, 158] width 668 height 317
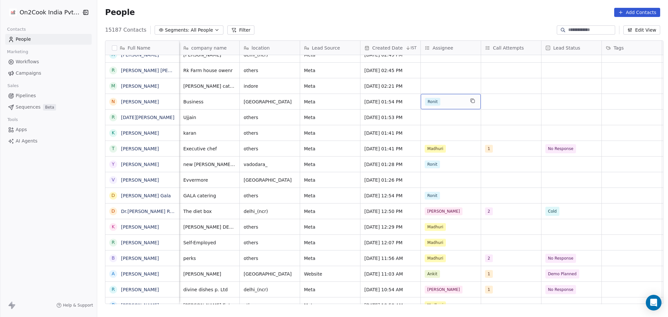
click at [439, 104] on div "Ronit" at bounding box center [445, 102] width 40 height 8
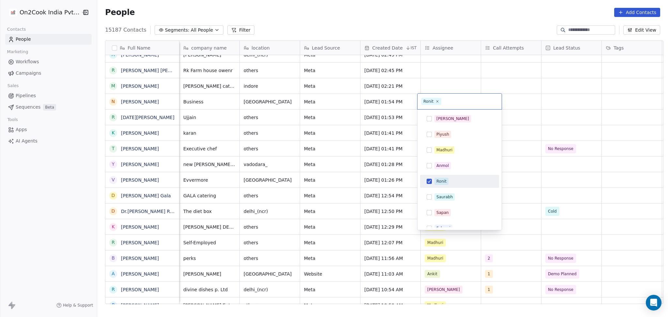
click at [518, 110] on html "On2Cook India Pvt. Ltd. Contacts People Marketing Workflows Campaigns Sales Pip…" at bounding box center [334, 158] width 668 height 317
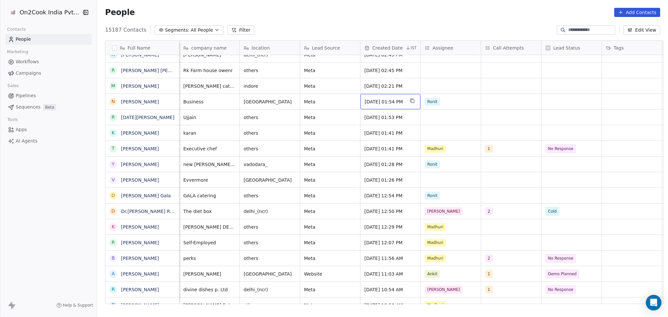
click at [390, 102] on span "[DATE] 01:54 PM" at bounding box center [385, 102] width 40 height 7
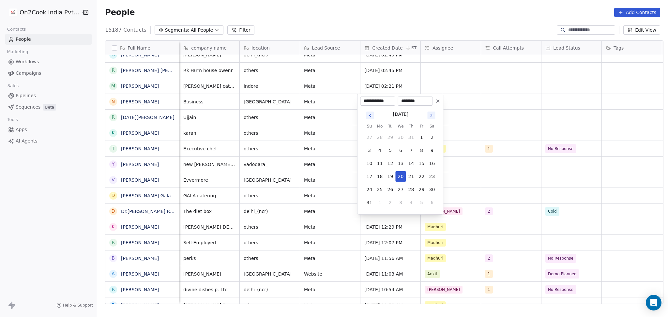
click at [405, 102] on input "********" at bounding box center [415, 101] width 32 height 7
click at [407, 99] on input "********" at bounding box center [415, 101] width 32 height 7
type input "********"
click at [492, 101] on html "On2Cook India Pvt. Ltd. Contacts People Marketing Workflows Campaigns Sales Pip…" at bounding box center [334, 158] width 668 height 317
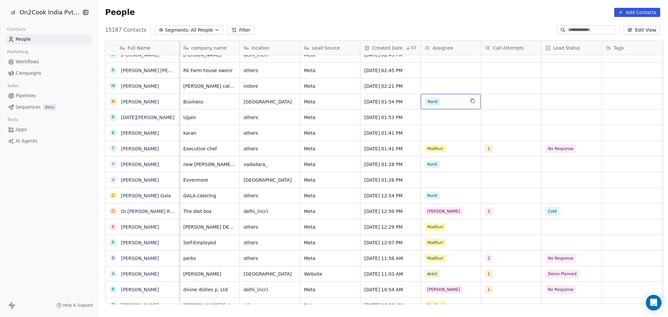
click at [446, 105] on div "Ronit" at bounding box center [445, 102] width 40 height 8
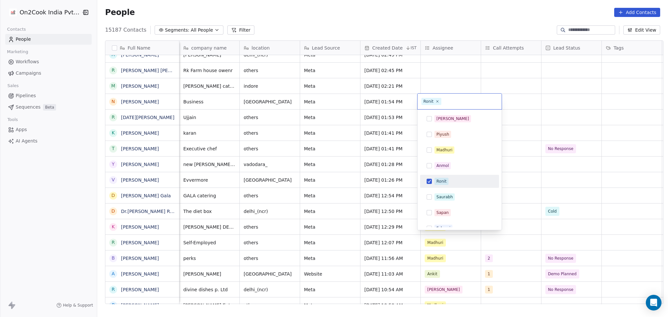
click at [508, 106] on html "On2Cook India Pvt. Ltd. Contacts People Marketing Workflows Campaigns Sales Pip…" at bounding box center [334, 158] width 668 height 317
